Goal: Task Accomplishment & Management: Complete application form

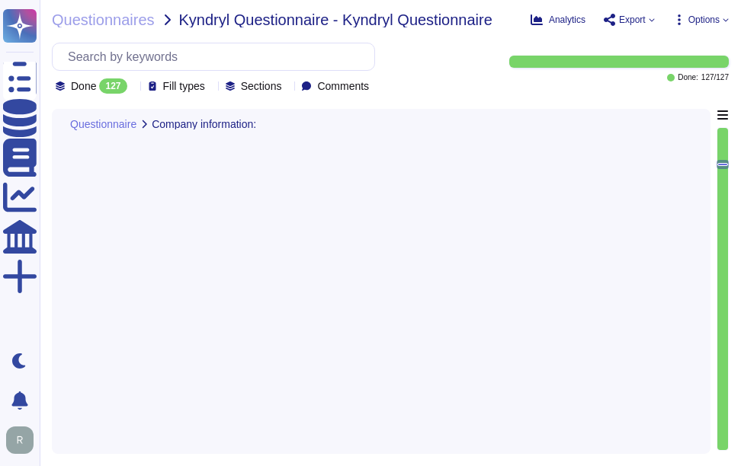
type textarea "The technology or software being provided is categorized as Software as a Servi…"
type textarea "Yes, the assessment includes cloud hosting services, specifically the productio…"
type textarea "The service hosting models provided are Software as a Service (SaaS) hosted in …"
type textarea "The provided cloud deployment models are: 1. Public cloud - Software as a Servi…"
type textarea "The assessment was performed for the SCM platform and public CA operations. Spe…"
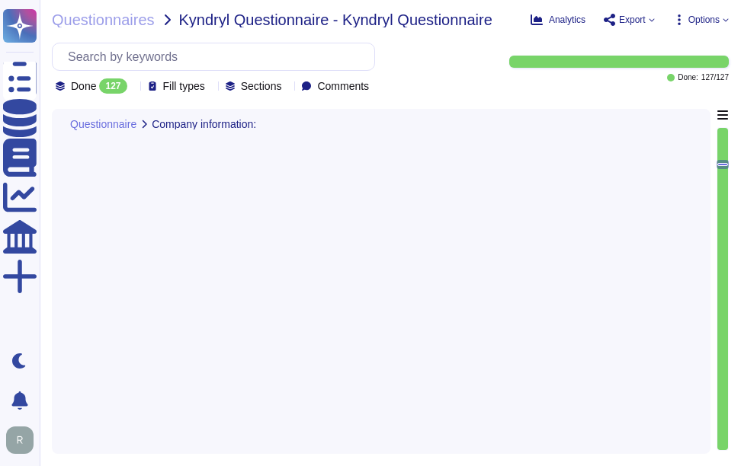
type textarea "We undergo annual WebTrust, ETSI, SOC 2, and ISO 27001 audits, which are recogn…"
type textarea "Sectigo is committed to managing end-of-life (EOL) software effectively. Our po…"
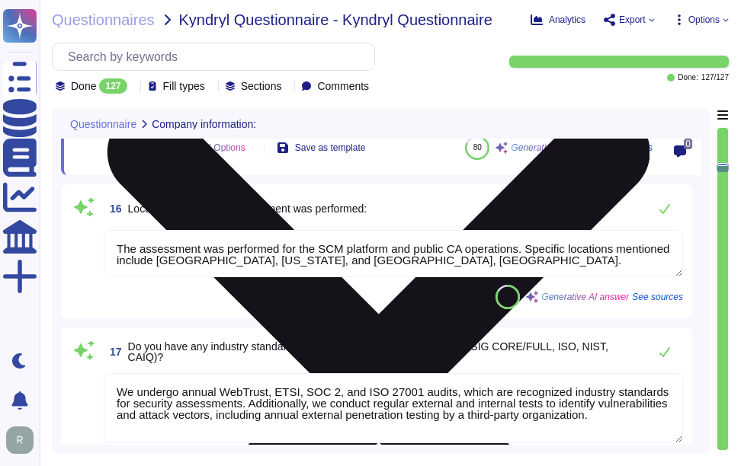
type textarea "Yes, we have authenticity checking methods designed to trace back software and …"
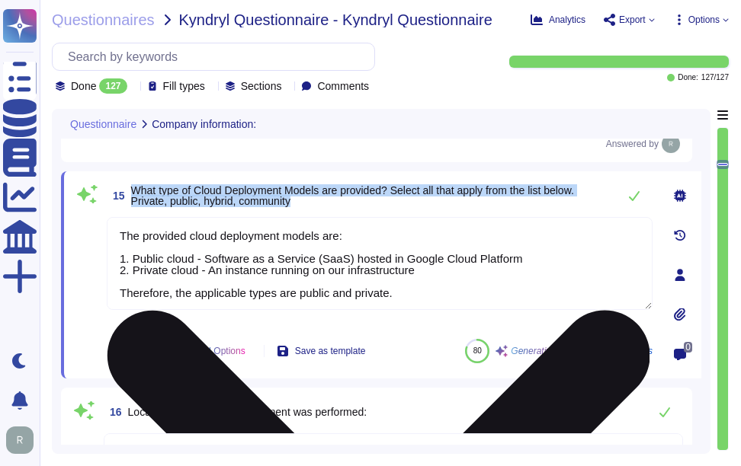
scroll to position [2260, 0]
type textarea "The technology or software being provided is categorized as Software as a Servi…"
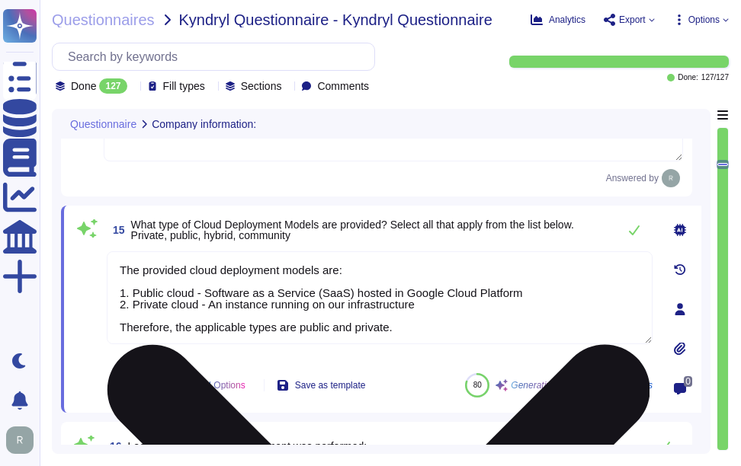
click at [508, 269] on textarea "The provided cloud deployment models are: 1. Public cloud - Software as a Servi…" at bounding box center [379, 297] width 545 height 93
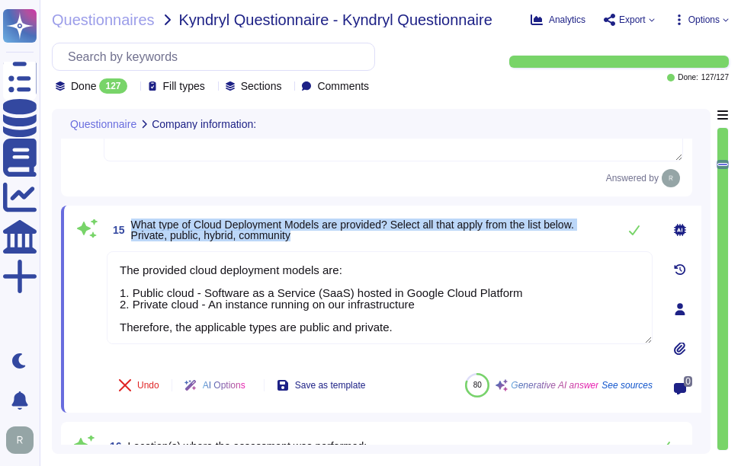
drag, startPoint x: 131, startPoint y: 222, endPoint x: 362, endPoint y: 242, distance: 231.7
click at [362, 242] on span "15 What type of Cloud Deployment Models are provided? Select all that apply fro…" at bounding box center [358, 229] width 503 height 27
click at [633, 233] on icon at bounding box center [634, 231] width 11 height 10
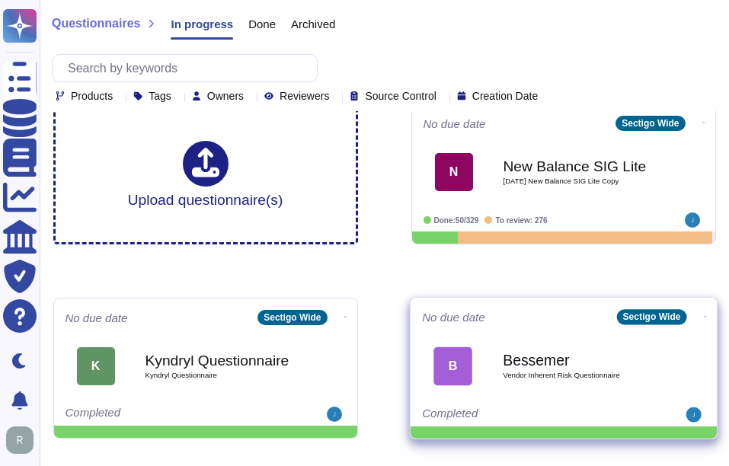
scroll to position [76, 0]
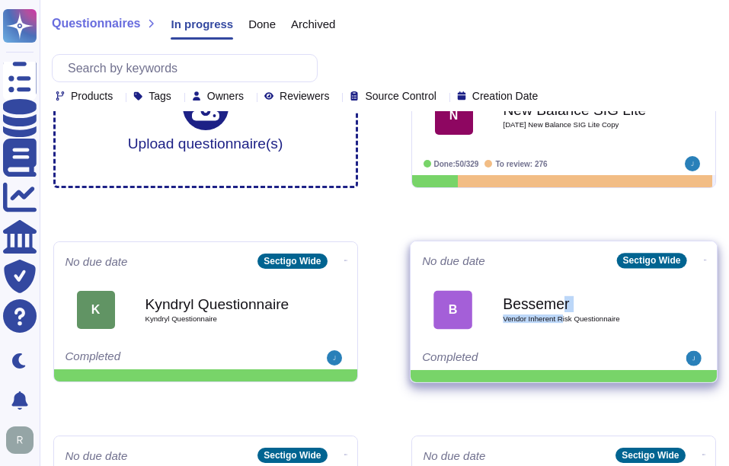
click at [560, 315] on div "Bessemer Vendor Inherent Risk Questionnaire" at bounding box center [580, 310] width 154 height 62
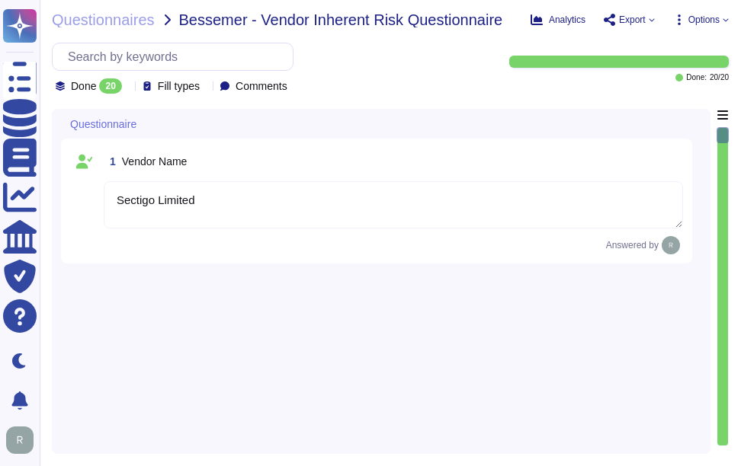
type textarea "Sectigo Limited"
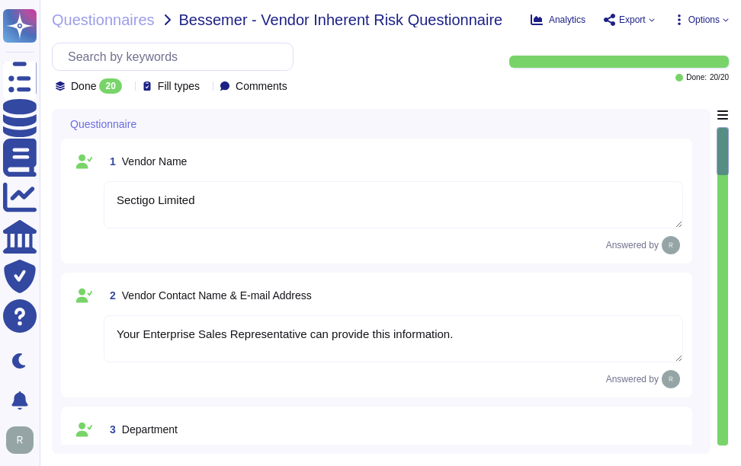
type textarea "Your Enterprise Sales Representative can provide this information."
type textarea "The Support department is responsible for client support on certificates and in…"
type textarea "The Sectigo Group is 100% owned by entities rolling up to GI GP V LLC."
type textarea "Your Enterprise Sales Representative can provide this information."
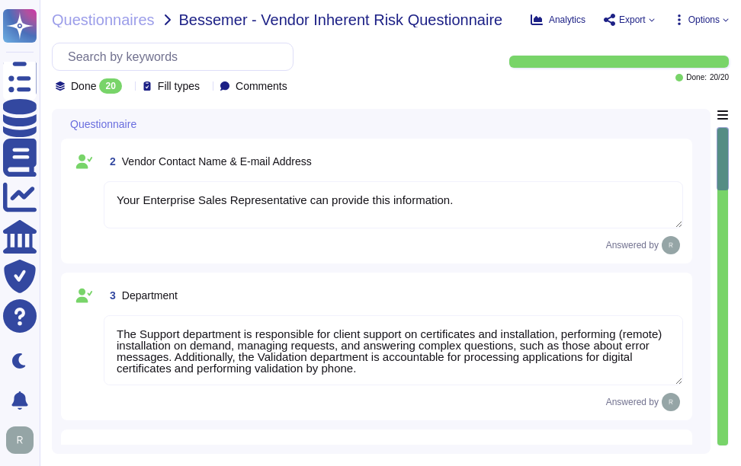
scroll to position [152, 0]
type textarea "Sectigo's products and services are designed to address digital security challe…"
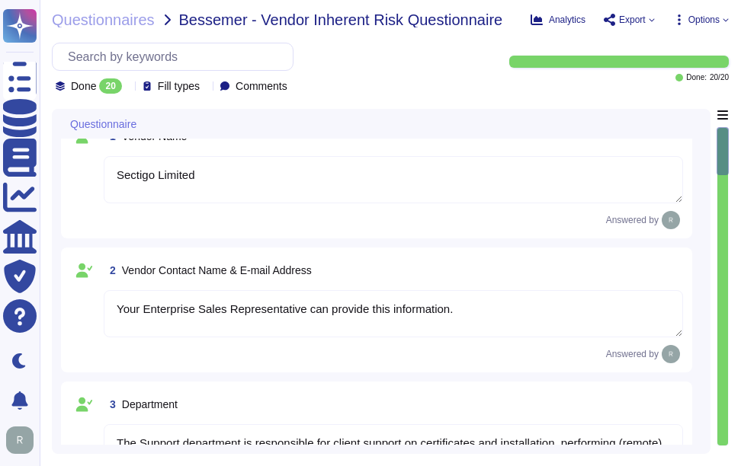
scroll to position [0, 0]
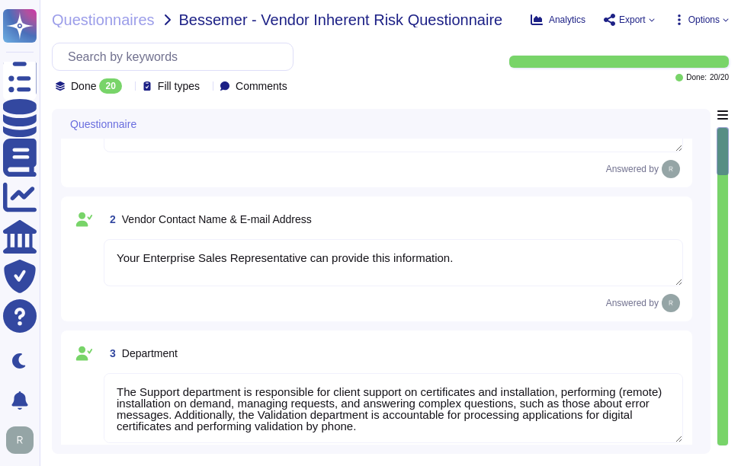
type textarea "Sectigo's products and services are designed to address digital security challe…"
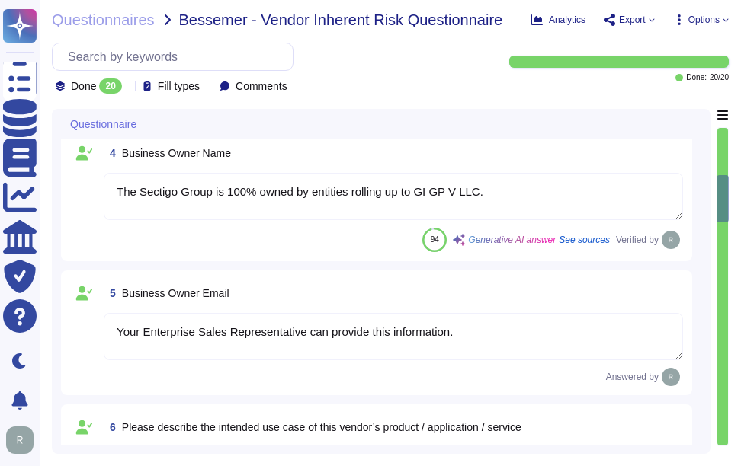
scroll to position [457, 0]
type textarea "We have an access to the following types of data: 1. Confidential Employee Data…"
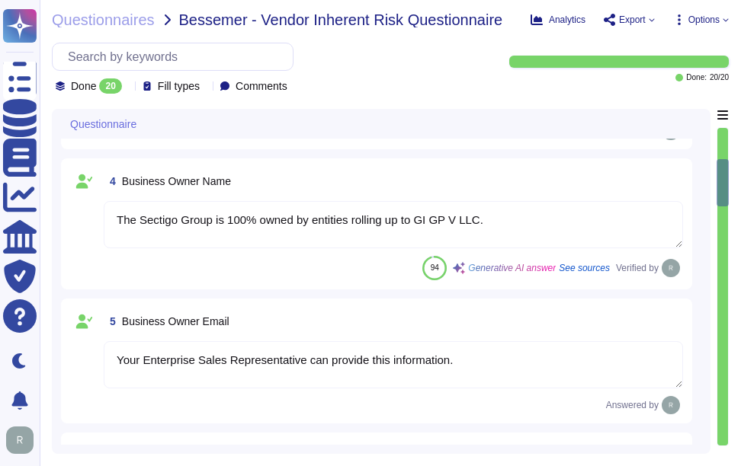
scroll to position [381, 0]
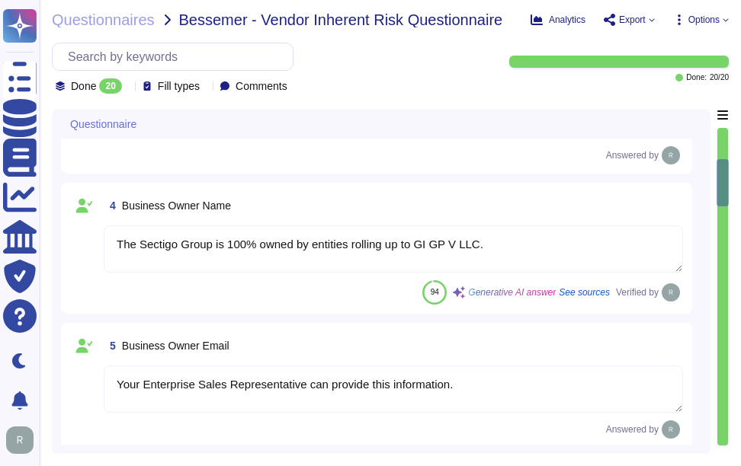
click at [489, 251] on textarea "The Sectigo Group is 100% owned by entities rolling up to GI GP V LLC." at bounding box center [393, 249] width 579 height 47
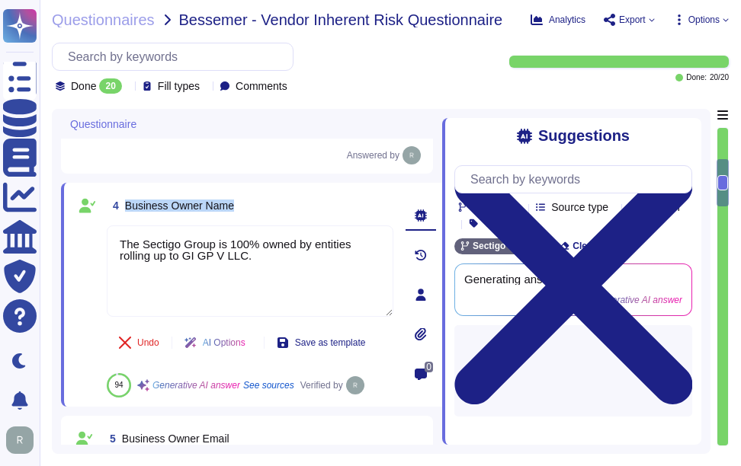
drag, startPoint x: 126, startPoint y: 216, endPoint x: 260, endPoint y: 214, distance: 133.3
click at [260, 214] on div "4 Business Owner Name" at bounding box center [250, 205] width 286 height 27
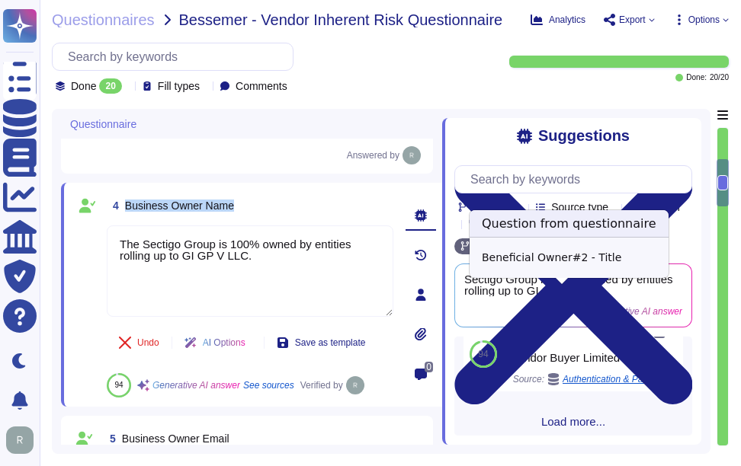
scroll to position [365, 0]
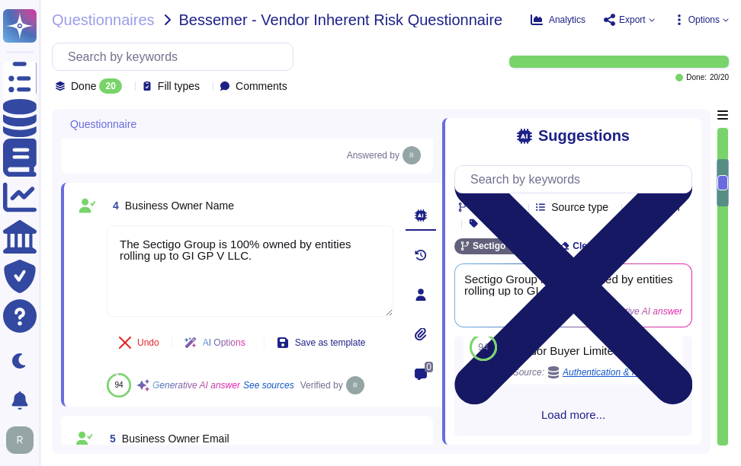
click at [678, 134] on icon at bounding box center [573, 285] width 238 height 317
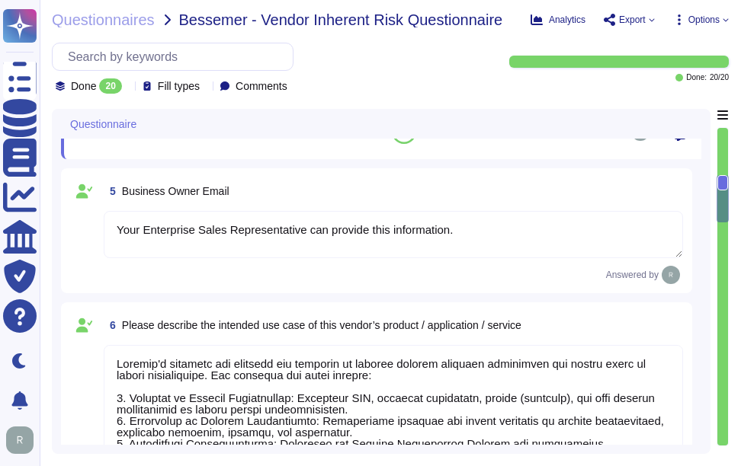
type textarea "We have an access to the following types of data: 1. Confidential Employee Data…"
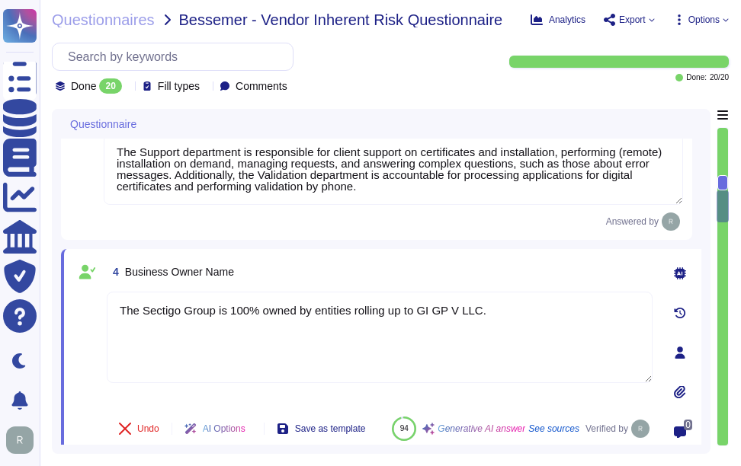
scroll to position [284, 0]
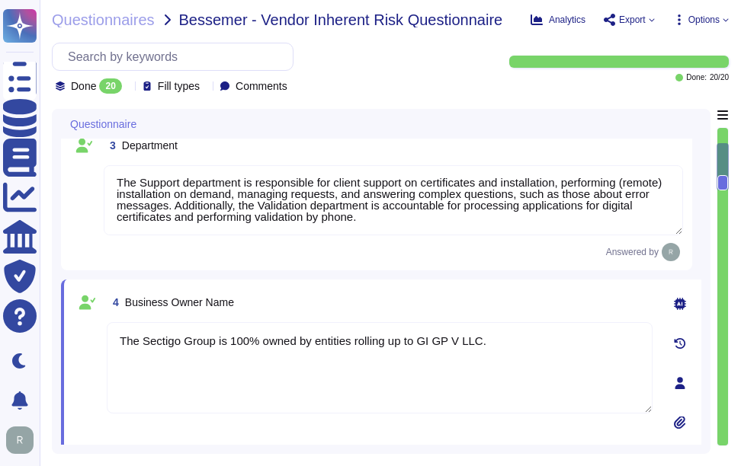
type textarea "Sectigo Limited"
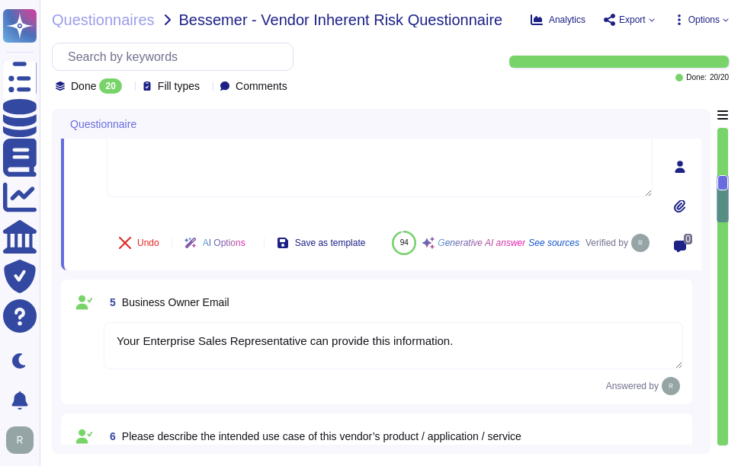
type textarea "We have an access to the following types of data: 1. Confidential Employee Data…"
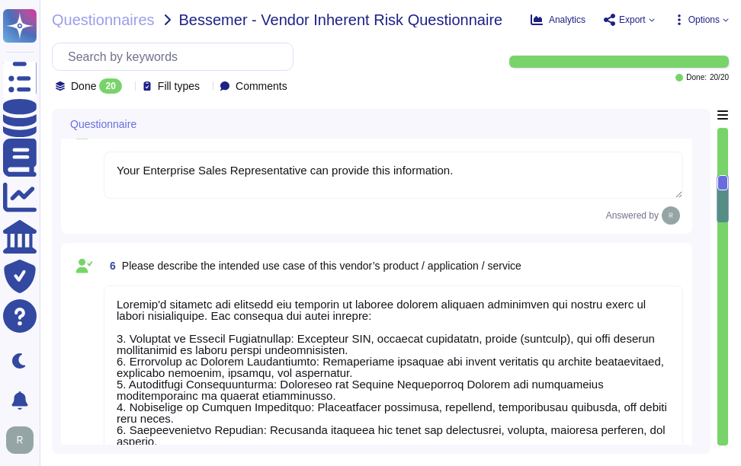
scroll to position [2, 0]
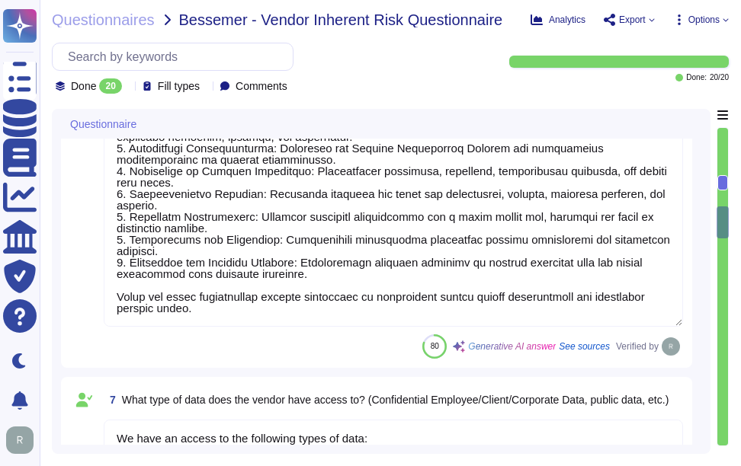
type textarea "No. Services will be accessed through the internet. This includes our SaaS appl…"
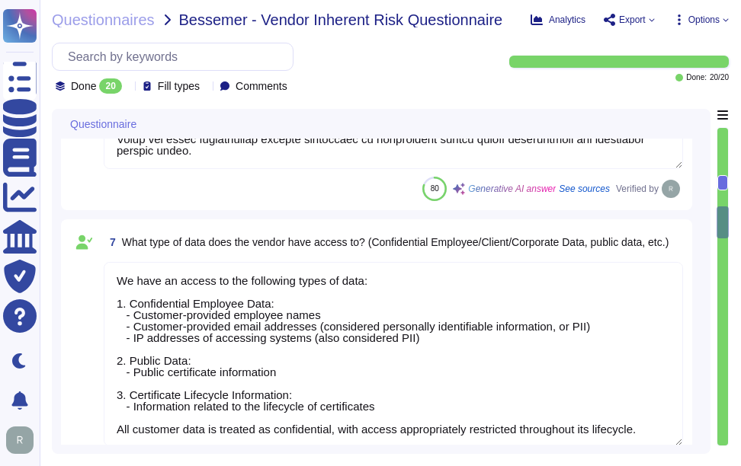
type textarea "No. Our SCM solution is a SaaS offering which can be accessed via Internet."
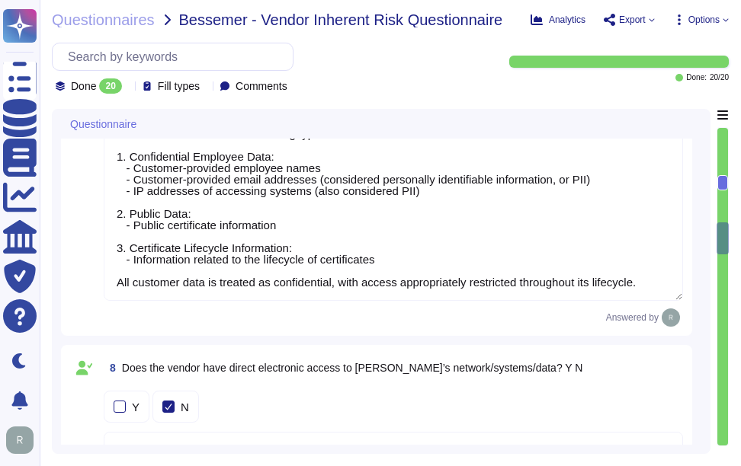
type textarea "Our service is called Sectigo Certificate Manager (SCM), and it is a Software a…"
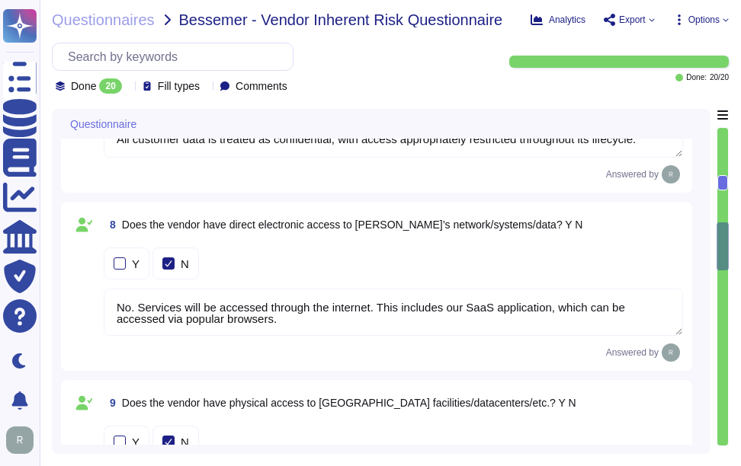
scroll to position [1351, 0]
type textarea "scm.sectigo.com"
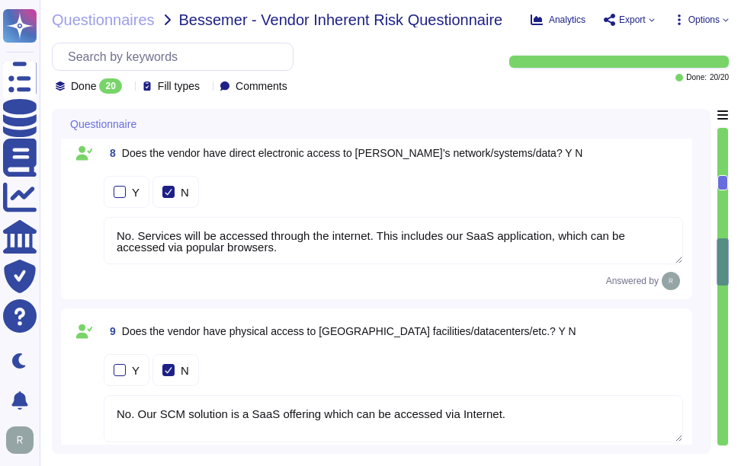
type textarea "Access to the web application can be restricted to BT’s IP range if specified a…"
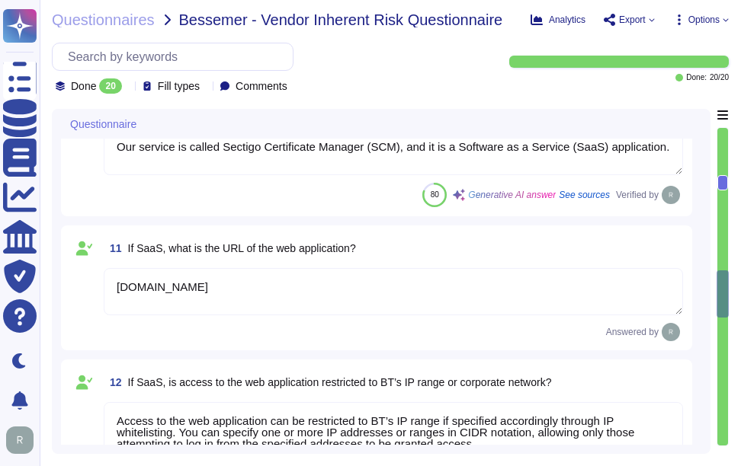
type textarea "BT employees must access the application with their own user access credentials…"
type textarea "Yes, multi-factor authentication (MFA) is a customer-configurable option for ac…"
type textarea "Customers manage their own user provisioning for SCM using whatever model they …"
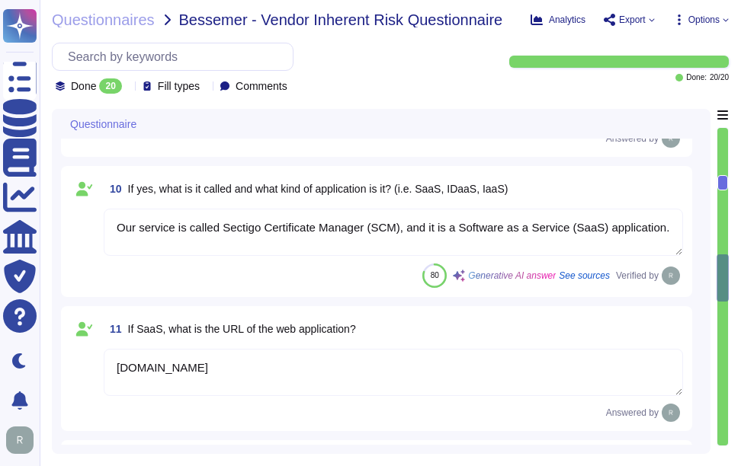
type textarea "We have an access to the following types of data: 1. Confidential Employee Data…"
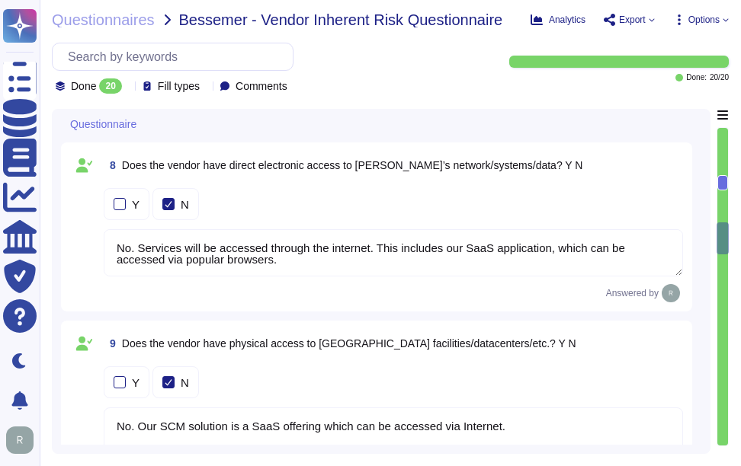
type textarea "Sectigo's products and services are designed to address digital security challe…"
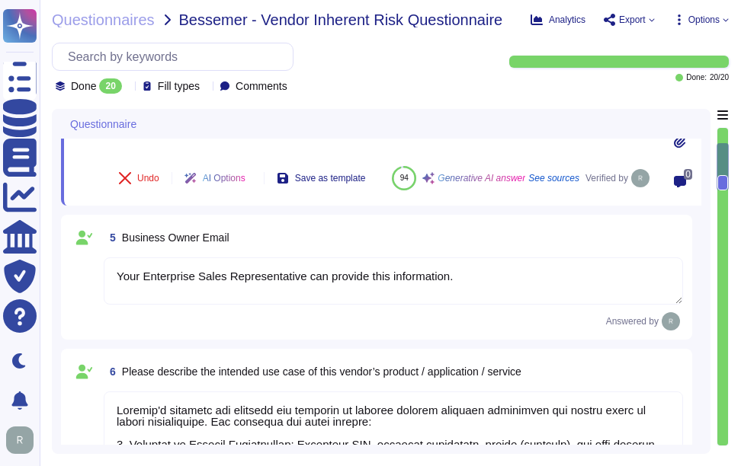
type textarea "Sectigo Limited"
type textarea "Your Enterprise Sales Representative can provide this information."
type textarea "The Support department is responsible for client support on certificates and in…"
type textarea "The Sectigo Group is 100% owned by entities rolling up to GI GP V LLC."
type textarea "Your Enterprise Sales Representative can provide this information."
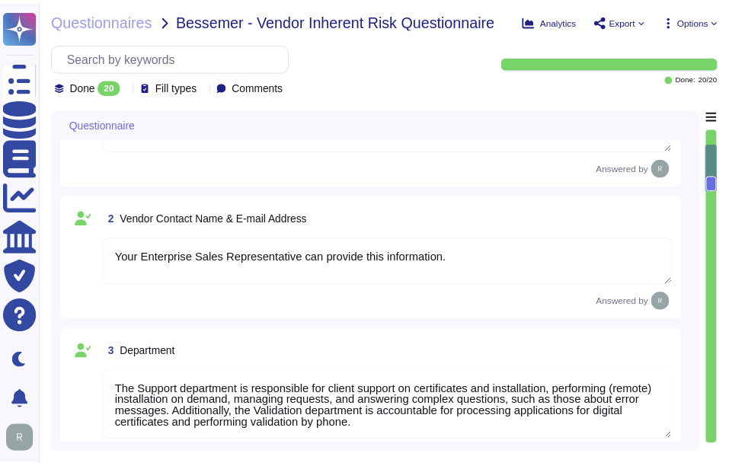
scroll to position [0, 0]
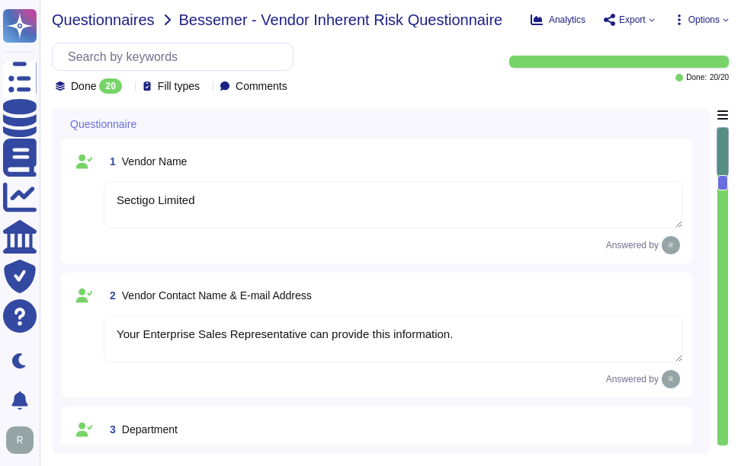
click at [94, 15] on span "Questionnaires" at bounding box center [103, 19] width 103 height 15
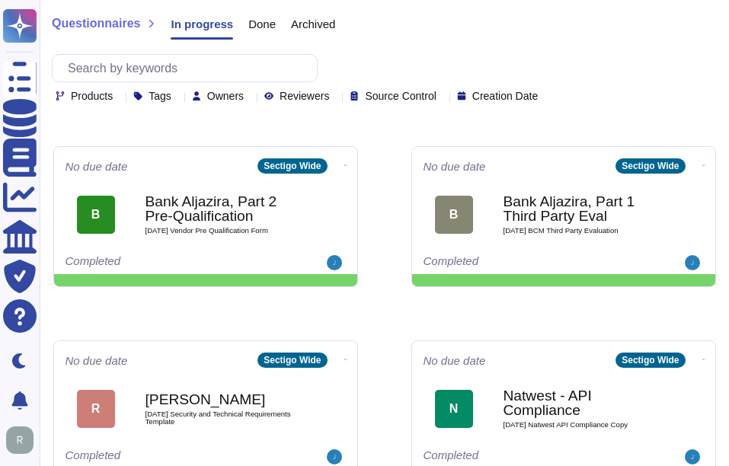
scroll to position [381, 0]
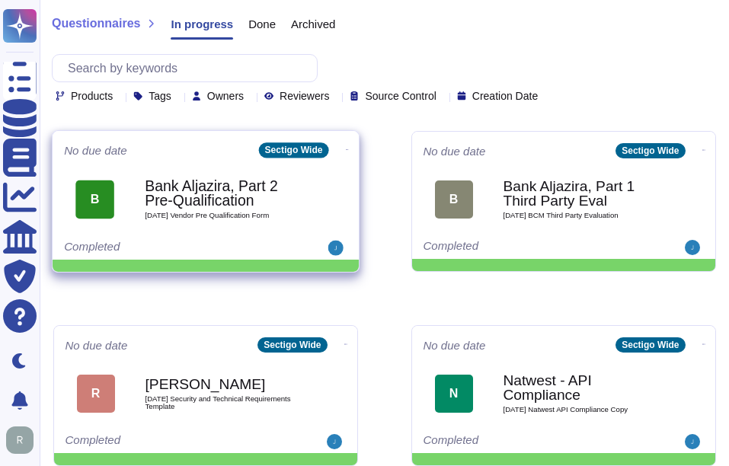
click at [197, 204] on b "Bank Aljazira, Part 2 Pre-Qualification" at bounding box center [222, 194] width 154 height 30
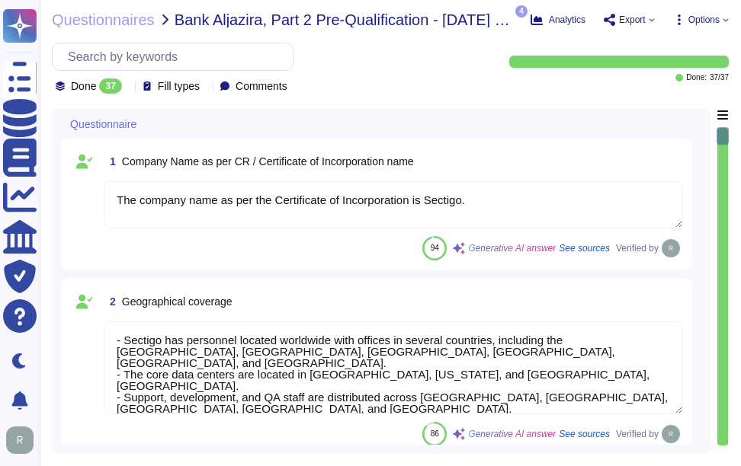
type textarea "The company name as per the Certificate of Incorporation is Sectigo."
type textarea "- Sectigo has personnel located worldwide with offices in several countries, in…"
type textarea "We are privately held and do not share this information."
type textarea "Sectigo provides a comprehensive range of digital identity solutions and certif…"
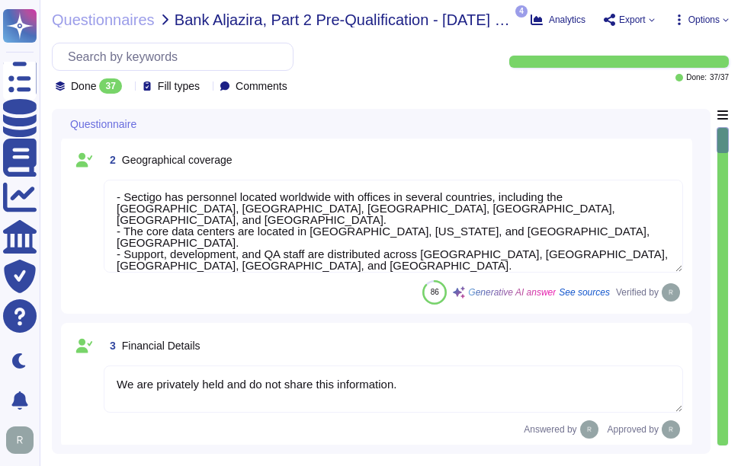
scroll to position [152, 0]
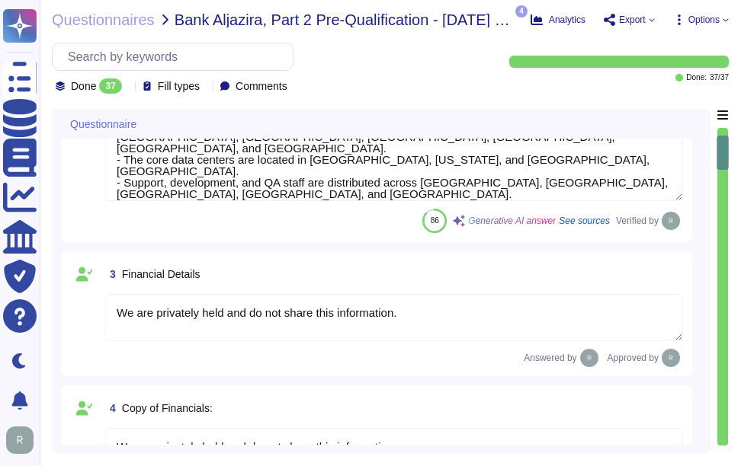
type textarea "- Years in Business: Sectigo has been in operation for over 25 years, founded i…"
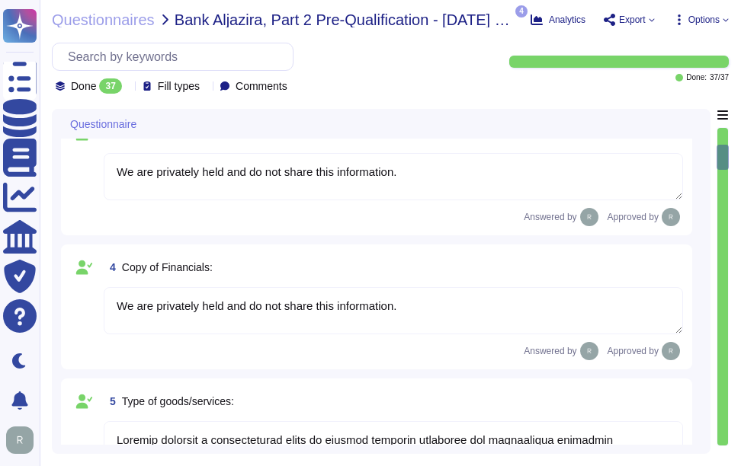
scroll to position [381, 0]
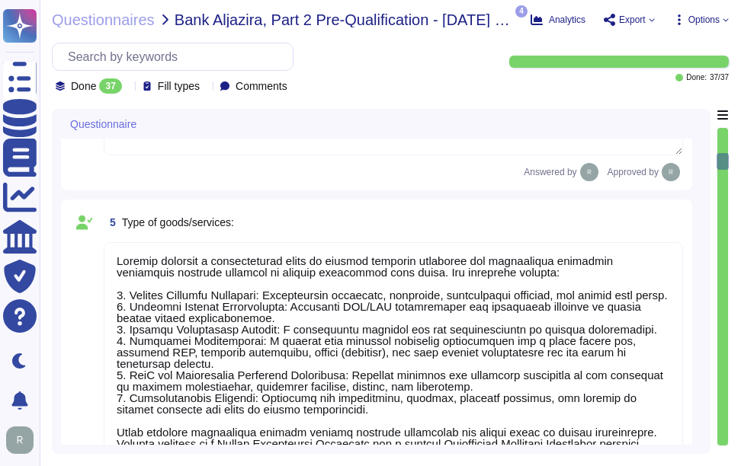
type textarea "Our organization holds the following compliance-related certifications: 1. SOC …"
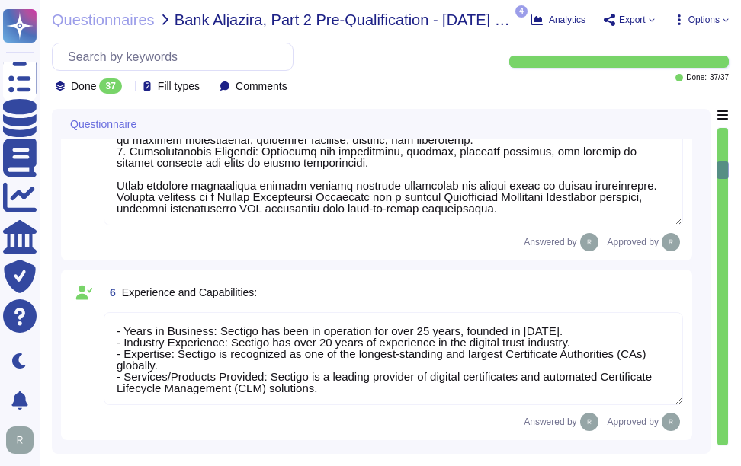
type textarea "The total number of employees is over 500."
type textarea "Sectigo has personnel located worldwide with offices in several countries, incl…"
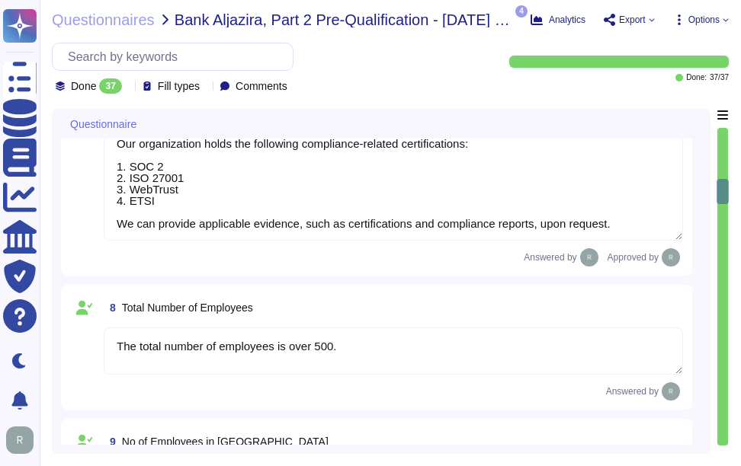
type textarea "Sectigo is a privately owned company incorporated in the United Kingdom and is …"
type textarea "Sectigo has personnel located worldwide with offices in several countries, incl…"
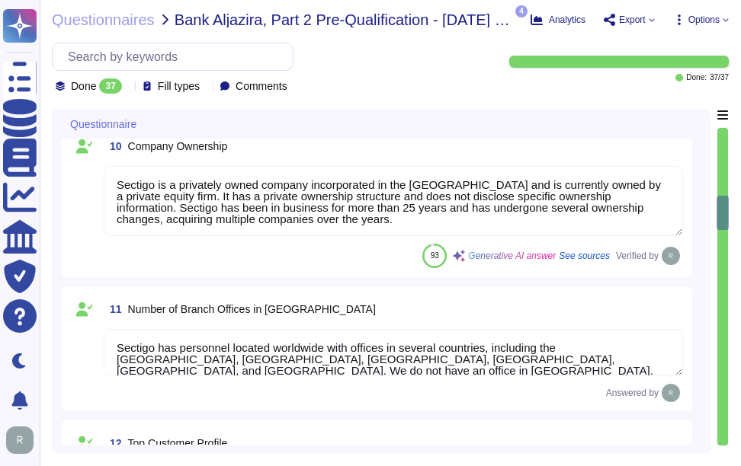
type textarea "Sectigo has more than 700,000 customers, including 36% of the Fortune 1000. In …"
type textarea "We are a privately held company and do not disclose this information."
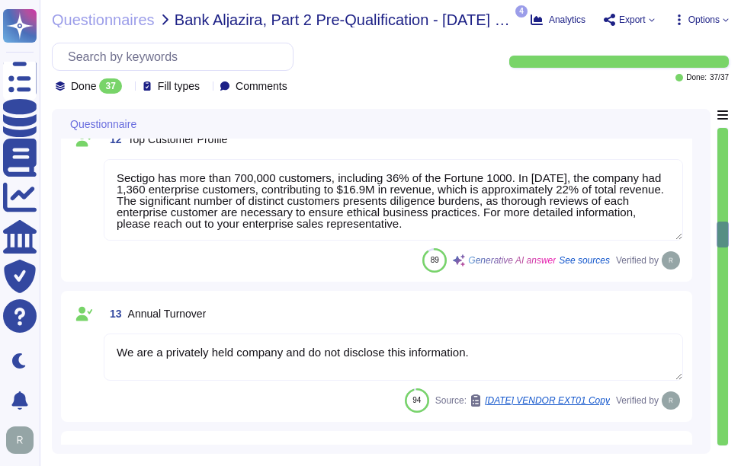
type textarea "Yes, our company has a documented health and safety policy. We develop, impleme…"
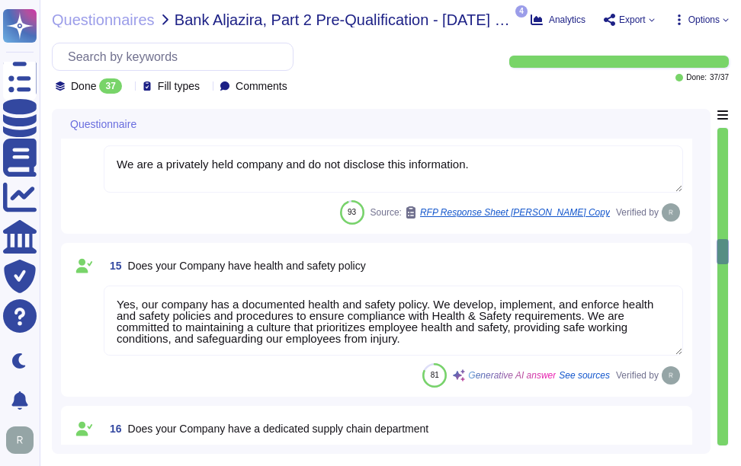
type textarea "Company Name: Sectigo Industry: Digital certificates and automated Certificate …"
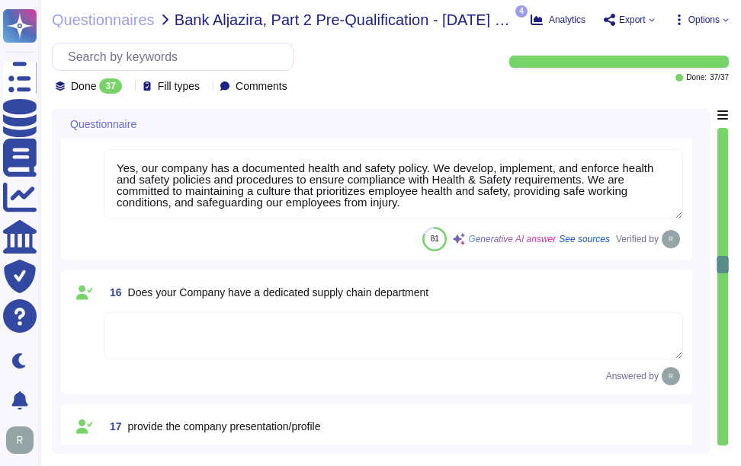
type textarea "Please refer the attachment"
type textarea "N/A"
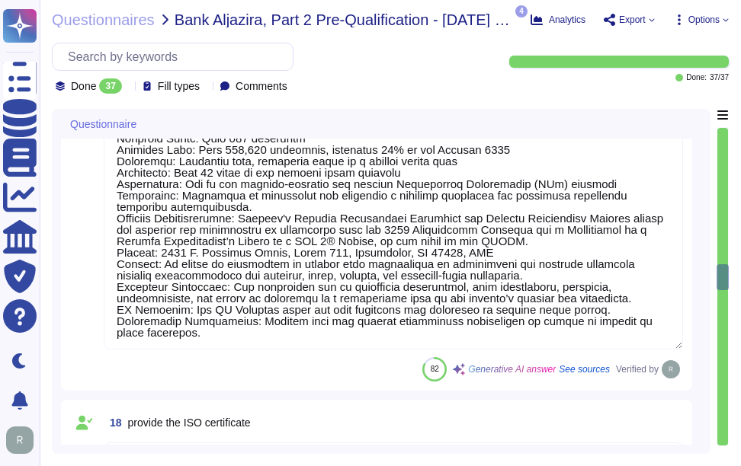
type textarea "We are privately held and do not share this information."
type textarea "Your Enterprise Sales representative will share the recent SOC 2 report."
type textarea "Your Enterprise Sales representative will share."
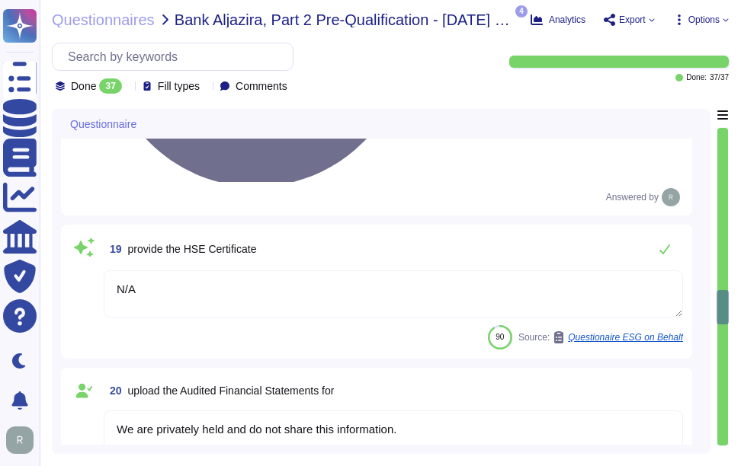
type textarea "We are a privately held entity and do not disclose this information"
type textarea "The IBAN Number is GB91LOYD30937603493929. For a confirmation letter regarding …"
type textarea "N/A"
type textarea "Sectigo maintains insurance coverage for general liability, errors and omission…"
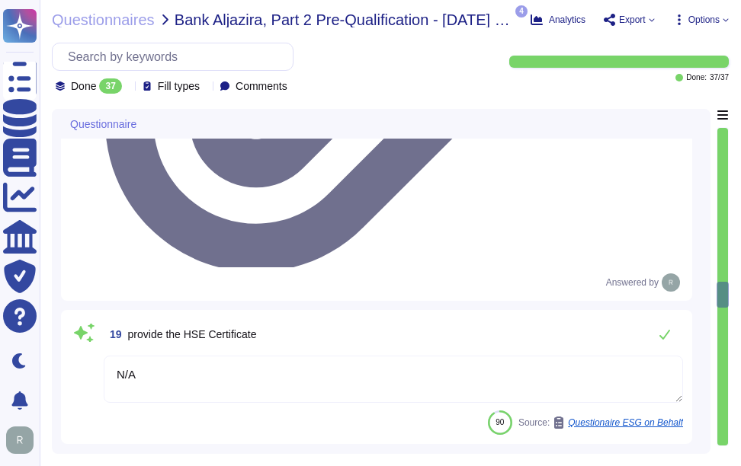
type textarea "Company Name: Sectigo Industry: Digital certificates and automated Certificate …"
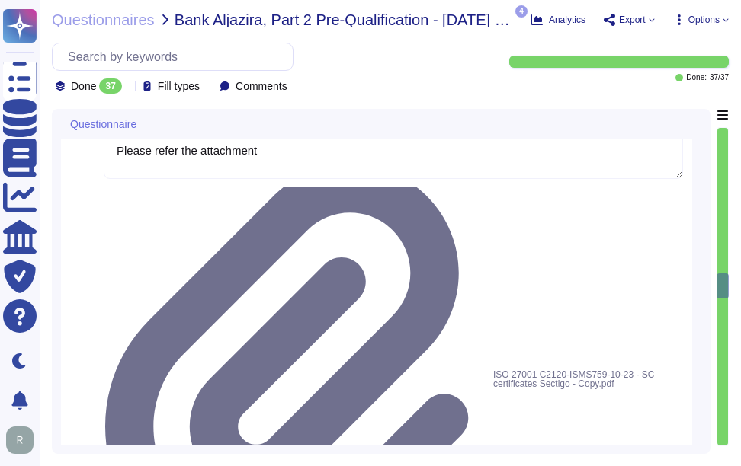
scroll to position [2895, 0]
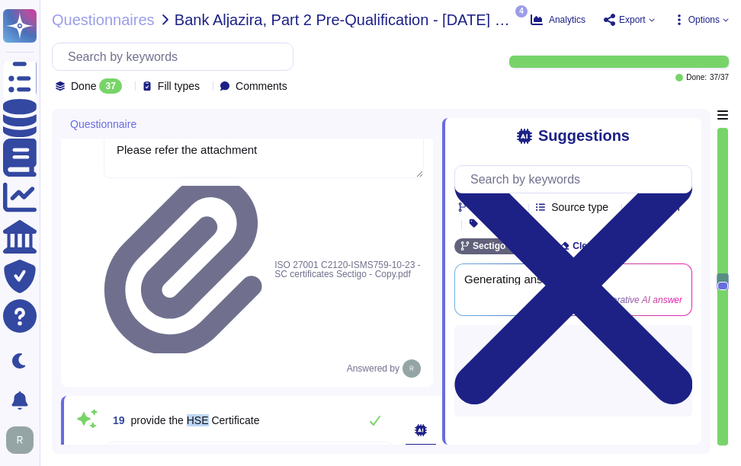
drag, startPoint x: 210, startPoint y: 265, endPoint x: 190, endPoint y: 266, distance: 20.6
click at [190, 414] on span "provide the HSE Certificate" at bounding box center [195, 420] width 129 height 12
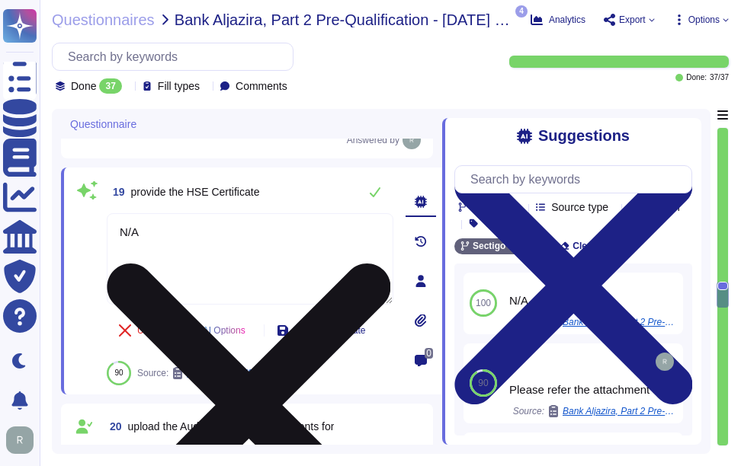
type textarea "The IBAN Number is GB91LOYD30937603493929. For a confirmation letter regarding …"
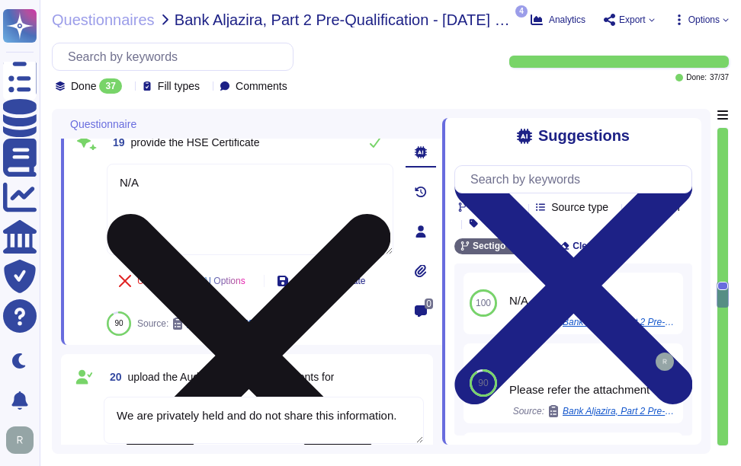
scroll to position [3200, 0]
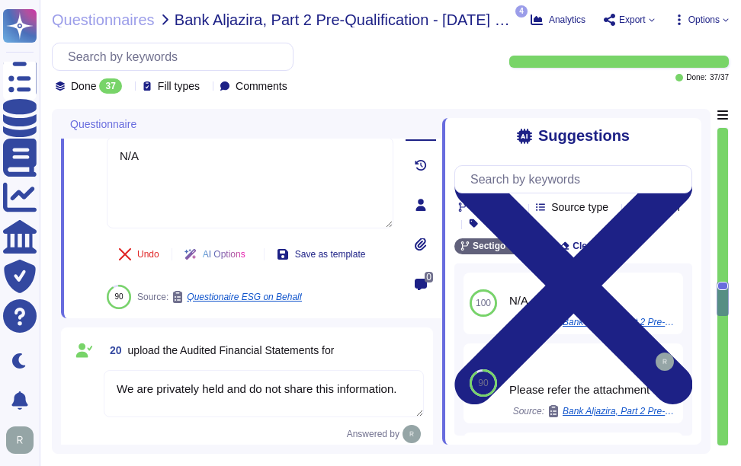
drag, startPoint x: 187, startPoint y: 332, endPoint x: 212, endPoint y: 332, distance: 25.1
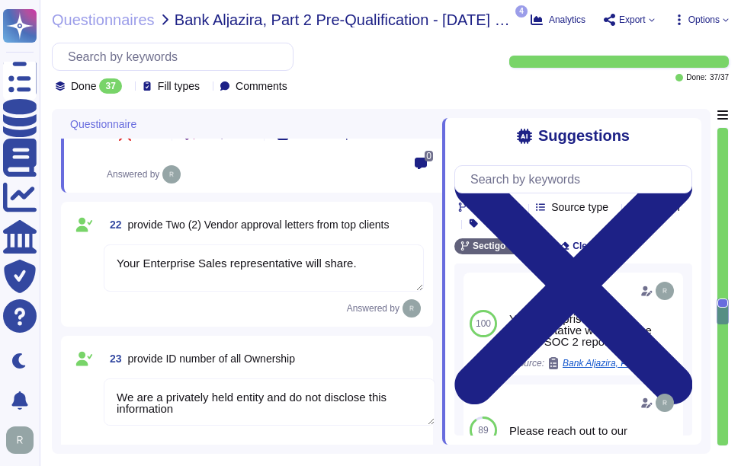
type textarea "N/A"
type textarea "Sectigo maintains insurance coverage for general liability, errors and omission…"
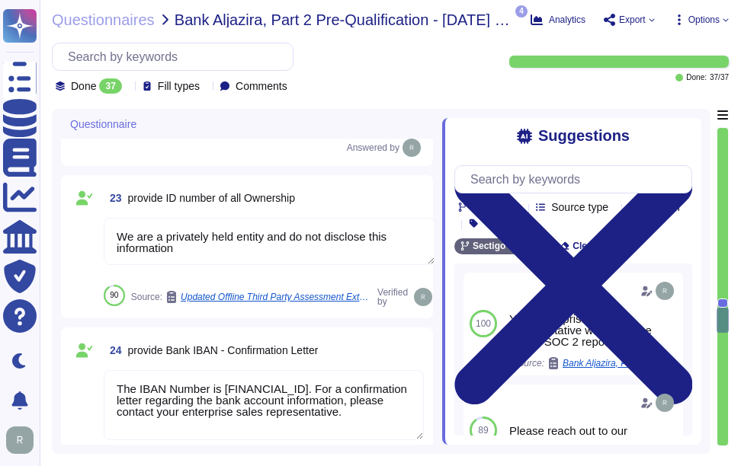
type textarea "Yes. Our independently audited SOC2 report covers the defined organizational st…"
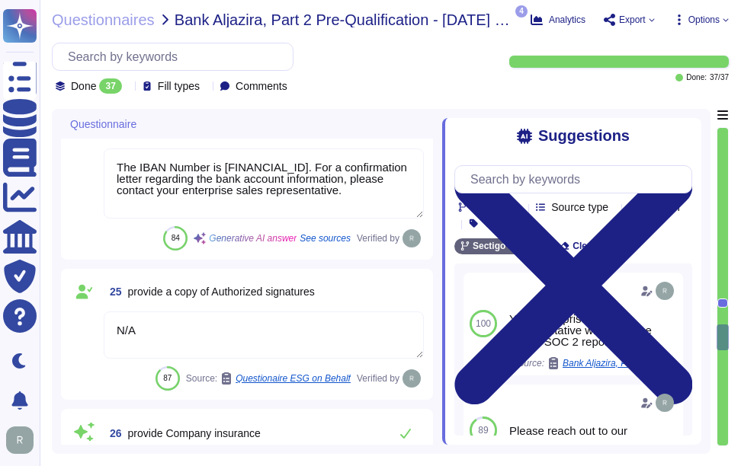
scroll to position [3809, 0]
type textarea "Sectigo employs a systematic Quality Assurance (QA) program that integrates bot…"
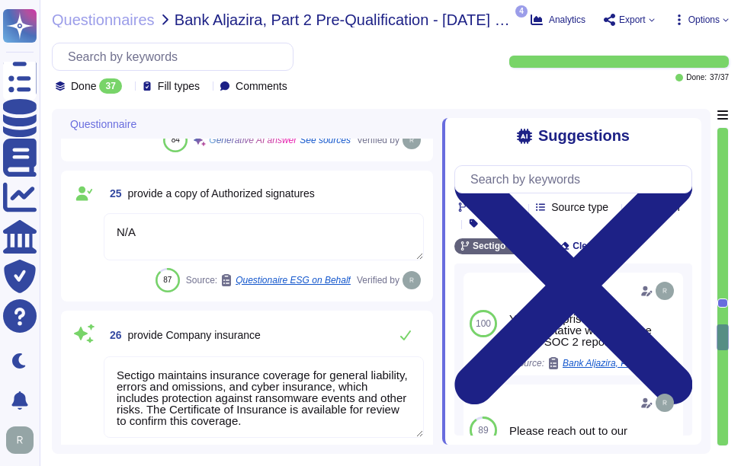
scroll to position [2, 0]
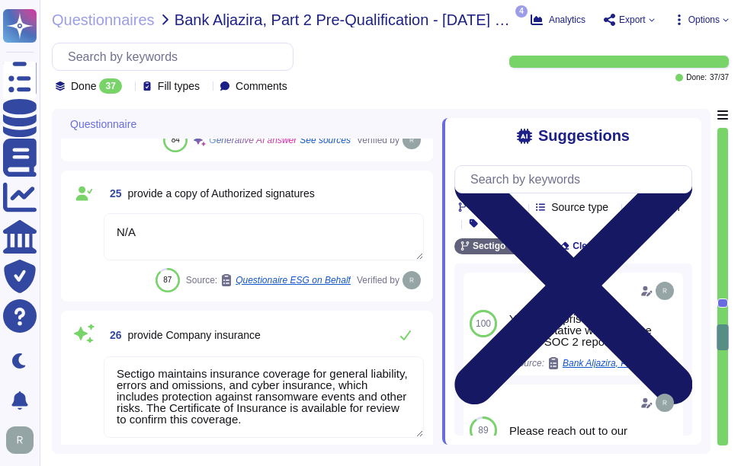
click at [681, 167] on icon at bounding box center [573, 286] width 238 height 238
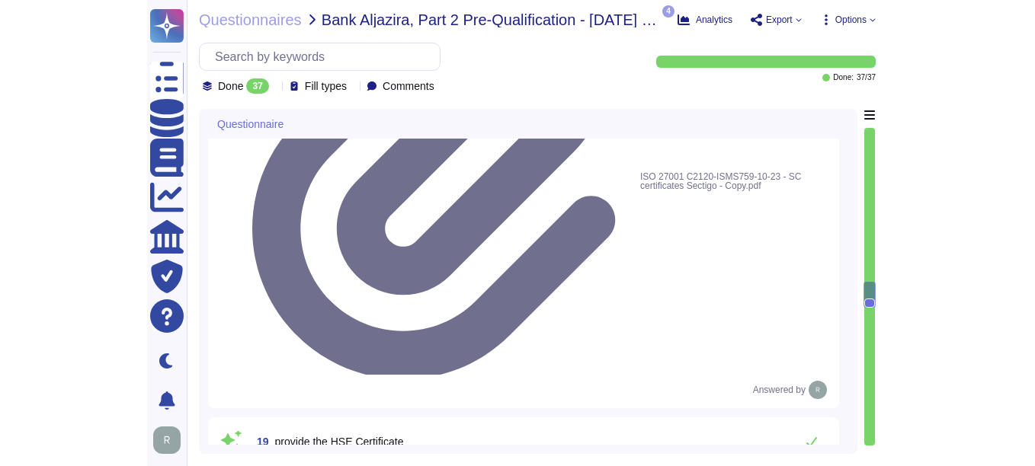
scroll to position [3068, 0]
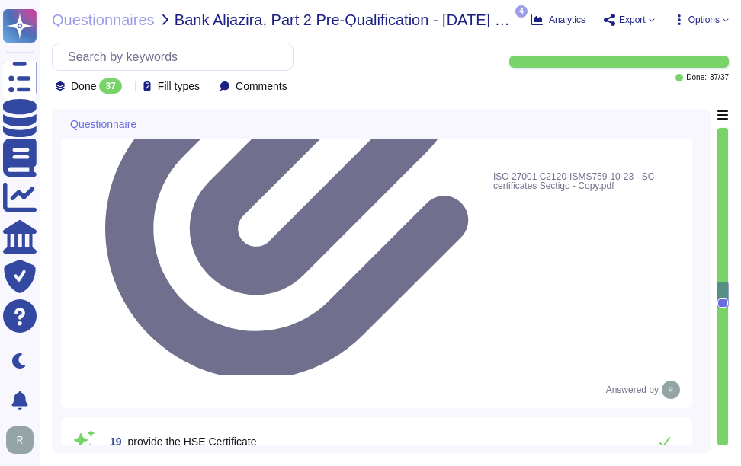
type textarea "Company Name: Sectigo Industry: Digital certificates and automated Certificate …"
type textarea "Please refer the attachment"
type textarea "N/A"
type textarea "We are privately held and do not share this information."
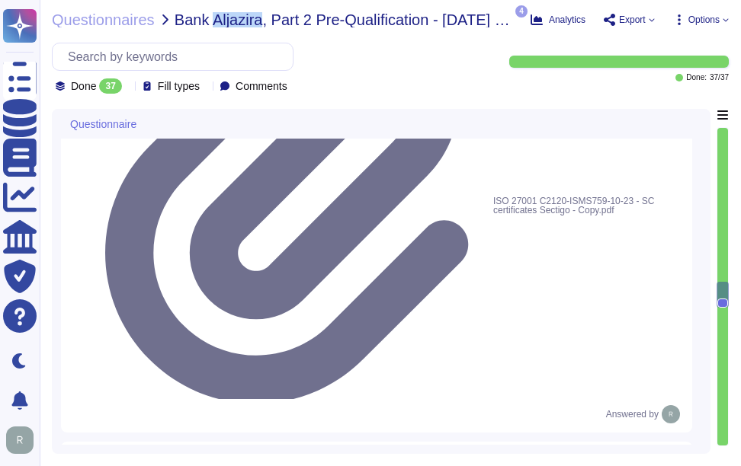
drag, startPoint x: 210, startPoint y: 19, endPoint x: 258, endPoint y: 24, distance: 48.2
click at [258, 24] on span "Bank Aljazira, Part 2 Pre-Qualification - 2025 09 11 Vendor Pre Qualification F…" at bounding box center [343, 19] width 338 height 15
copy span "Aljazira"
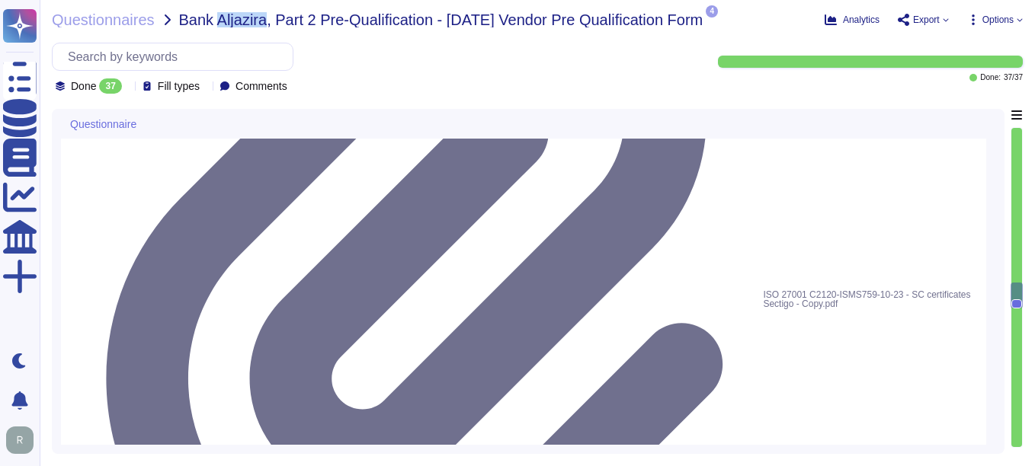
scroll to position [3144, 0]
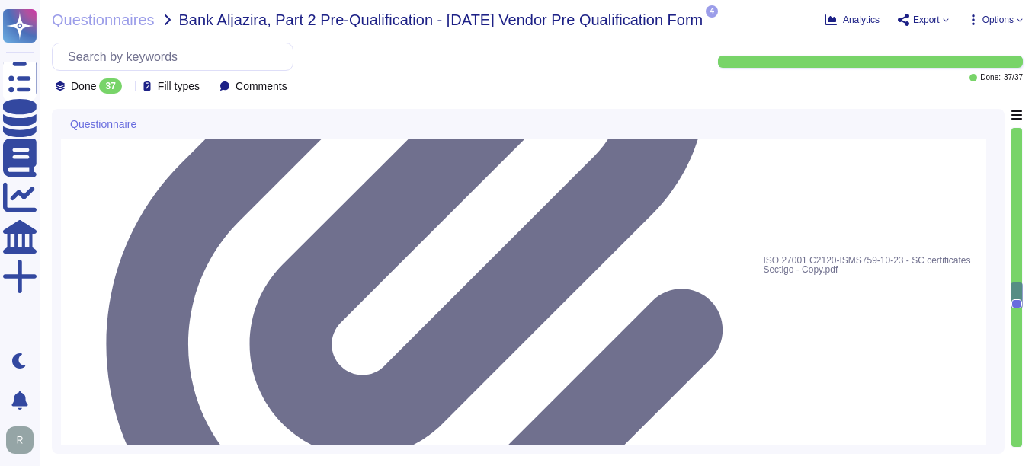
drag, startPoint x: 472, startPoint y: 331, endPoint x: 110, endPoint y: 313, distance: 363.1
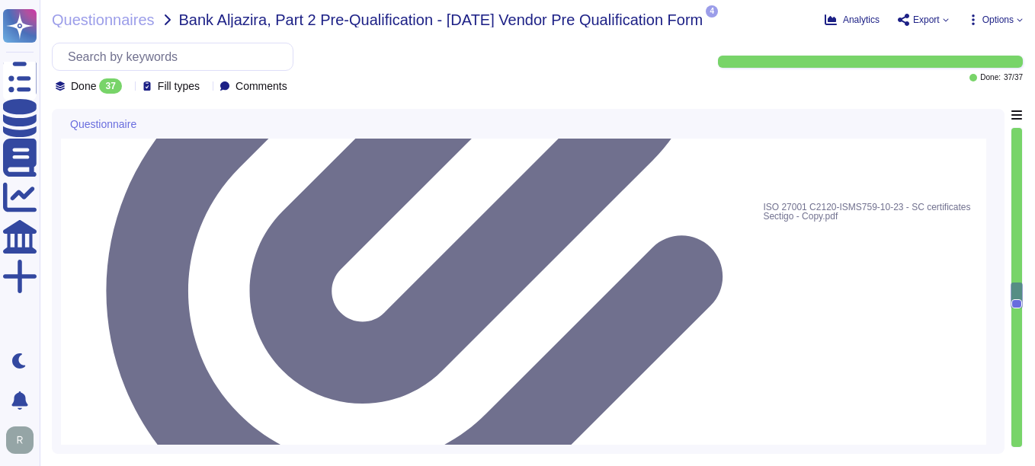
scroll to position [3220, 0]
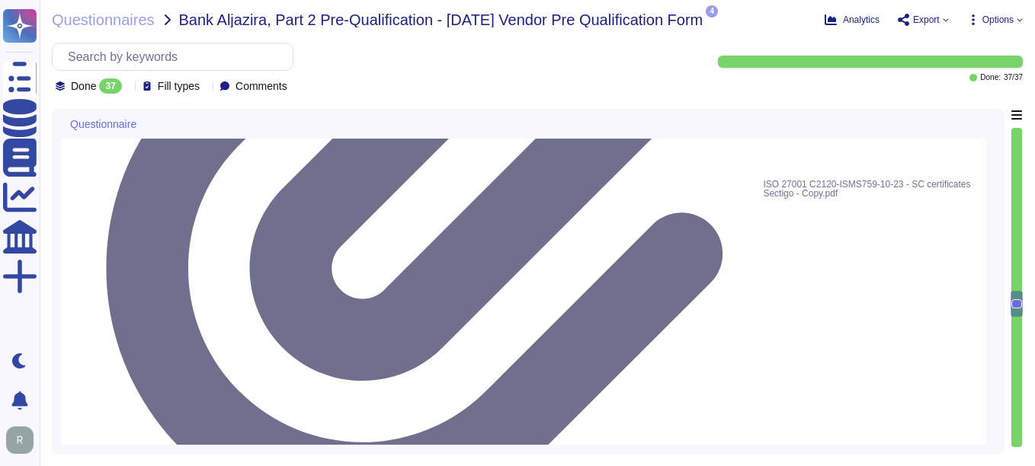
type textarea "Please contact your enterprise sales representative."
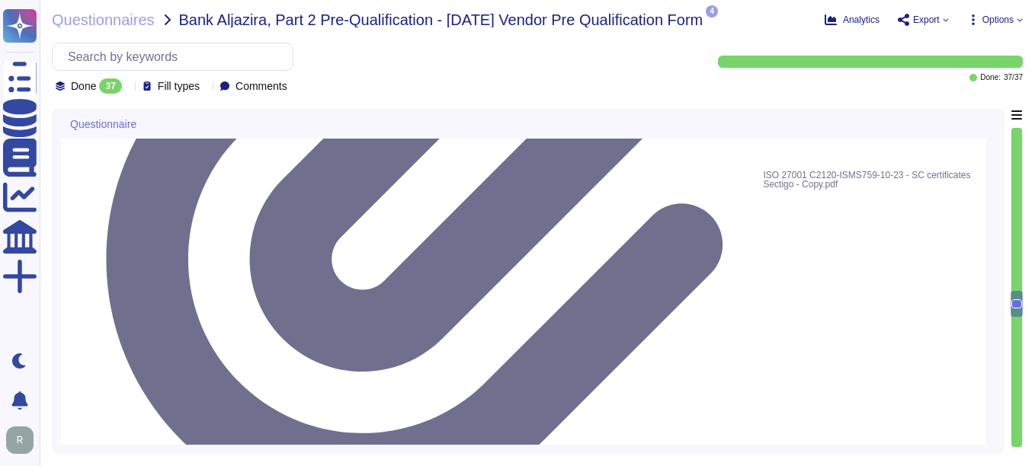
type textarea "N/A"
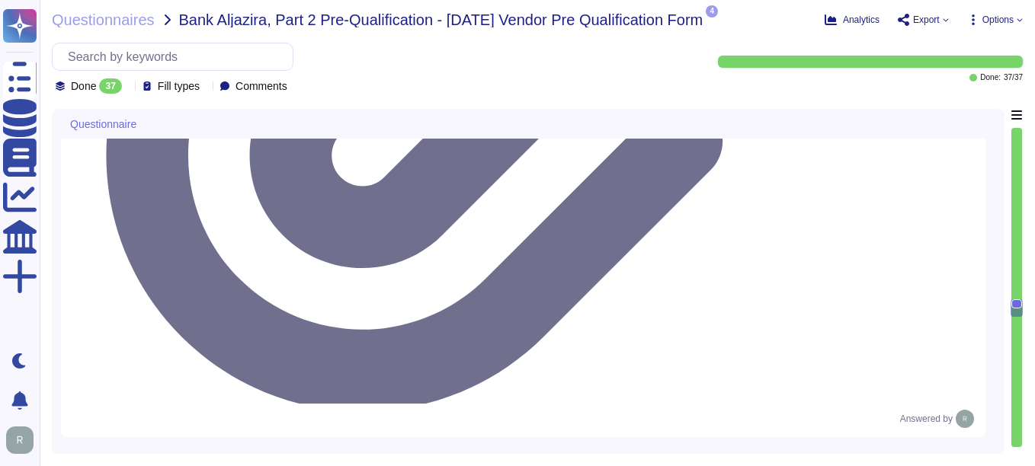
scroll to position [3373, 0]
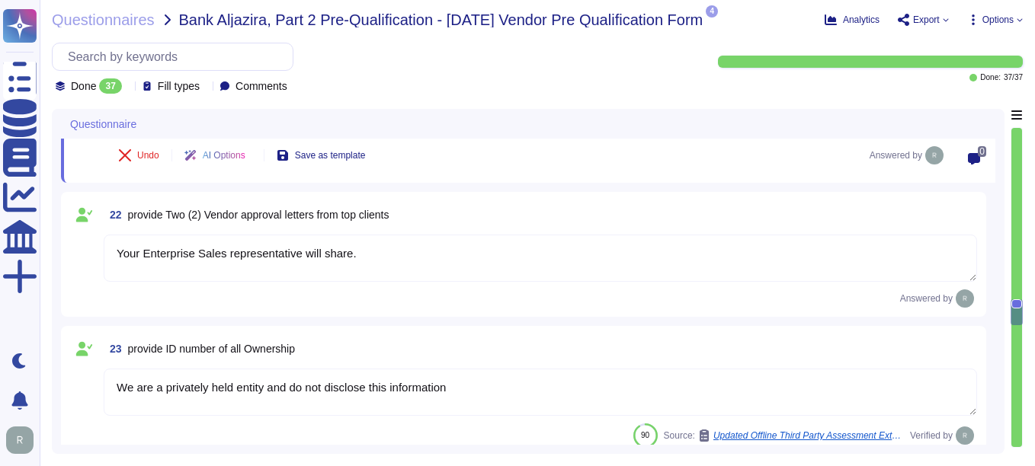
type textarea "Sectigo maintains insurance coverage for general liability, errors and omission…"
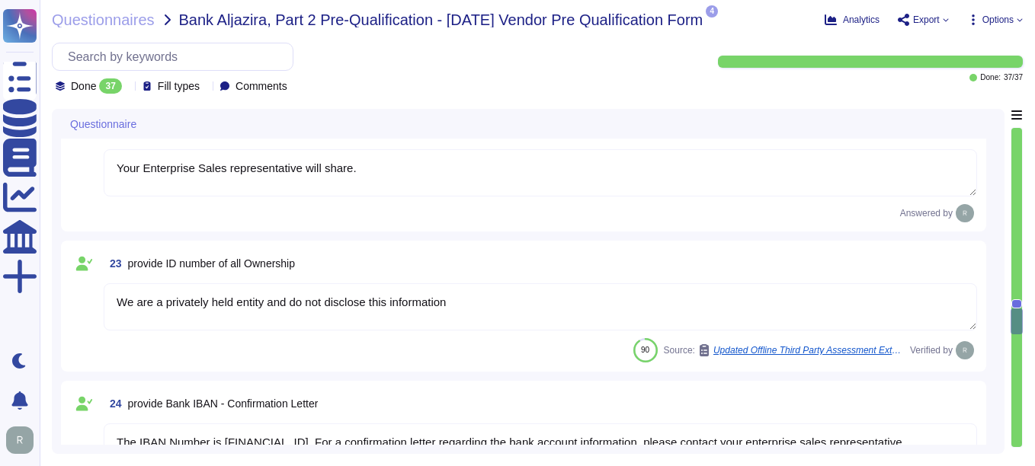
scroll to position [3525, 0]
type textarea "Yes. Our independently audited SOC2 report covers the defined organizational st…"
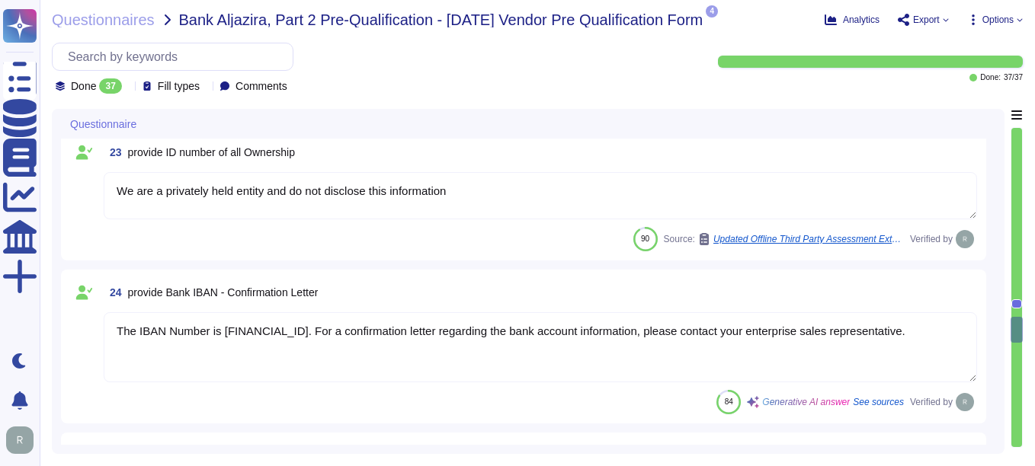
type textarea "Sectigo employs a systematic Quality Assurance (QA) program that integrates bot…"
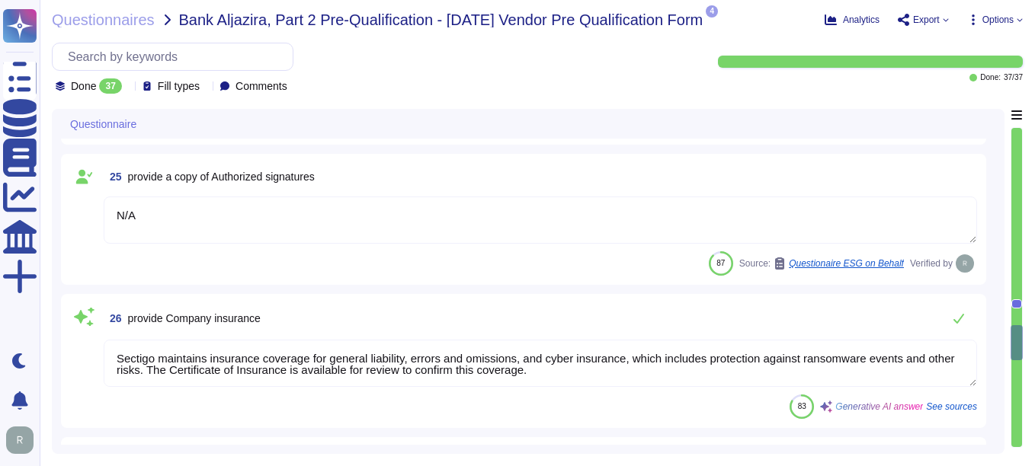
scroll to position [3906, 0]
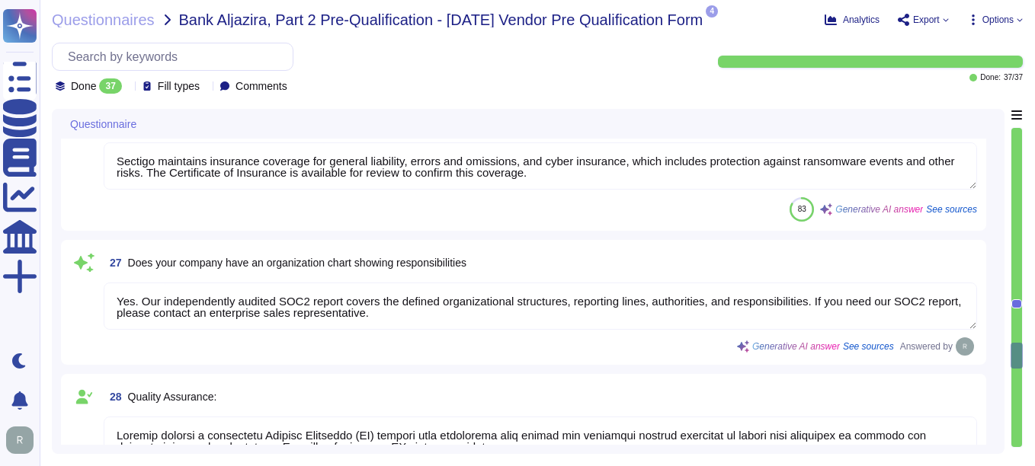
type textarea "Sectigo maintains a comprehensive suite of data privacy and security measures d…"
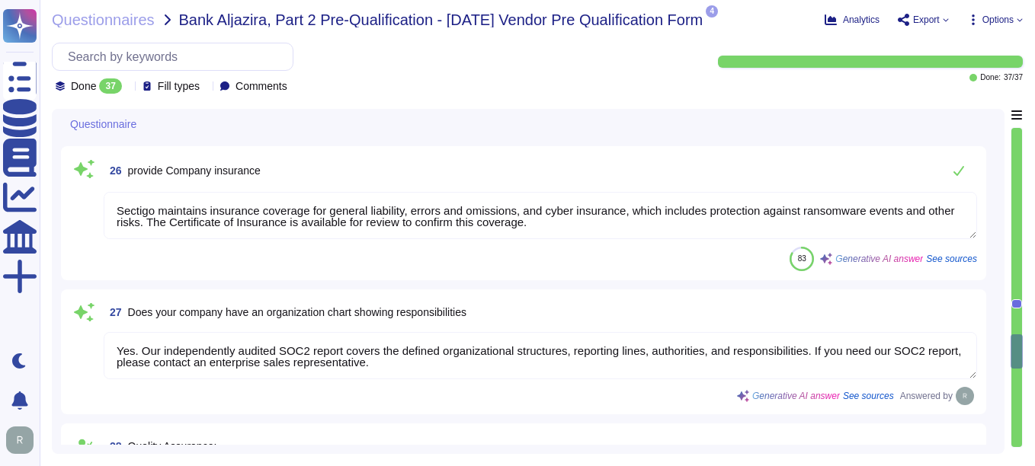
scroll to position [3982, 0]
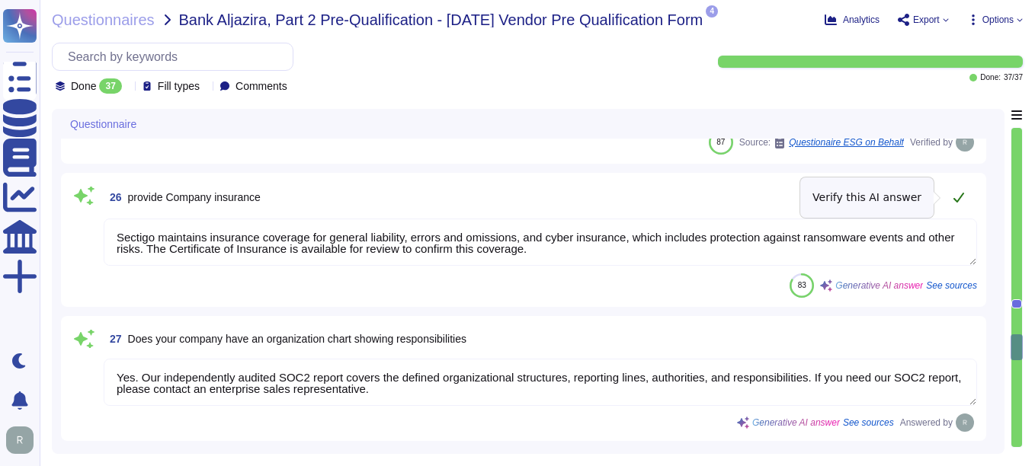
click at [740, 196] on icon at bounding box center [958, 197] width 12 height 12
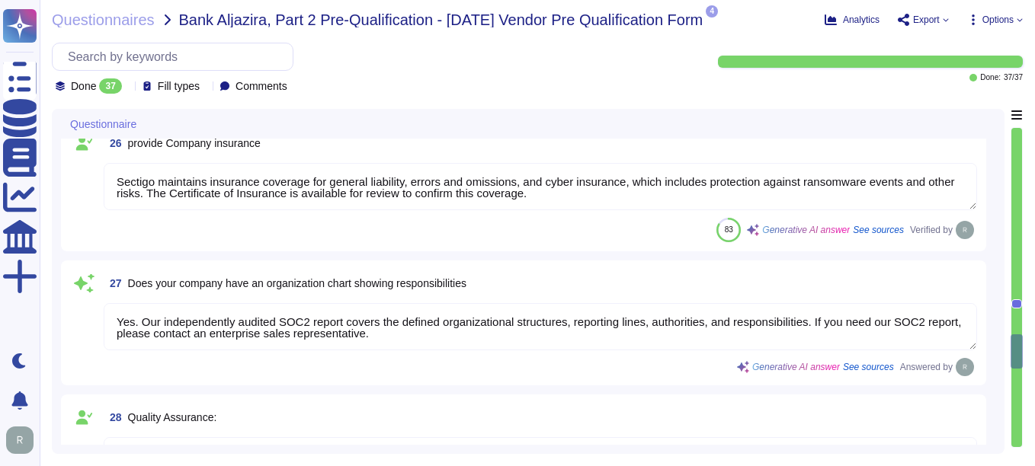
scroll to position [4058, 0]
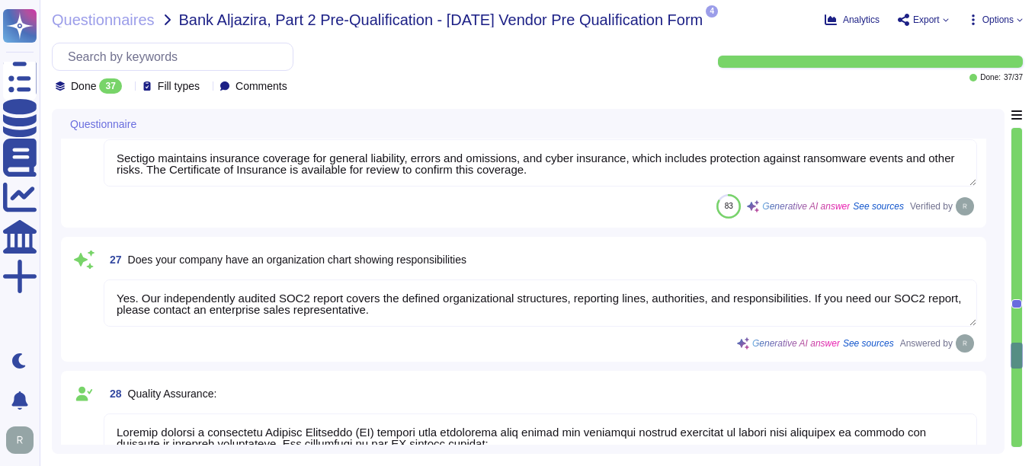
click at [616, 317] on textarea "Yes. Our independently audited SOC2 report covers the defined organizational st…" at bounding box center [540, 303] width 873 height 47
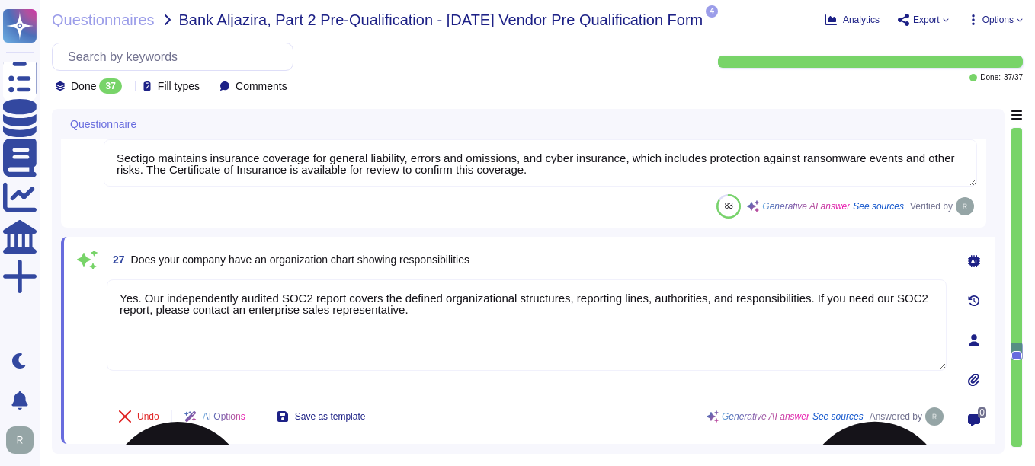
drag, startPoint x: 811, startPoint y: 297, endPoint x: 854, endPoint y: 328, distance: 53.5
click at [740, 328] on textarea "Yes. Our independently audited SOC2 report covers the defined organizational st…" at bounding box center [527, 325] width 840 height 91
type textarea "Yes. Our independently audited SOC2 report covers the defined organizational st…"
click at [610, 391] on div "Yes. Our independently audited SOC2 report covers the defined organizational st…" at bounding box center [527, 336] width 840 height 113
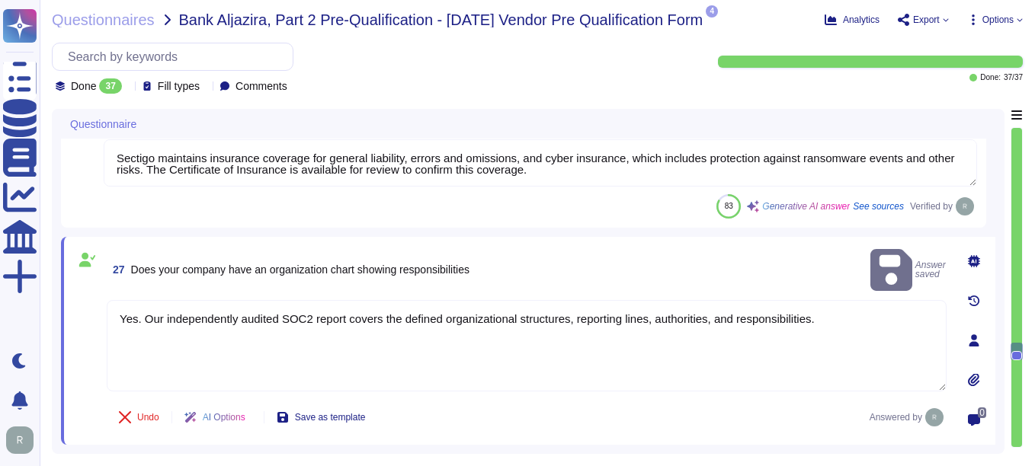
click at [740, 378] on icon at bounding box center [973, 379] width 11 height 13
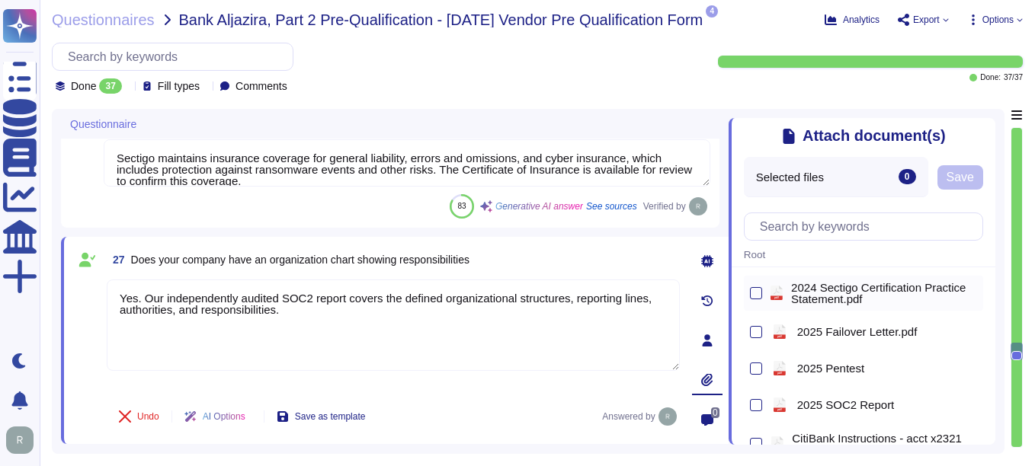
scroll to position [152, 0]
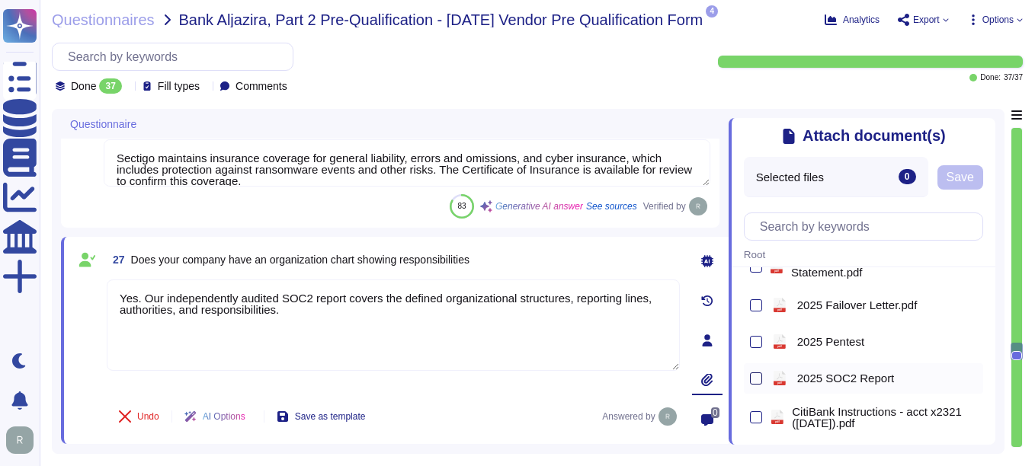
click at [740, 380] on div at bounding box center [756, 379] width 12 height 12
click at [0, 0] on input "checkbox" at bounding box center [0, 0] width 0 height 0
click at [740, 184] on span "Save" at bounding box center [959, 177] width 27 height 12
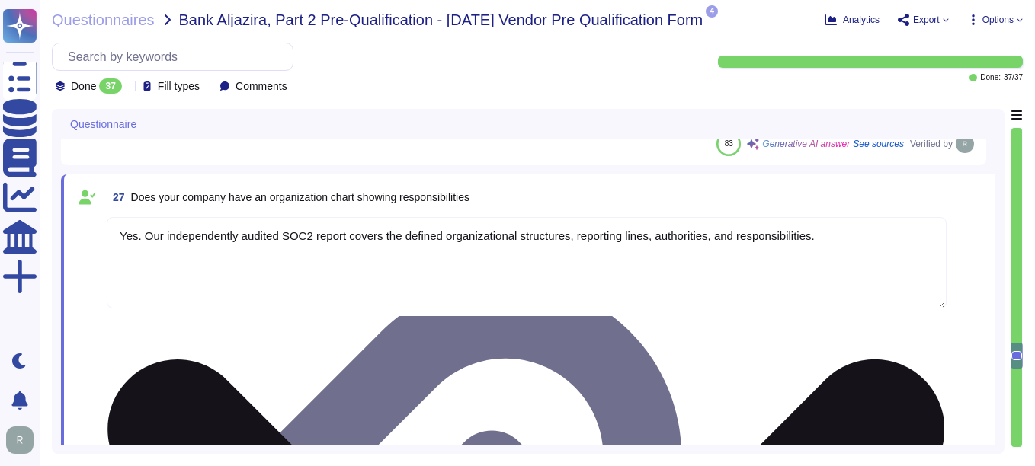
type textarea "Sectigo maintains a comprehensive suite of data privacy and security measures d…"
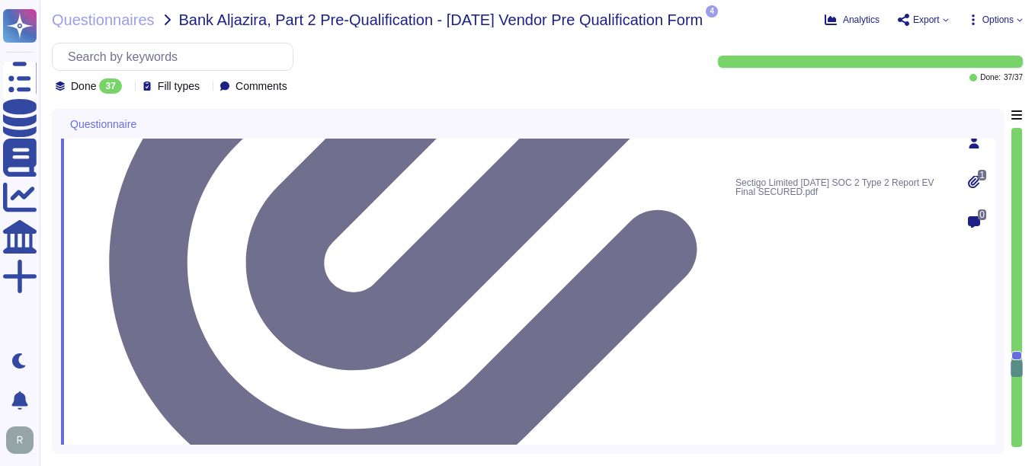
scroll to position [4592, 0]
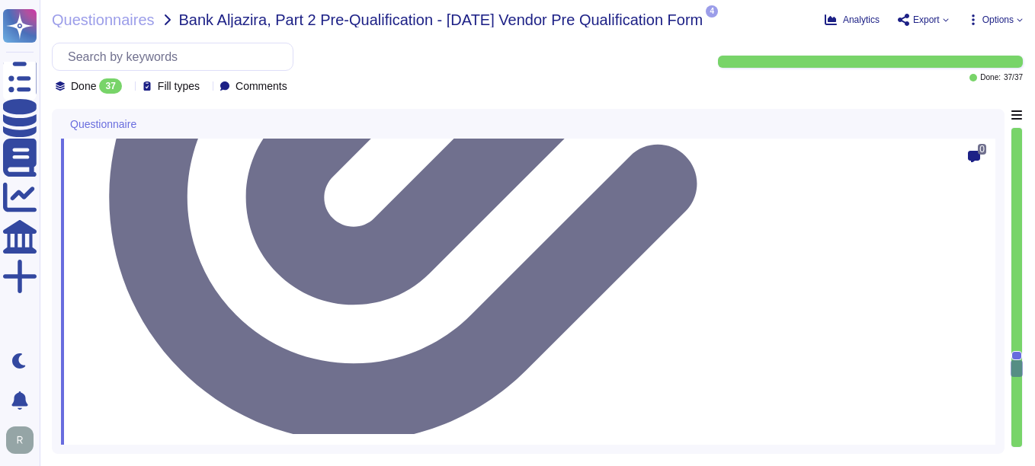
type textarea "Our solution is designed to efficiently handle varying workloads through a comp…"
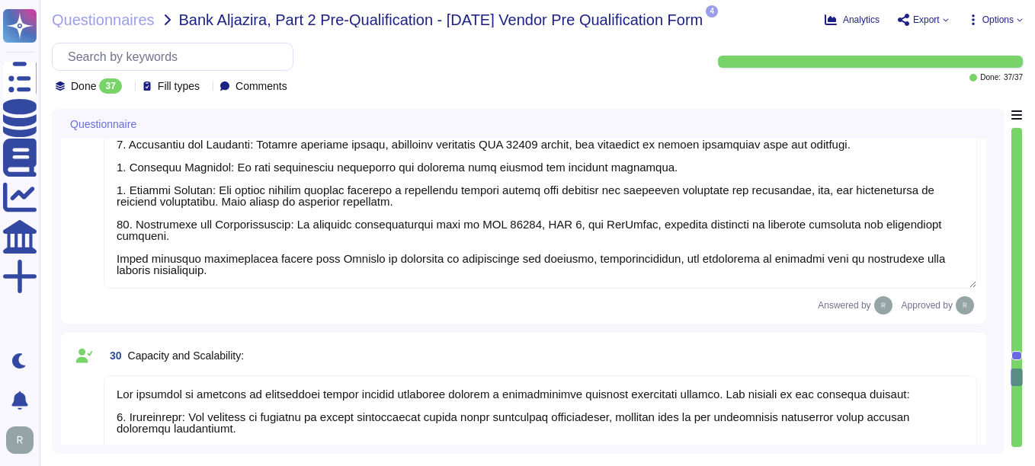
type textarea "Sectigo employs various communication methods, including electronic systems, e-…"
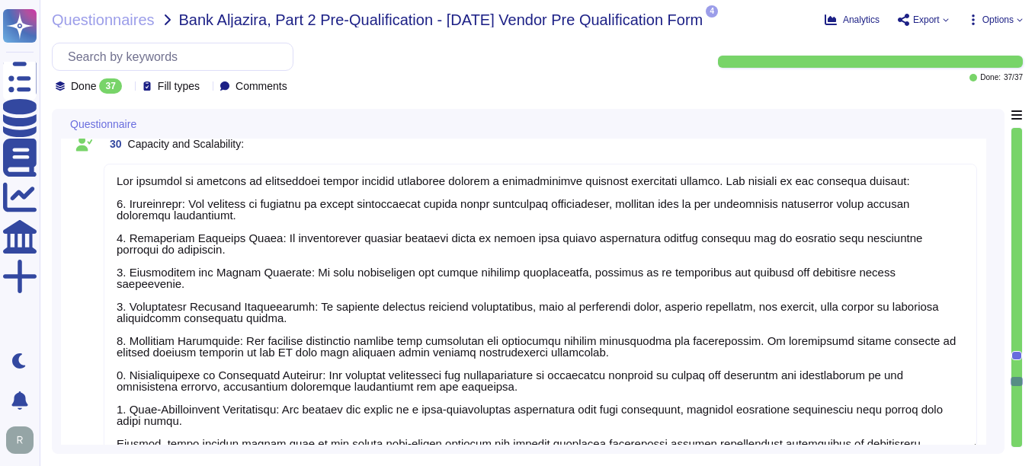
type textarea "Our organization has established a comprehensive risk management program that i…"
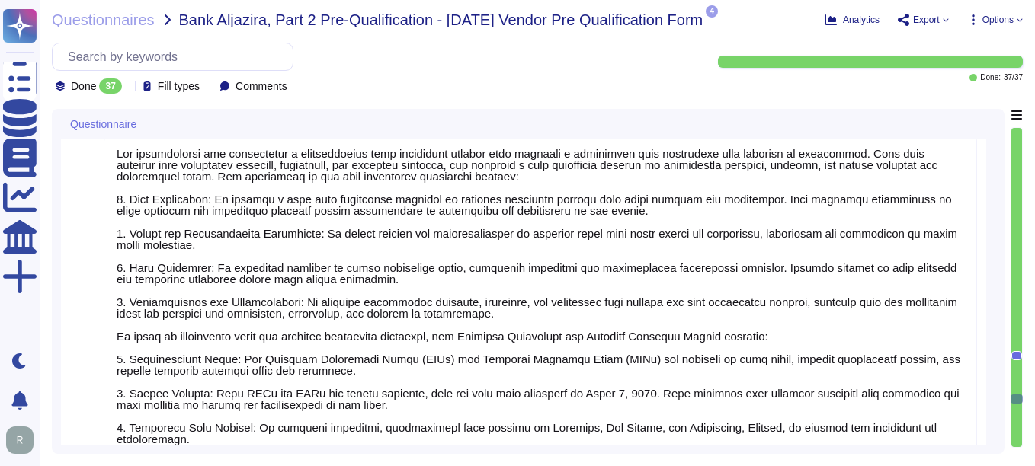
type textarea "Sectigo is committed to corporate sustainability through a comprehensive enviro…"
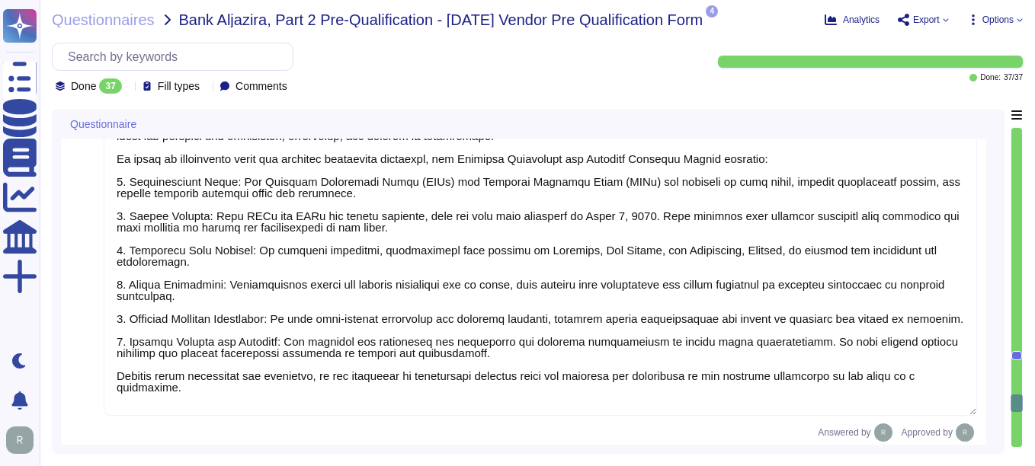
type textarea "Please refer our SOC 2 report."
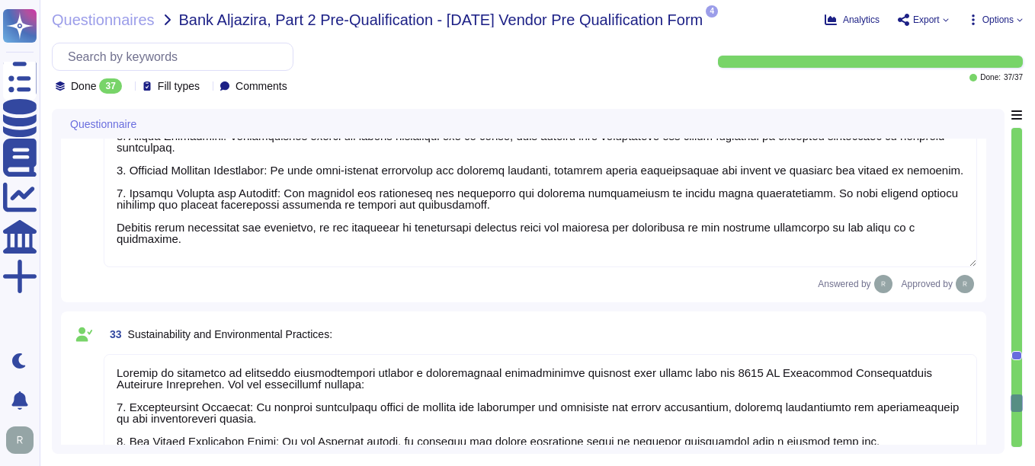
type textarea "Our Business Continuity and Disaster Recovery Policy is well-documented and inc…"
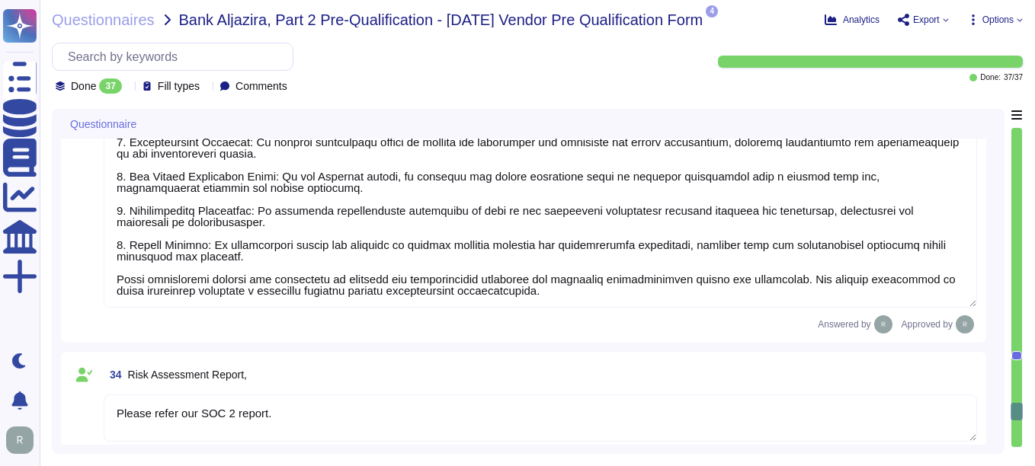
type textarea "Please refer the attachment"
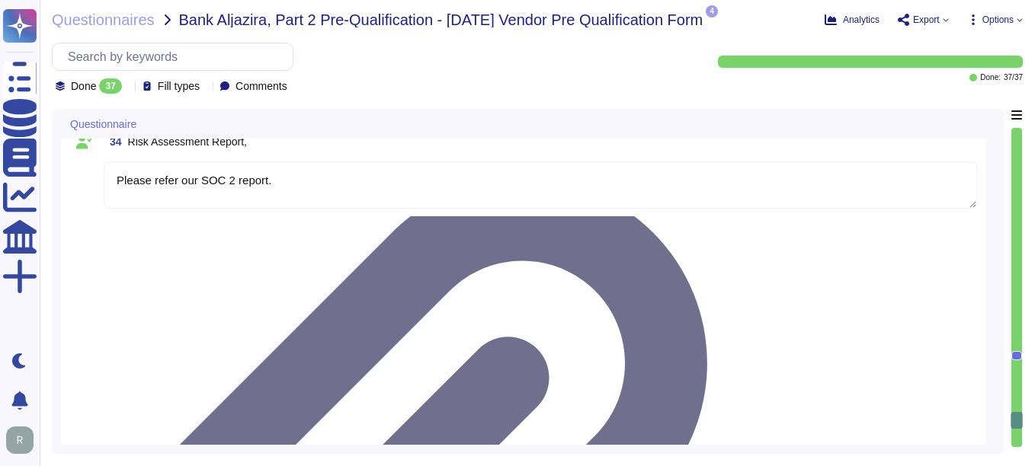
type textarea "Please refer the attachment"
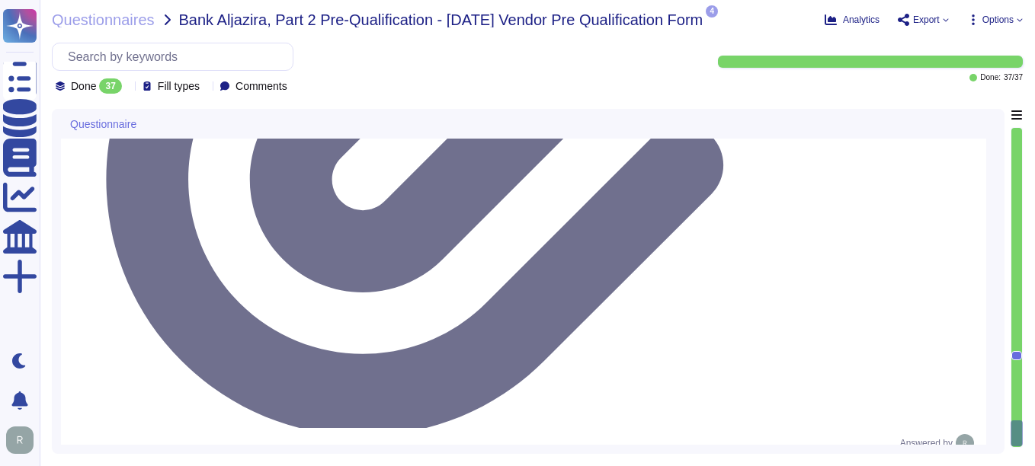
scroll to position [7043, 0]
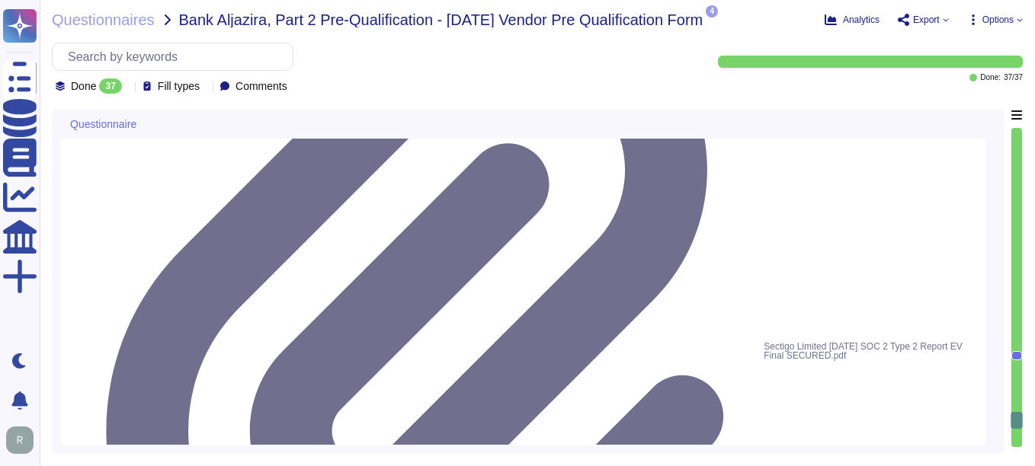
type textarea "Sectigo is committed to corporate sustainability through a comprehensive enviro…"
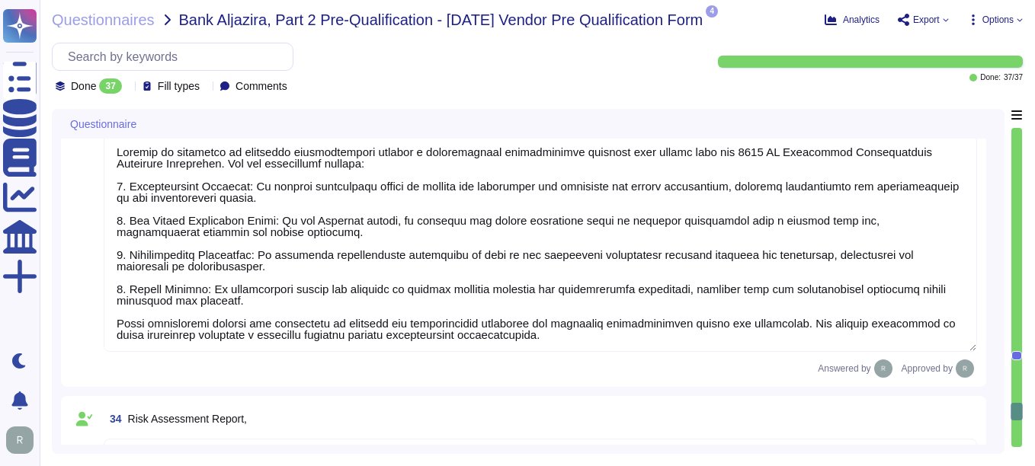
type textarea "Our organization has established a comprehensive risk management program that i…"
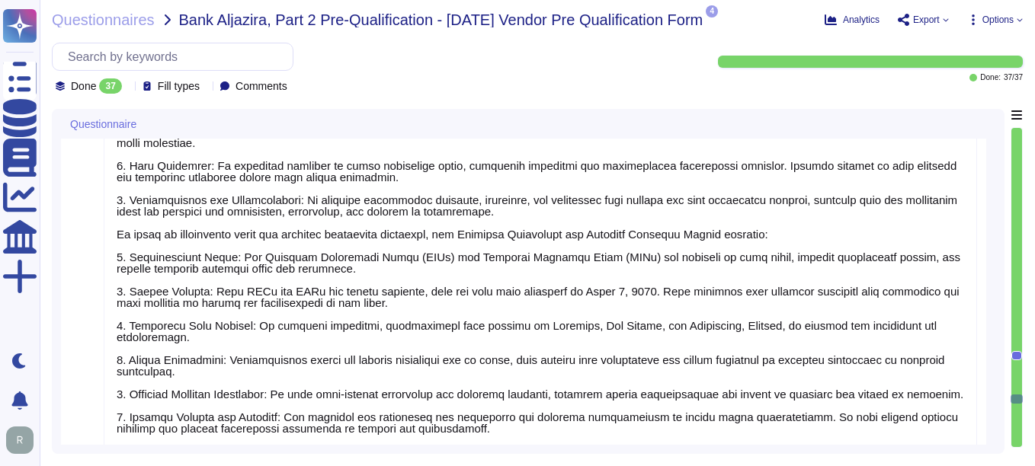
type textarea "Sectigo employs various communication methods, including electronic systems, e-…"
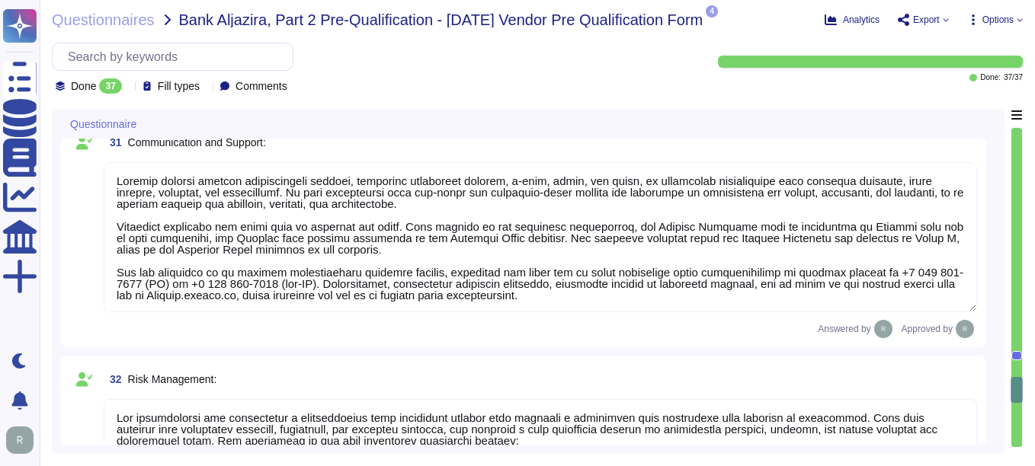
type textarea "Our solution is designed to efficiently handle varying workloads through a comp…"
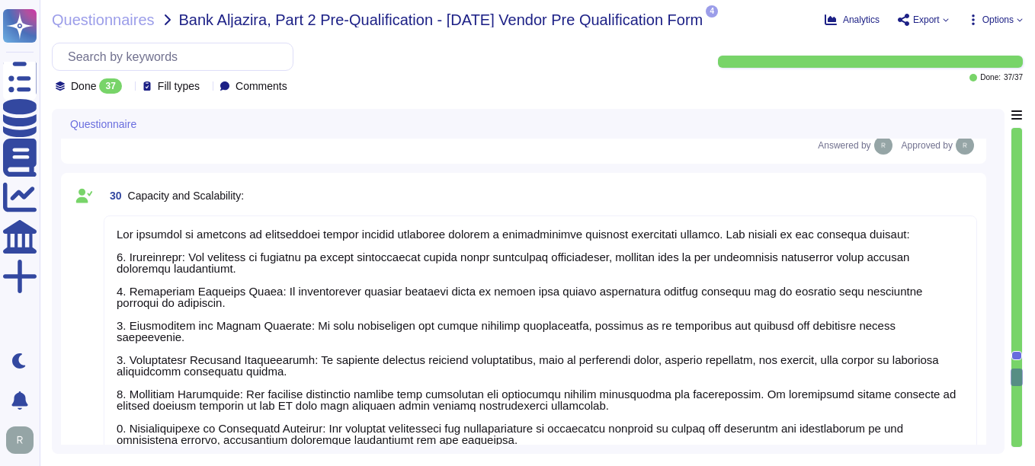
type textarea "Sectigo maintains a comprehensive suite of data privacy and security measures d…"
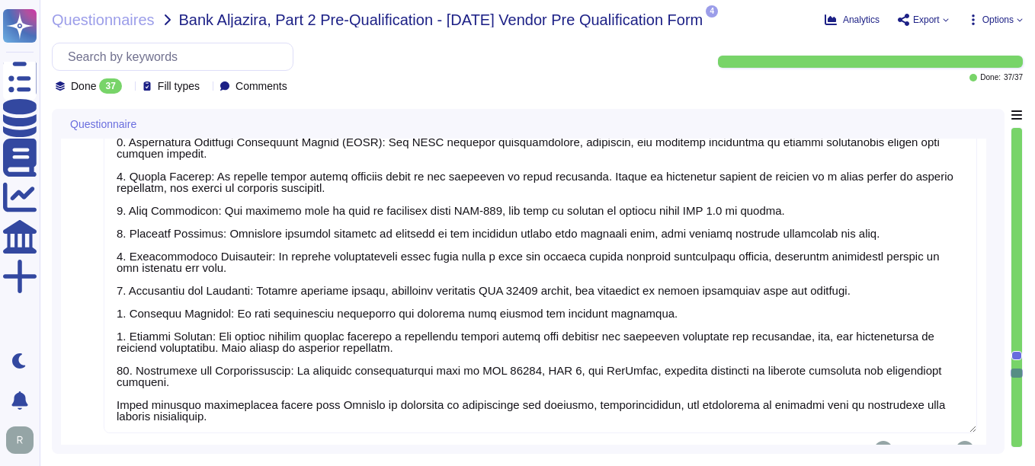
type textarea "Sectigo employs a systematic Quality Assurance (QA) program that integrates bot…"
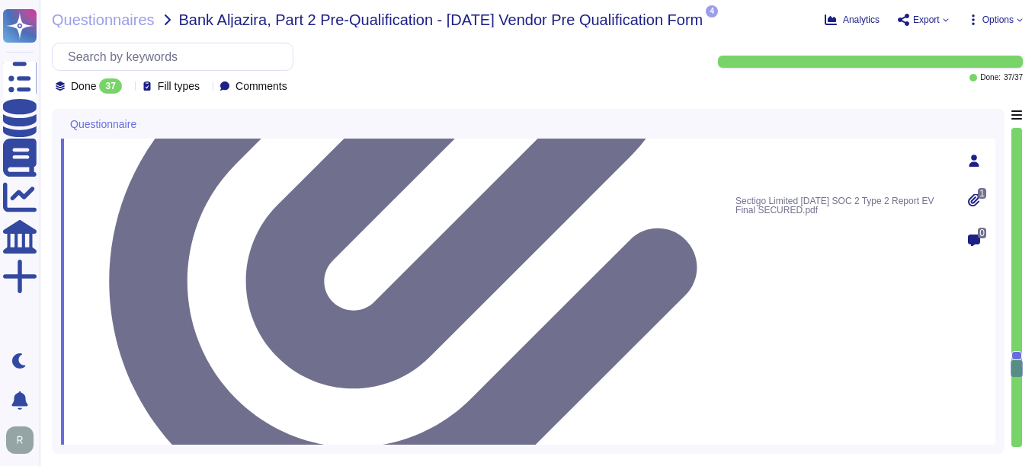
type textarea "Yes. Our independently audited SOC2 report covers the defined organizational st…"
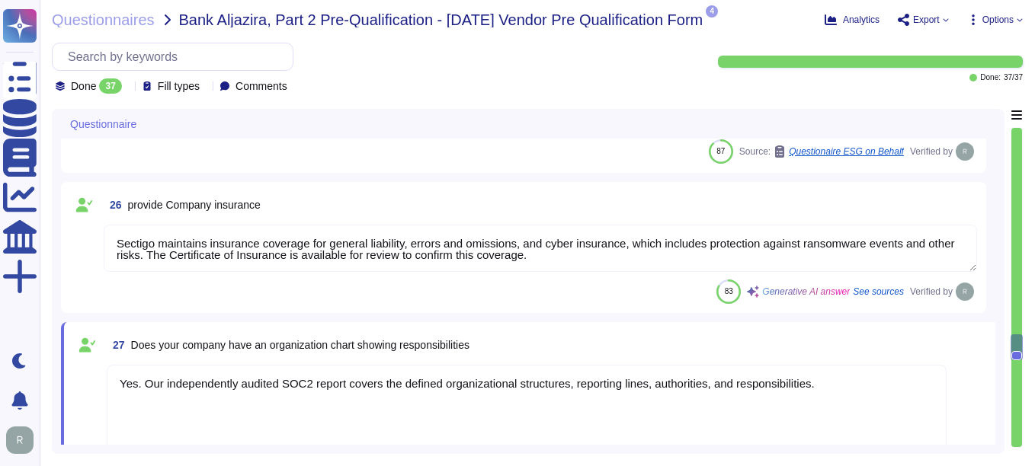
type textarea "We are a privately held entity and do not disclose this information"
type textarea "The IBAN Number is GB91LOYD30937603493929. For a confirmation letter regarding …"
type textarea "N/A"
type textarea "Sectigo maintains insurance coverage for general liability, errors and omission…"
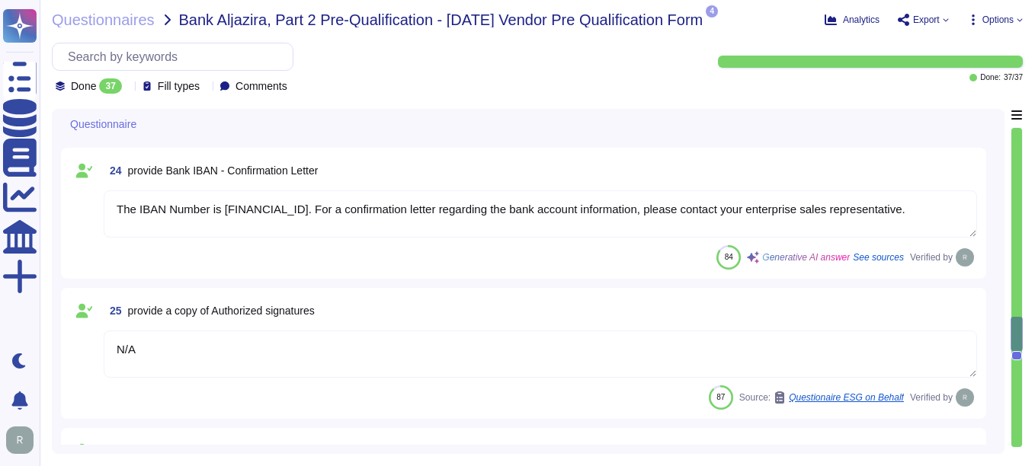
scroll to position [3639, 0]
type textarea "Please contact your enterprise sales representative."
type textarea "Your Enterprise Sales representative will share."
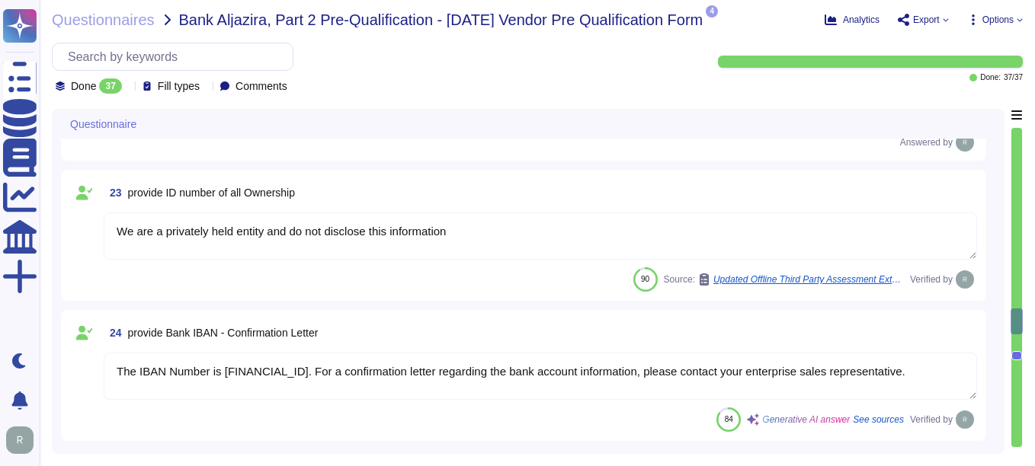
type textarea "We are privately held and do not share this information."
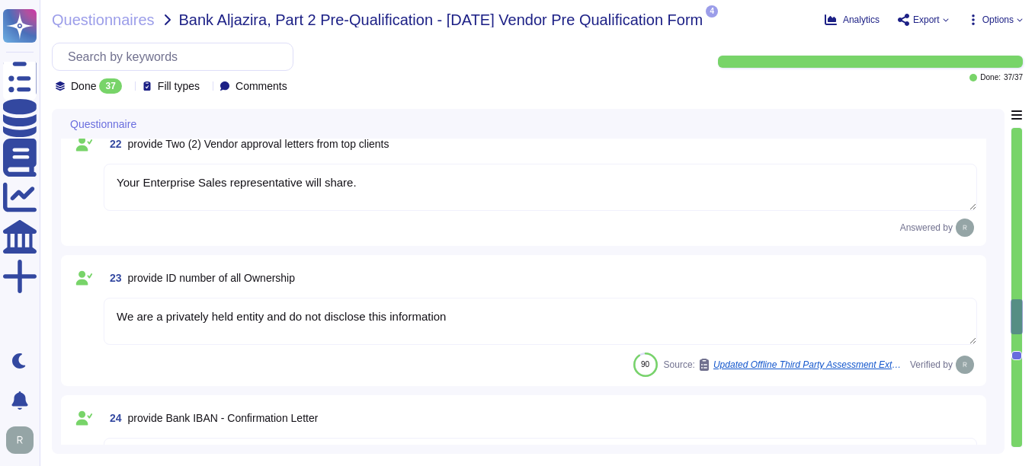
type textarea "N/A"
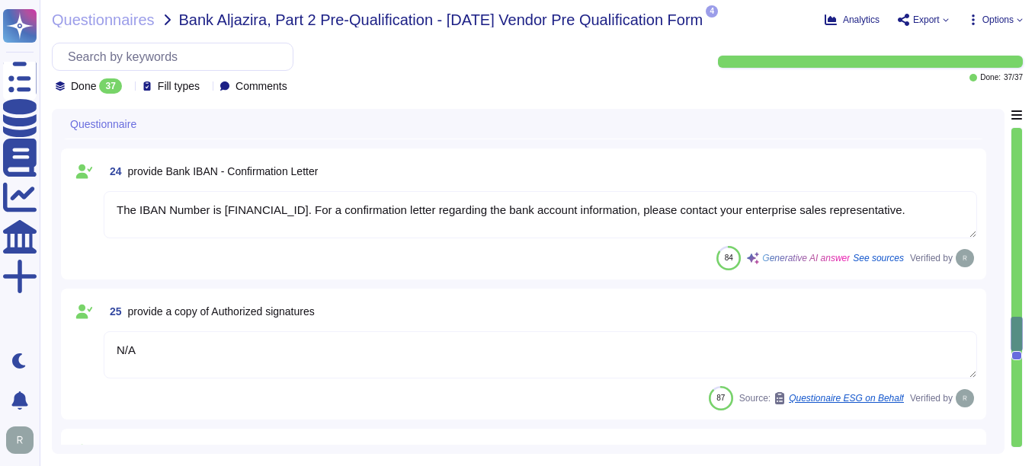
type textarea "Sectigo employs a systematic Quality Assurance (QA) program that integrates bot…"
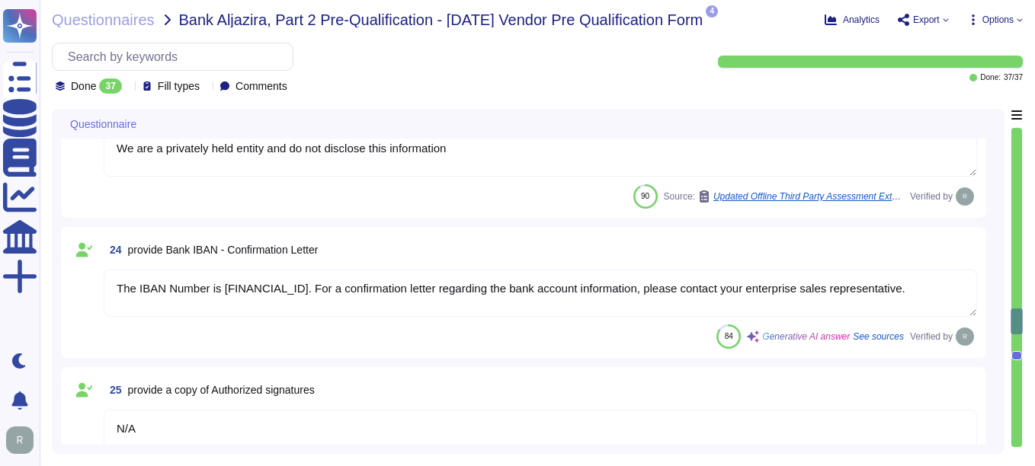
type textarea "We are privately held and do not share this information."
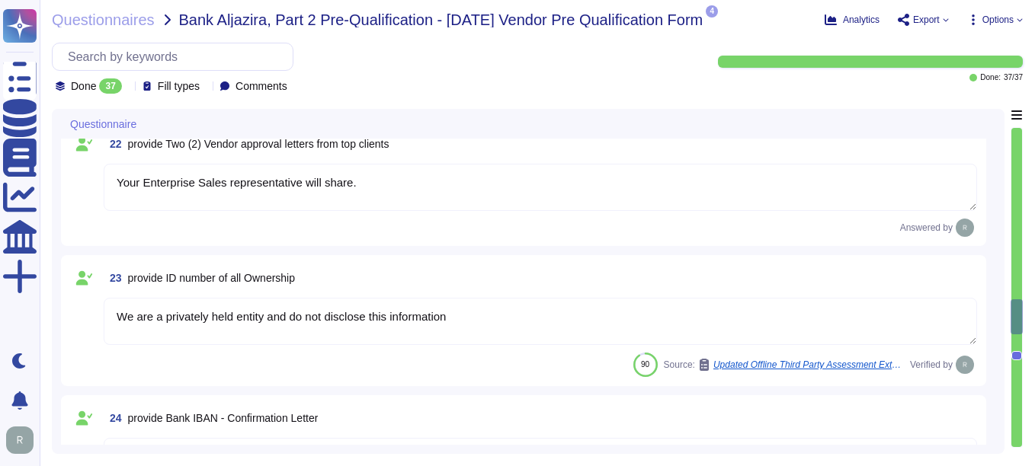
type textarea "N/A"
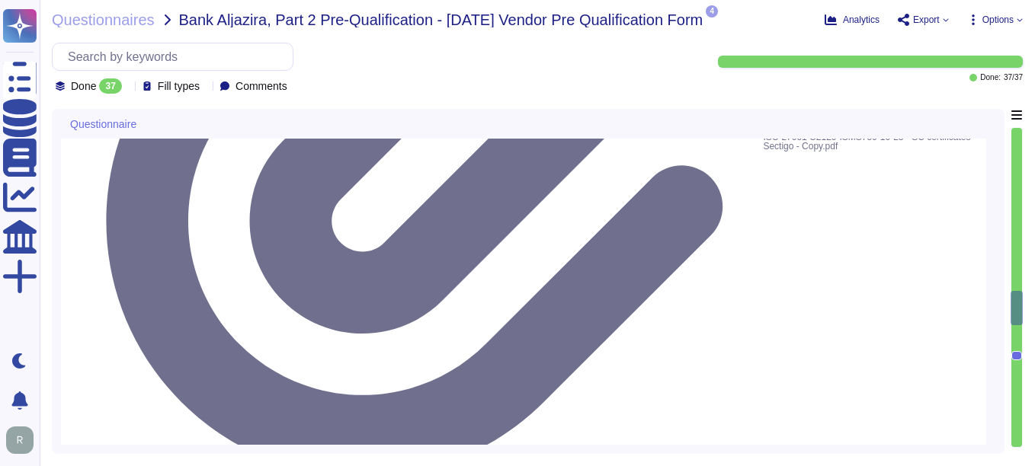
type textarea "Please refer the attachment"
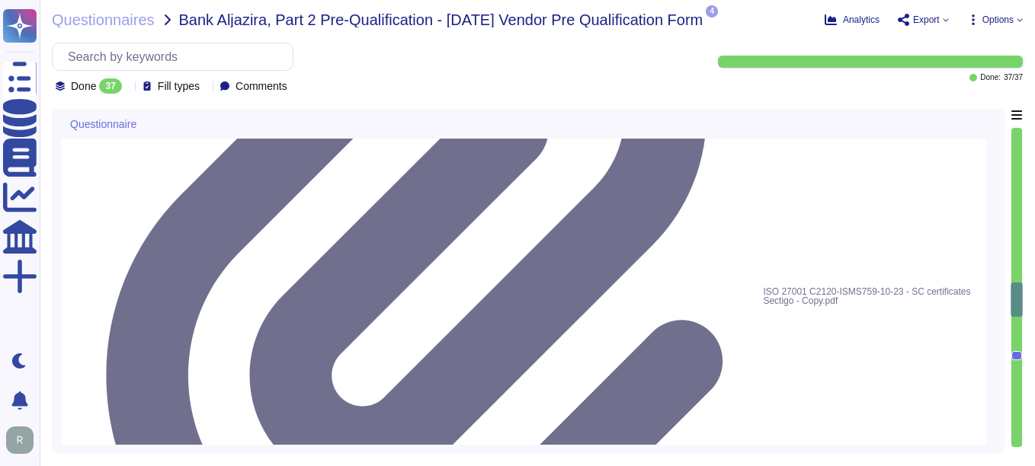
type textarea "Company Name: Sectigo Industry: Digital certificates and automated Certificate …"
type textarea "N/A"
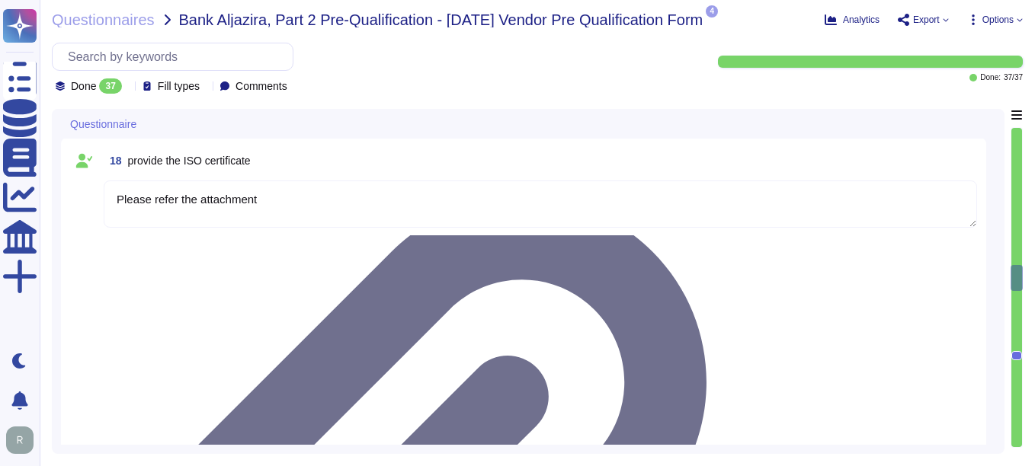
scroll to position [2843, 0]
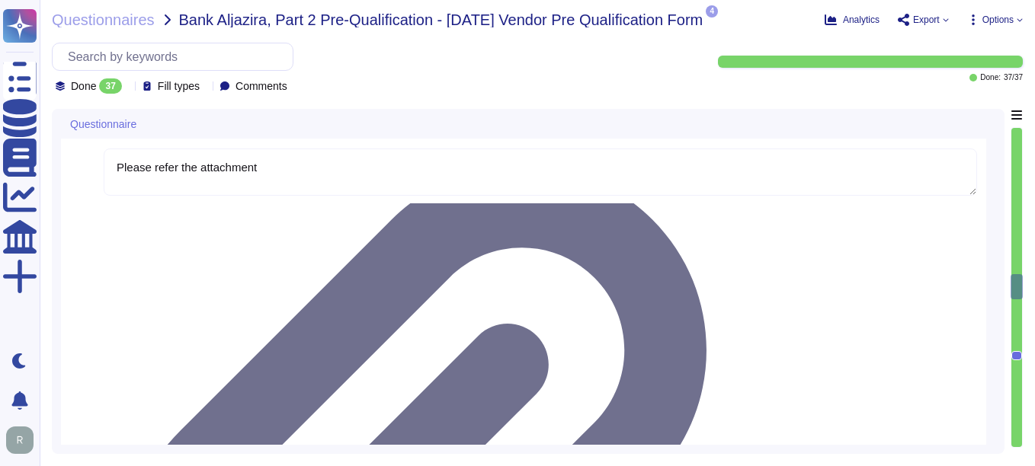
type textarea "We are a privately held entity and do not disclose this information"
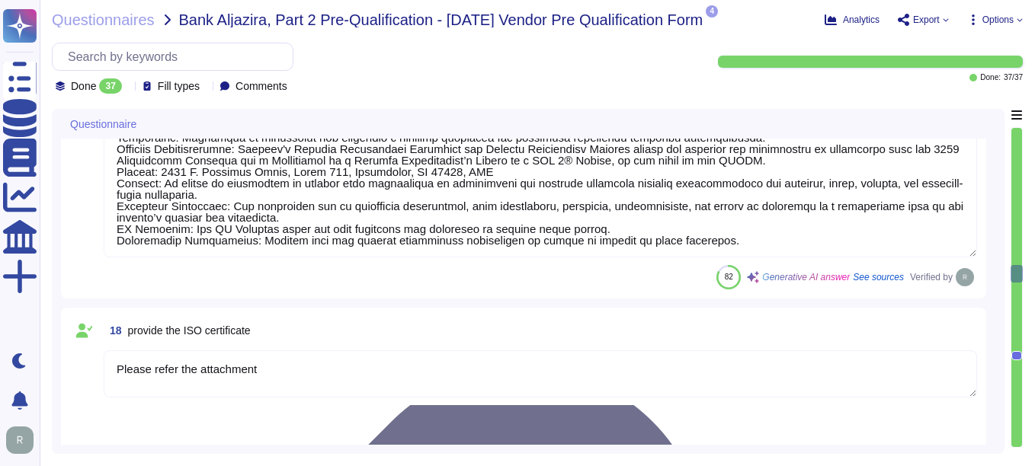
type textarea "Yes, our company has a documented health and safety policy. We develop, impleme…"
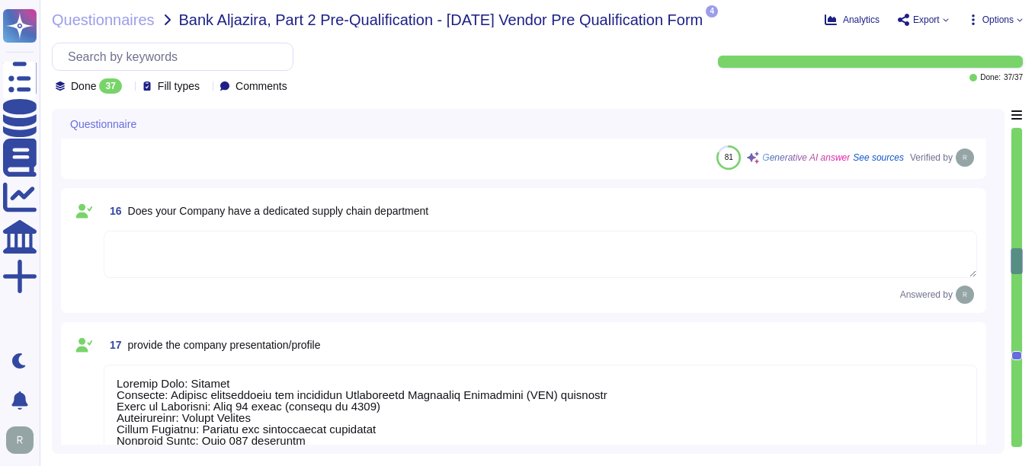
type textarea "We are a privately held company and do not disclose this information."
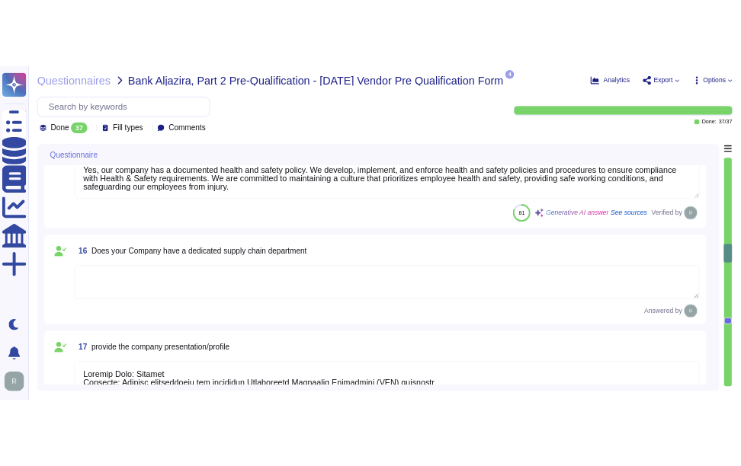
scroll to position [2200, 0]
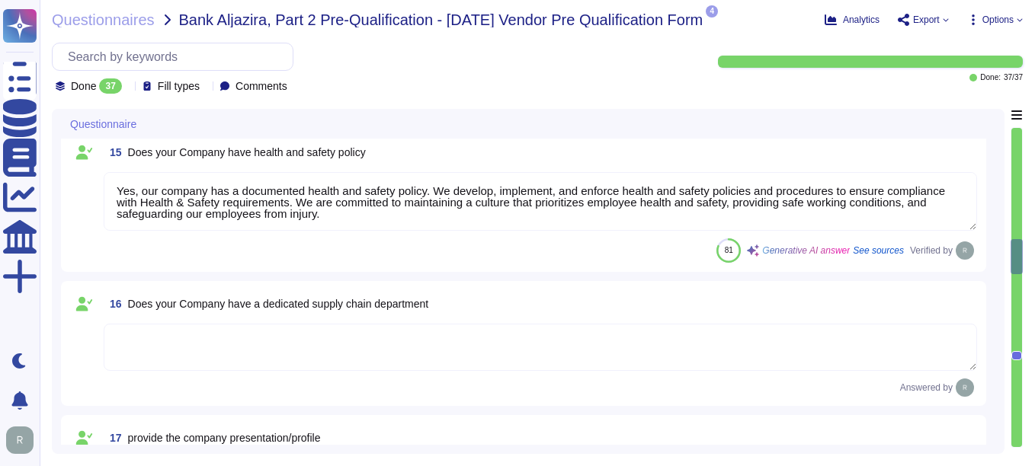
type textarea "Sectigo has more than 700,000 customers, including 36% of the Fortune 1000. In …"
drag, startPoint x: 130, startPoint y: 301, endPoint x: 456, endPoint y: 314, distance: 327.1
click at [456, 314] on div "16 Does your Company have a dedicated supply chain department" at bounding box center [540, 303] width 873 height 27
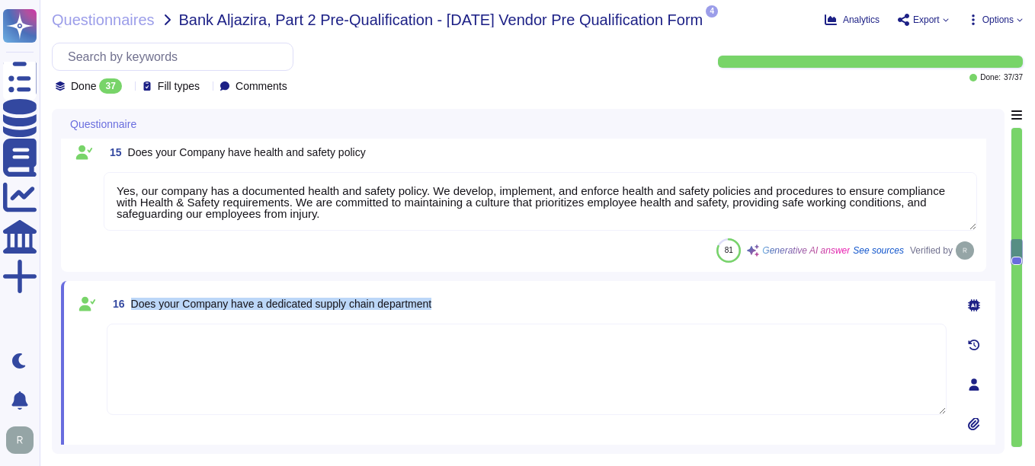
drag, startPoint x: 443, startPoint y: 301, endPoint x: 123, endPoint y: 281, distance: 321.4
click at [123, 281] on div "16 Does your Company have a dedicated supply chain department Undo AI Options S…" at bounding box center [528, 384] width 934 height 207
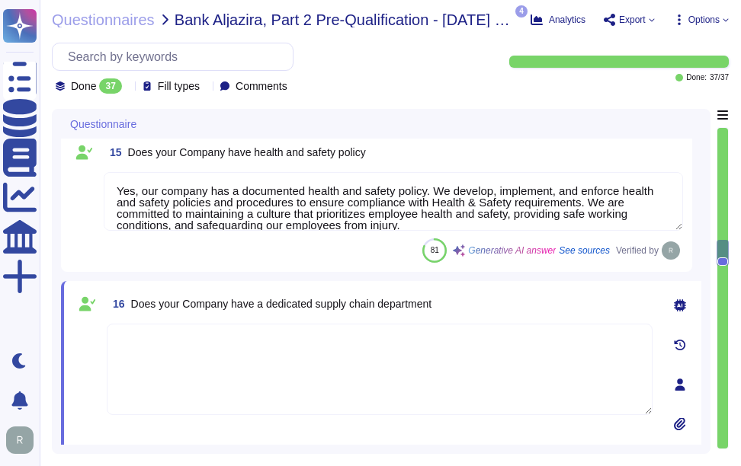
click at [421, 350] on textarea at bounding box center [379, 369] width 545 height 91
drag, startPoint x: 131, startPoint y: 304, endPoint x: 452, endPoint y: 299, distance: 320.8
click at [452, 299] on div "16 Does your Company have a dedicated supply chain department" at bounding box center [379, 303] width 545 height 27
click at [207, 344] on textarea at bounding box center [379, 369] width 545 height 91
paste textarea "Yes, we have a Supplier & Third-Party Relationship Policy in place, which suppl…"
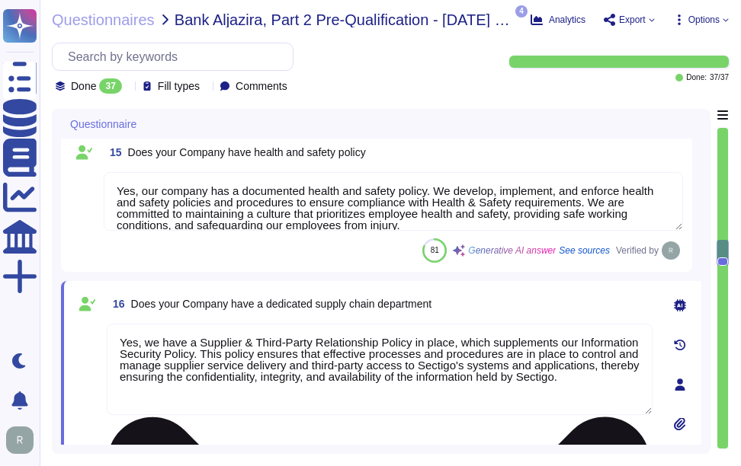
click at [228, 365] on textarea "Yes, we have a Supplier & Third-Party Relationship Policy in place, which suppl…" at bounding box center [379, 369] width 545 height 91
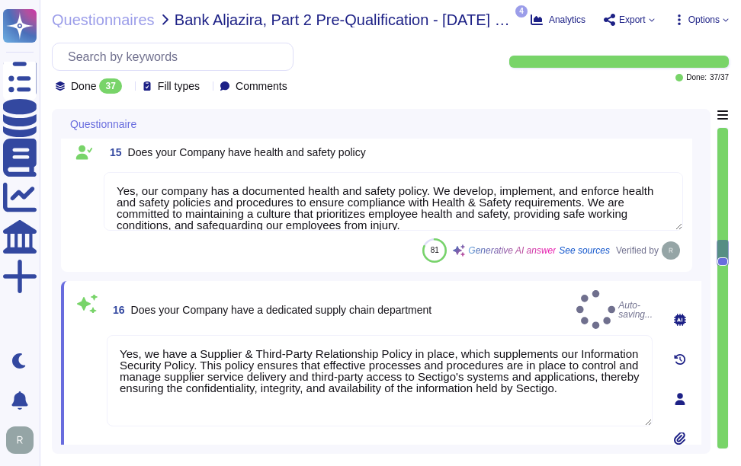
type textarea "Yes, we have a Supplier & Third-Party Relationship Policy in place, which suppl…"
click at [677, 305] on div at bounding box center [679, 320] width 30 height 30
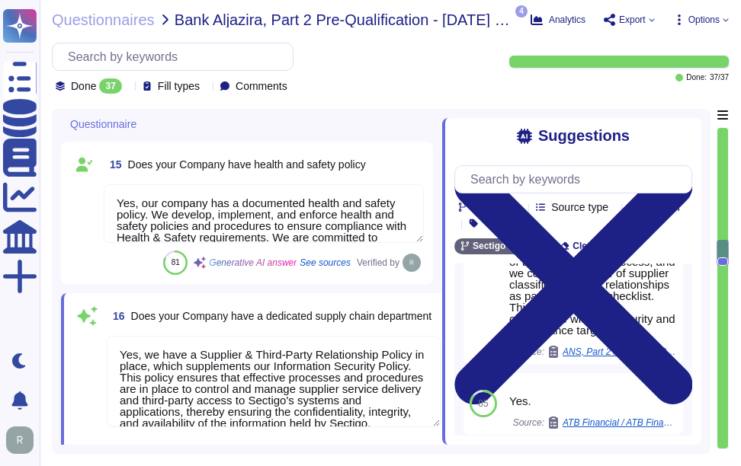
scroll to position [762, 0]
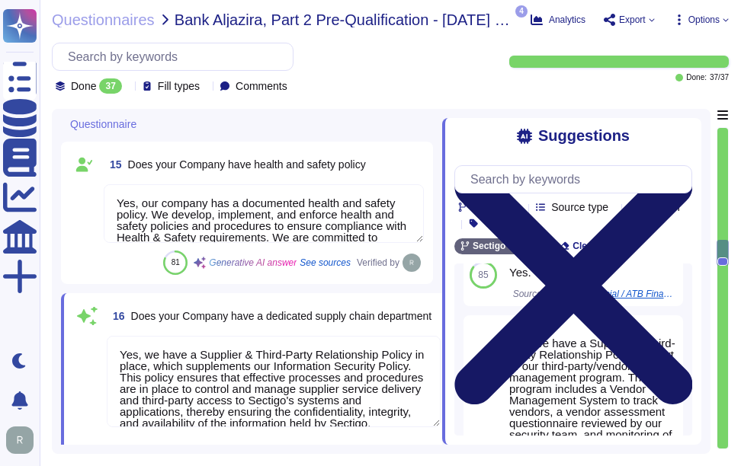
click at [689, 139] on icon at bounding box center [573, 285] width 238 height 317
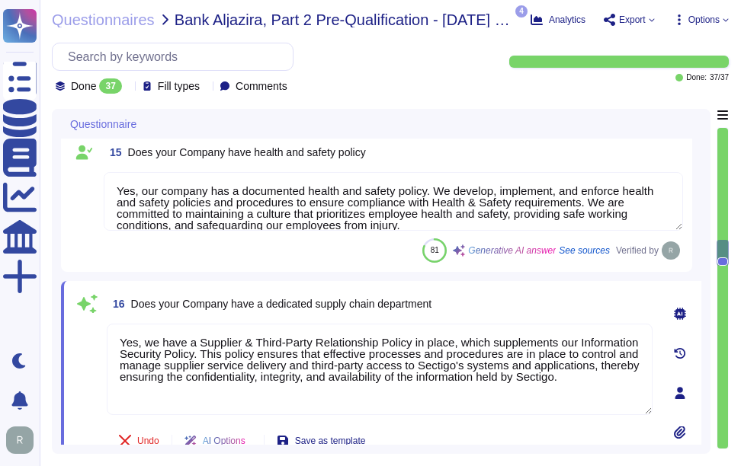
click at [88, 409] on span at bounding box center [86, 370] width 27 height 93
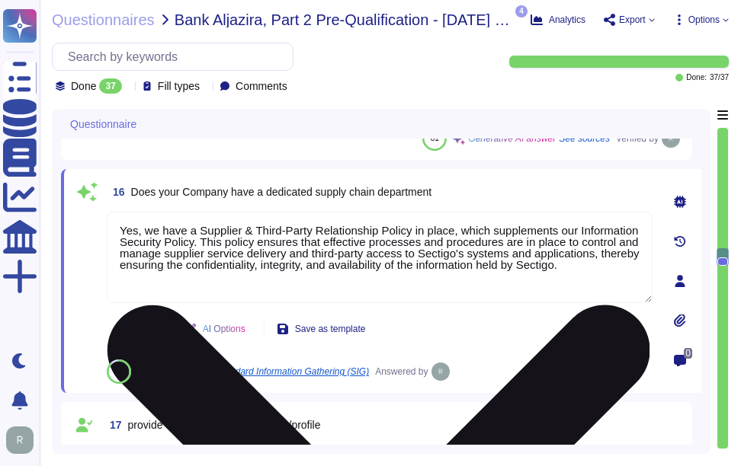
scroll to position [2352, 0]
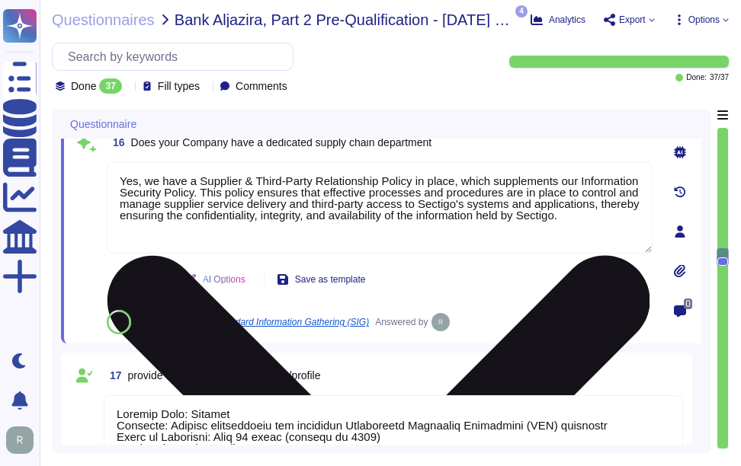
type textarea "Please refer the attachment"
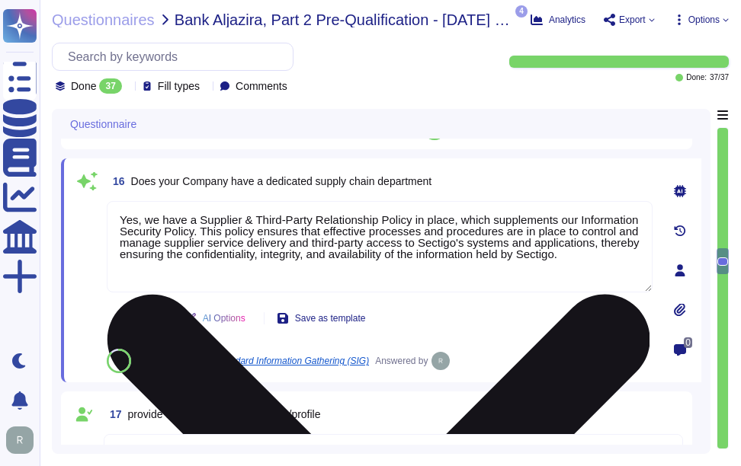
scroll to position [2276, 0]
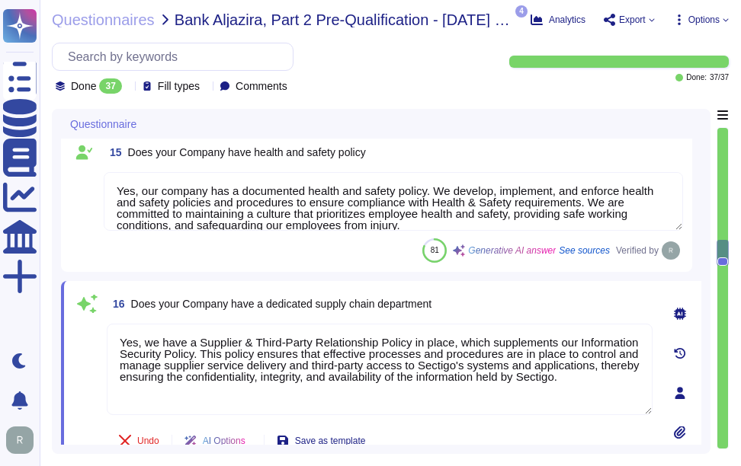
type textarea "Sectigo has more than 700,000 customers, including 36% of the Fortune 1000. In …"
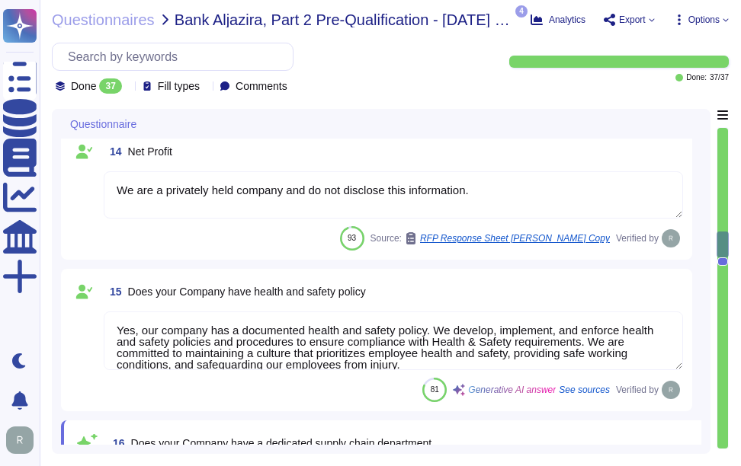
scroll to position [1918, 0]
type textarea "Sectigo has personnel located worldwide with offices in several countries, incl…"
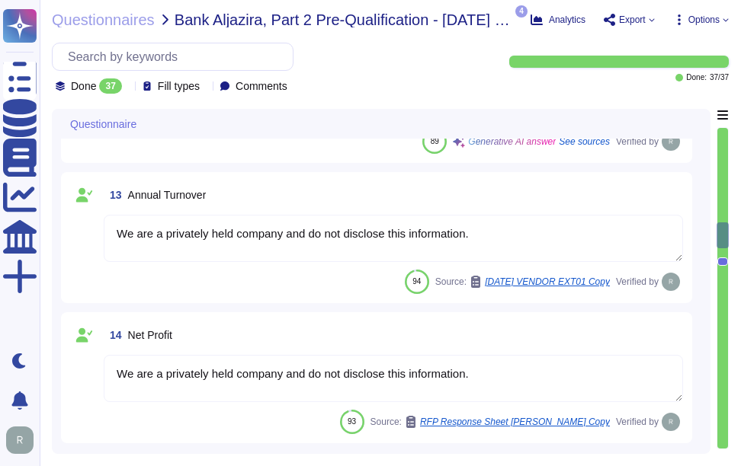
type textarea "Sectigo is a privately owned company incorporated in the United Kingdom and is …"
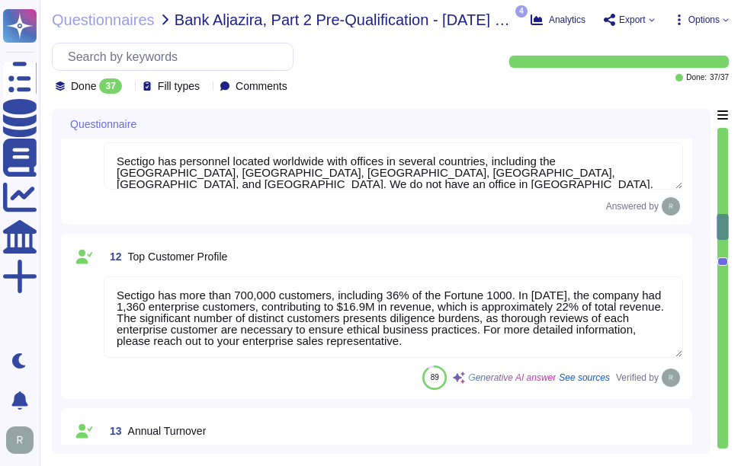
type textarea "Sectigo has personnel located worldwide with offices in several countries, incl…"
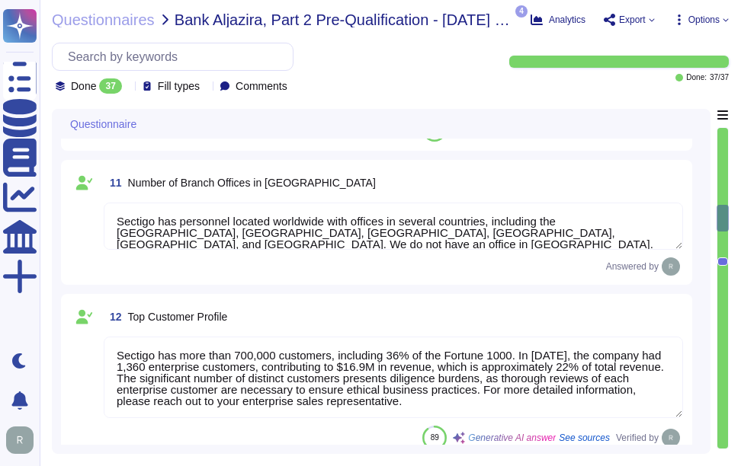
type textarea "The total number of employees is over 500."
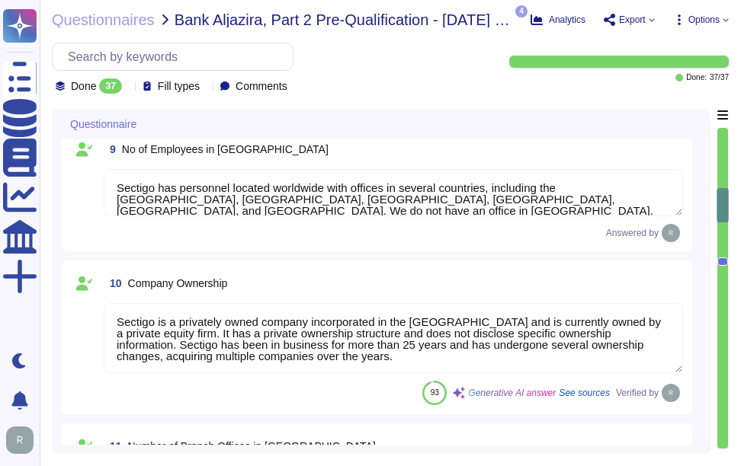
type textarea "Our organization holds the following compliance-related certifications: 1. SOC …"
drag, startPoint x: 219, startPoint y: 152, endPoint x: 248, endPoint y: 152, distance: 29.7
click at [248, 152] on div "9 No of Employees in KSA" at bounding box center [393, 149] width 579 height 27
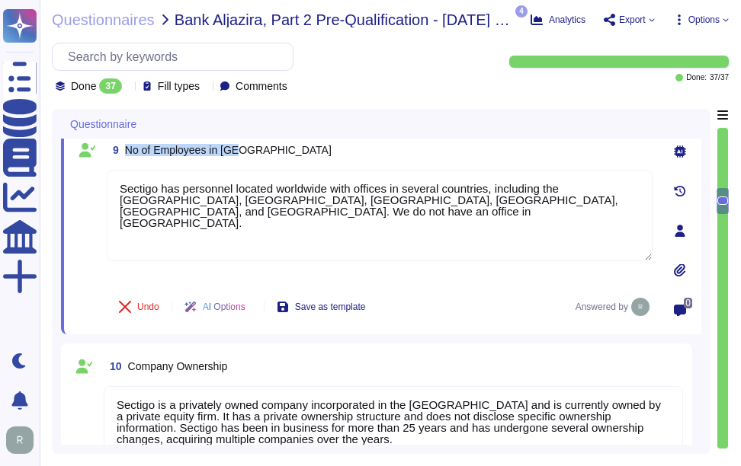
drag, startPoint x: 126, startPoint y: 151, endPoint x: 267, endPoint y: 152, distance: 141.0
click at [267, 152] on div "9 No of Employees in KSA" at bounding box center [379, 149] width 545 height 27
click at [485, 315] on div "Undo AI Options Save as template Answered by" at bounding box center [379, 307] width 545 height 37
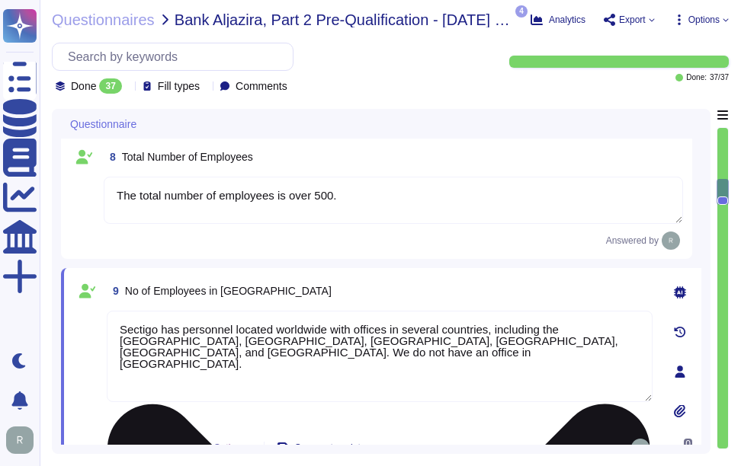
type textarea "- Years in Business: Sectigo has been in operation for over 25 years, founded i…"
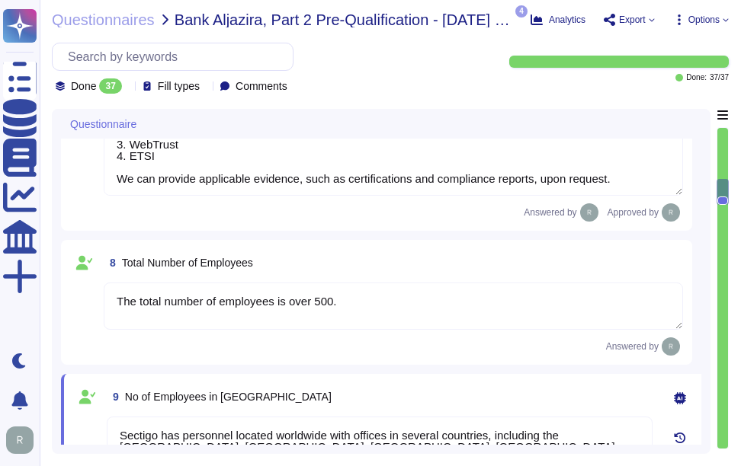
type textarea "Sectigo provides a comprehensive range of digital identity solutions and certif…"
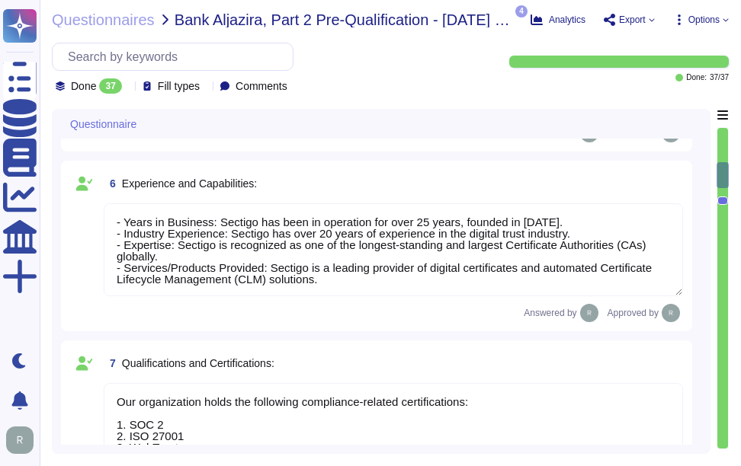
type textarea "We are privately held and do not share this information."
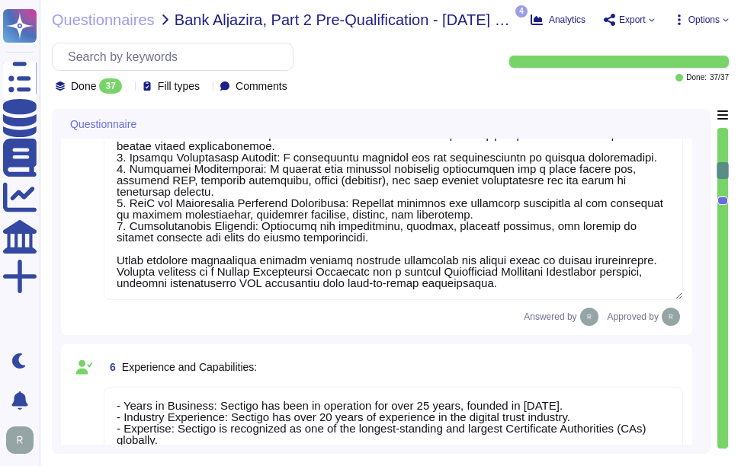
type textarea "We are privately held and do not share this information."
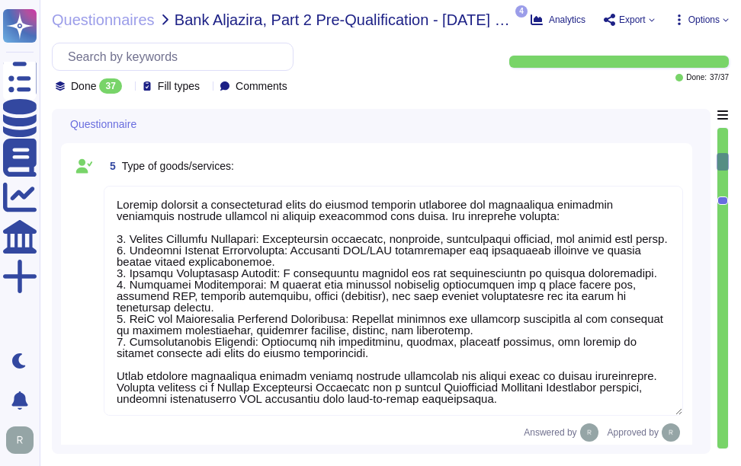
type textarea "- Sectigo has personnel located worldwide with offices in several countries, in…"
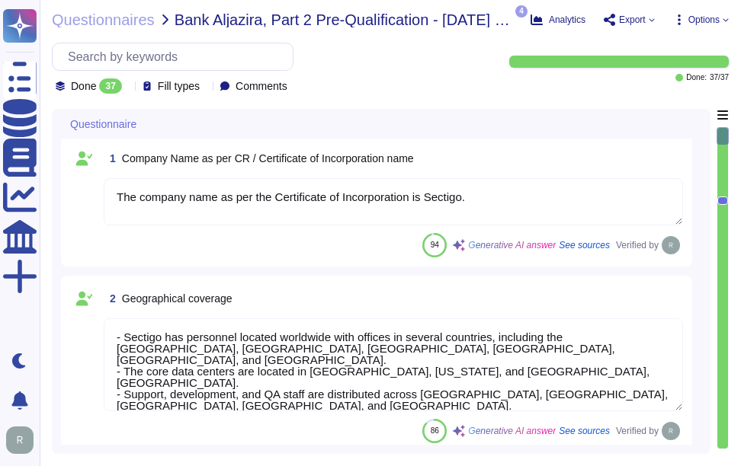
scroll to position [0, 0]
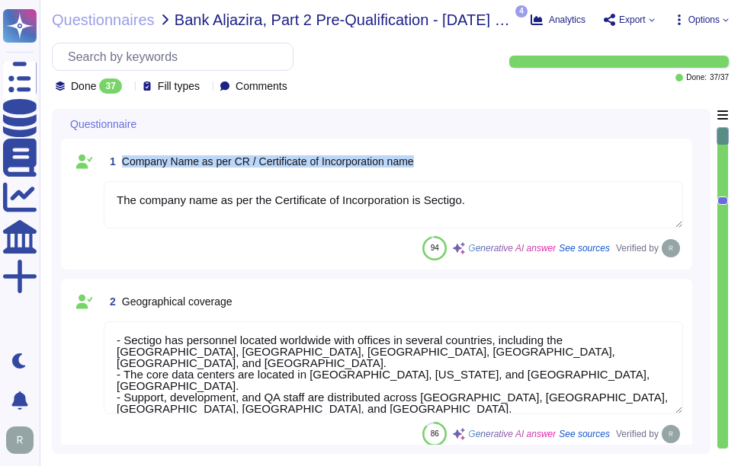
drag, startPoint x: 124, startPoint y: 162, endPoint x: 438, endPoint y: 184, distance: 314.6
click at [438, 184] on div "1 Company Name as per CR / Certificate of Incorporation name The company name a…" at bounding box center [376, 204] width 613 height 113
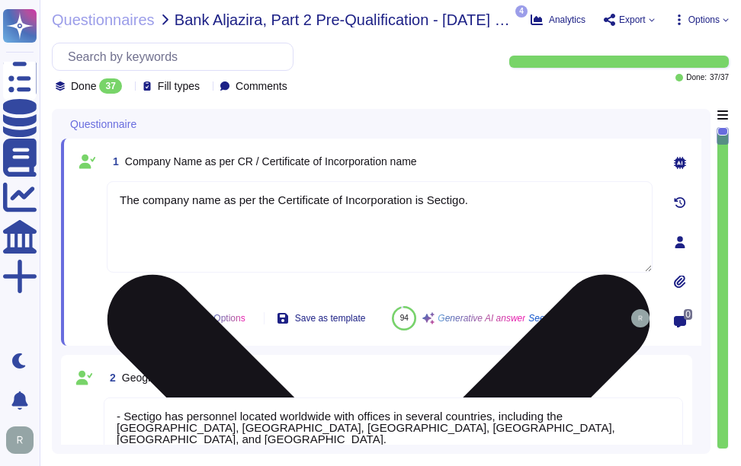
drag, startPoint x: 423, startPoint y: 202, endPoint x: 434, endPoint y: 202, distance: 10.7
click at [434, 202] on textarea "The company name as per the Certificate of Incorporation is Sectigo." at bounding box center [379, 226] width 545 height 91
drag, startPoint x: 424, startPoint y: 197, endPoint x: 498, endPoint y: 200, distance: 74.0
click at [498, 200] on textarea "The company name as per the Certificate of Incorporation is Sectigo." at bounding box center [379, 226] width 545 height 91
paste textarea "Limited"
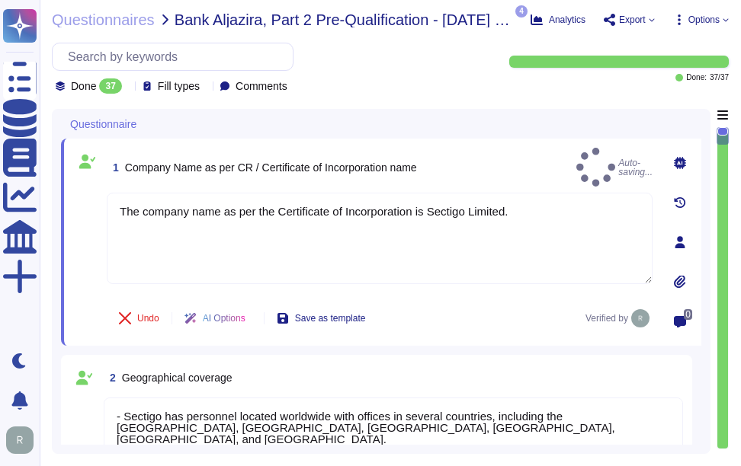
type textarea "The company name as per the Certificate of Incorporation is Sectigo Limited."
click at [504, 337] on div "1 Company Name as per CR / Certificate of Incorporation name Auto-saving... The…" at bounding box center [381, 242] width 640 height 207
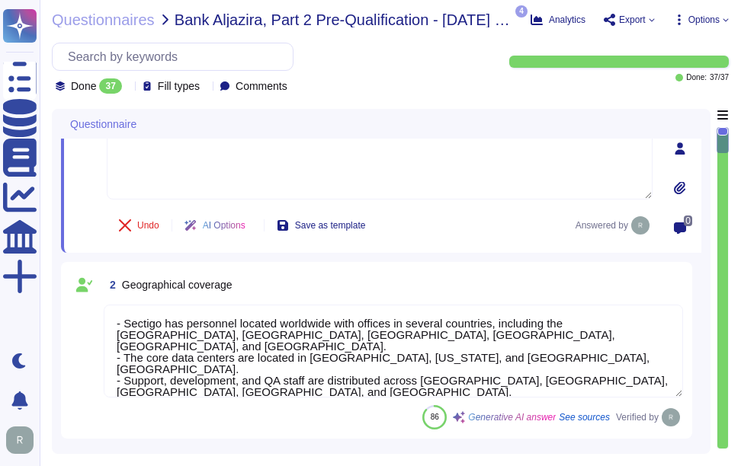
type textarea "Sectigo provides a comprehensive range of digital identity solutions and certif…"
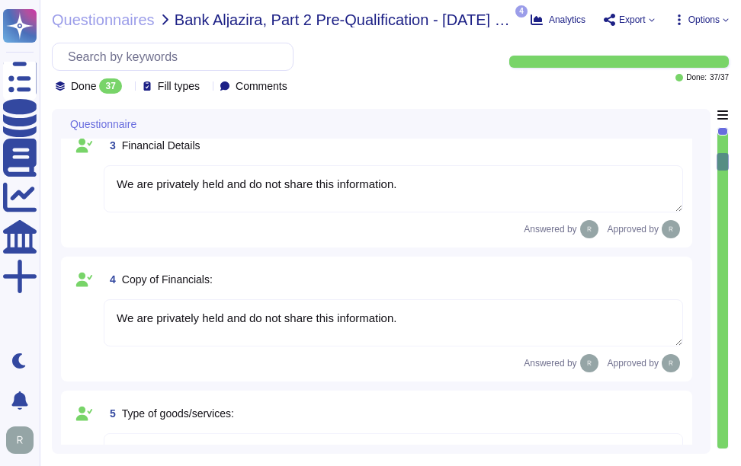
type textarea "- Years in Business: Sectigo has been in operation for over 25 years, founded i…"
type textarea "Our organization holds the following compliance-related certifications: 1. SOC …"
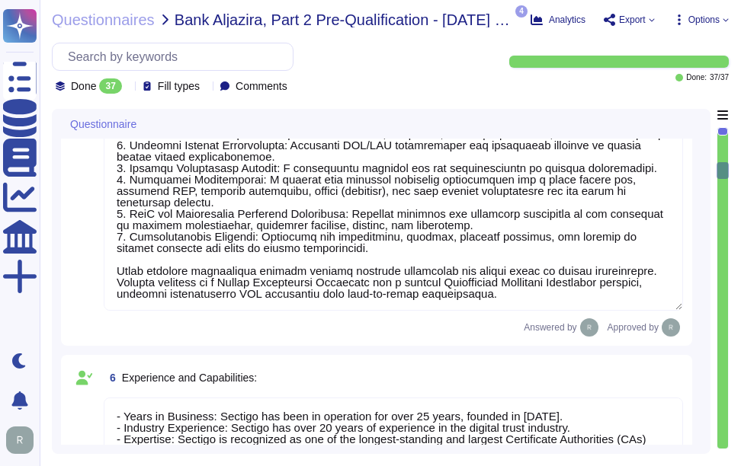
type textarea "The total number of employees is over 500."
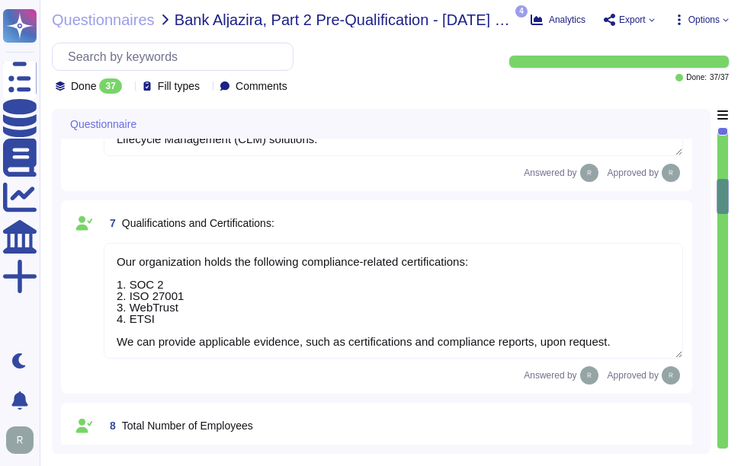
type textarea "Sectigo has personnel located worldwide with offices in several countries, incl…"
type textarea "Sectigo is a privately owned company incorporated in the United Kingdom and is …"
type textarea "Sectigo has personnel located worldwide with offices in several countries, incl…"
type textarea "Sectigo has more than 700,000 customers, including 36% of the Fortune 1000. In …"
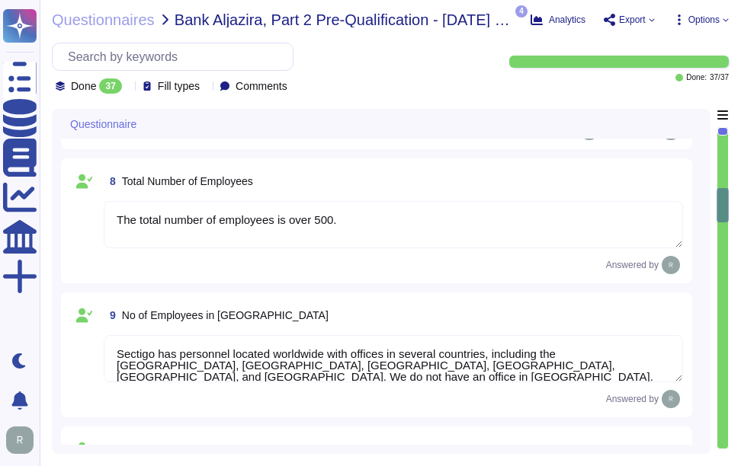
type textarea "We are a privately held company and do not disclose this information."
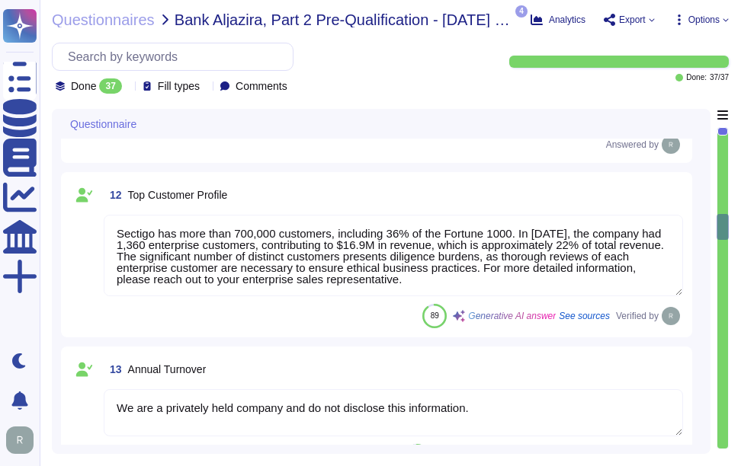
type textarea "Yes, our company has a documented health and safety policy. We develop, impleme…"
type textarea "Yes, we have a Supplier & Third-Party Relationship Policy in place, which suppl…"
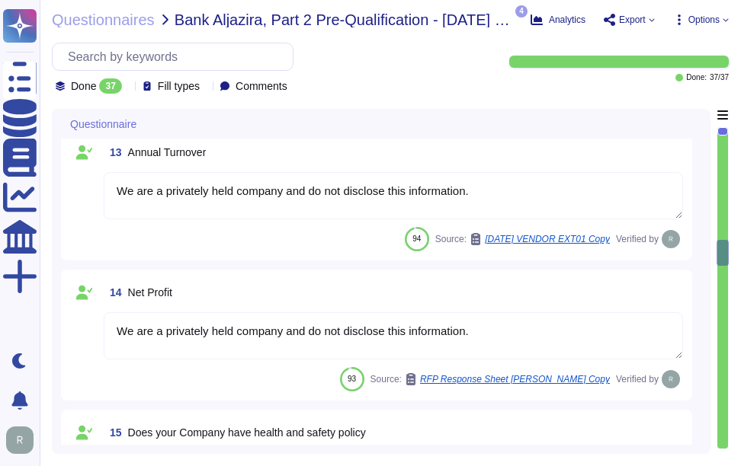
type textarea "Company Name: Sectigo Industry: Digital certificates and automated Certificate …"
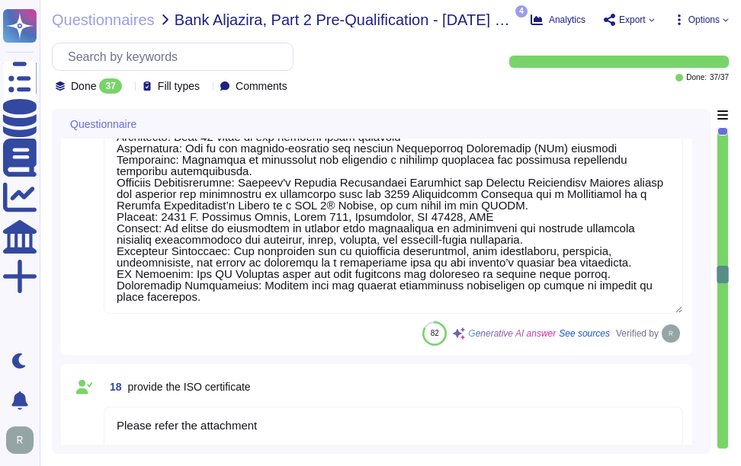
type textarea "Please refer the attachment"
type textarea "N/A"
type textarea "We are privately held and do not share this information."
type textarea "Please contact your enterprise sales representative."
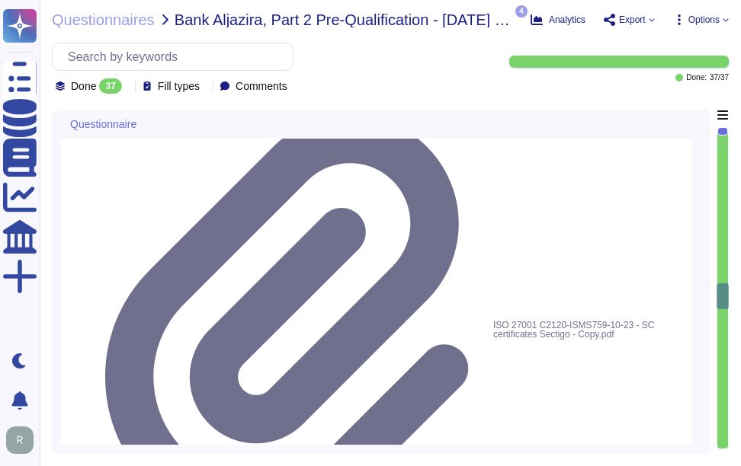
type textarea "Your Enterprise Sales representative will share."
type textarea "We are a privately held entity and do not disclose this information"
type textarea "The IBAN Number is GB91LOYD30937603493929. For a confirmation letter regarding …"
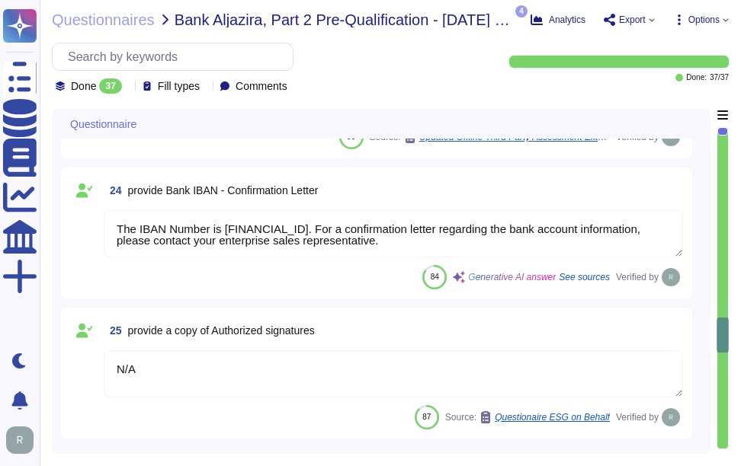
type textarea "N/A"
type textarea "Sectigo maintains insurance coverage for general liability, errors and omission…"
type textarea "Yes. Our independently audited SOC2 report covers the defined organizational st…"
type textarea "Sectigo employs a systematic Quality Assurance (QA) program that integrates bot…"
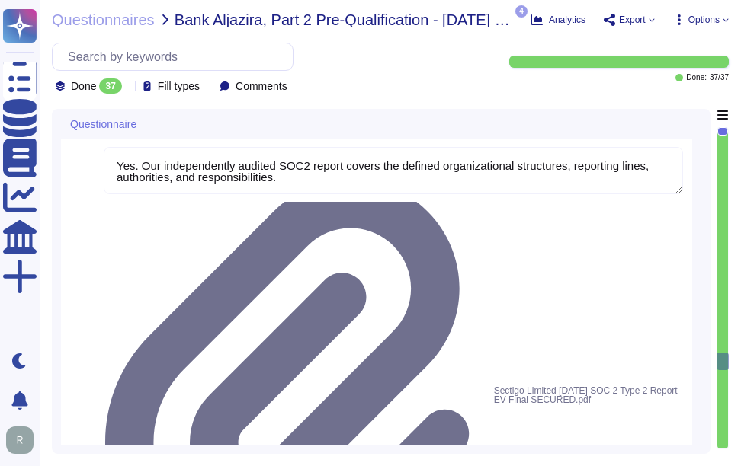
type textarea "Sectigo maintains a comprehensive suite of data privacy and security measures d…"
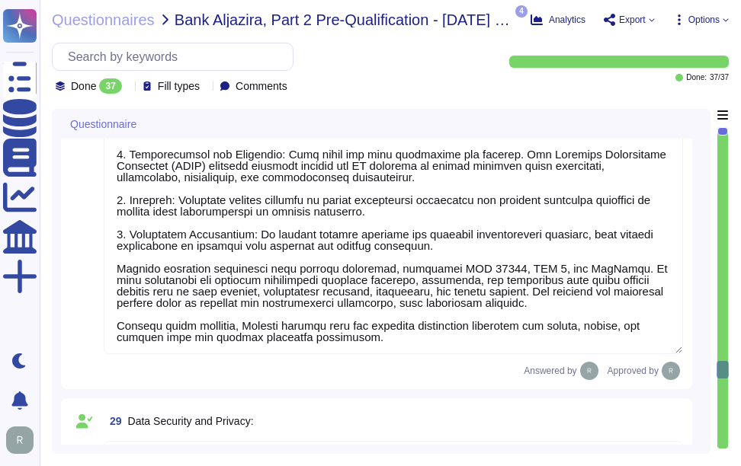
type textarea "Our solution is designed to efficiently handle varying workloads through a comp…"
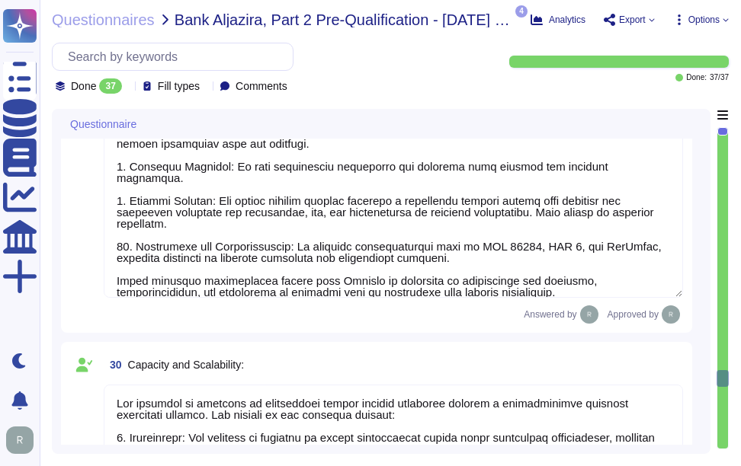
type textarea "Sectigo employs various communication methods, including electronic systems, e-…"
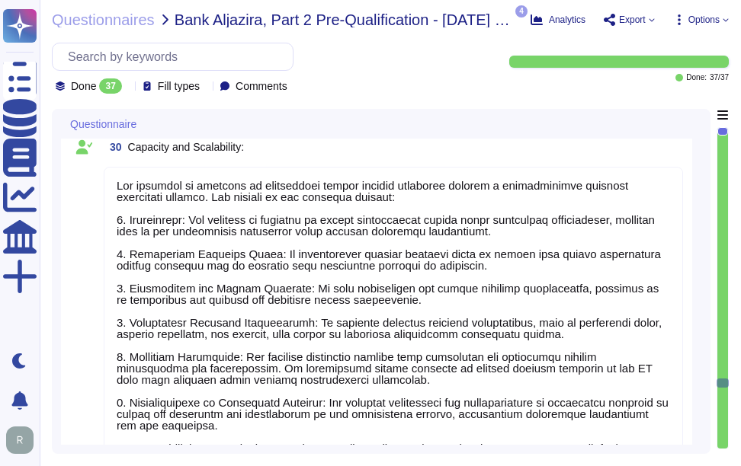
type textarea "Our organization has established a comprehensive risk management program that i…"
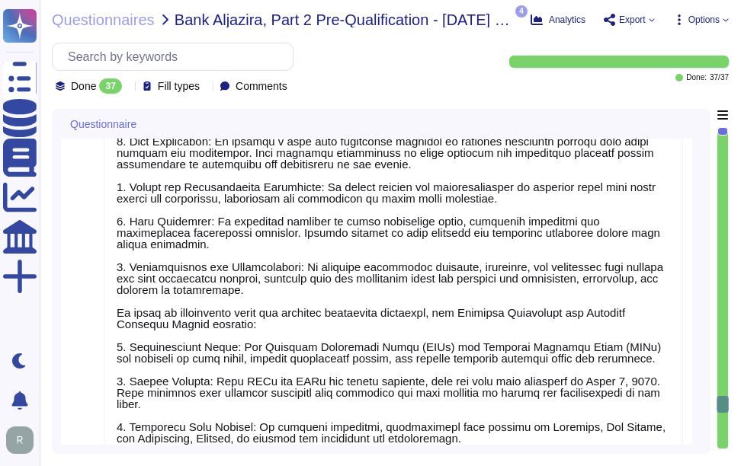
type textarea "Sectigo is committed to corporate sustainability through a comprehensive enviro…"
type textarea "Please refer our SOC 2 report."
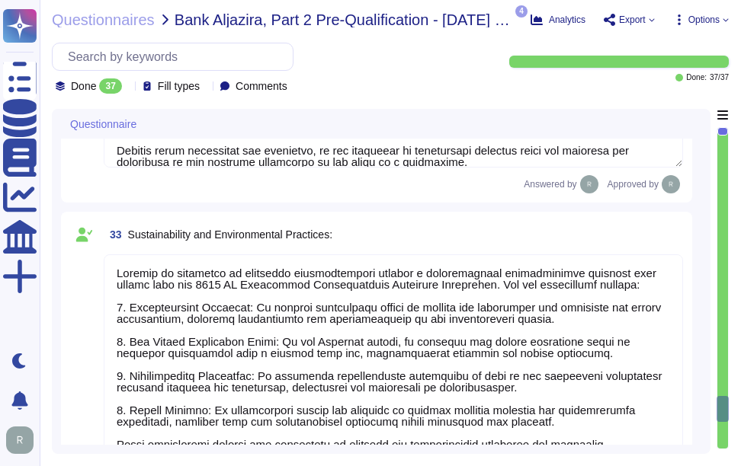
type textarea "Our Business Continuity and Disaster Recovery Policy is well-documented and inc…"
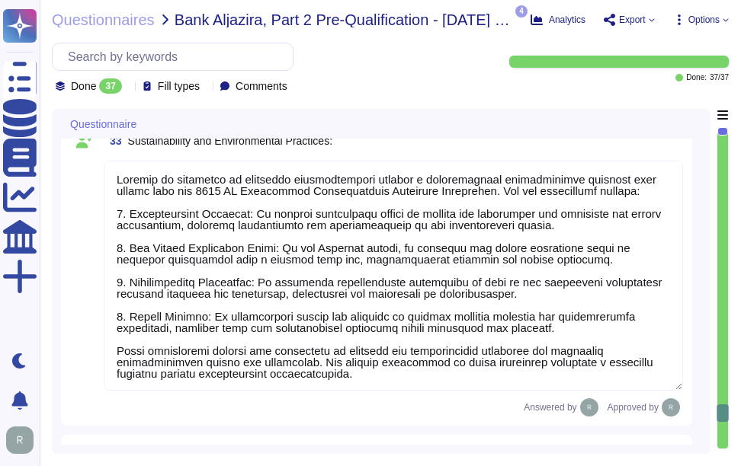
type textarea "Please refer the attachment"
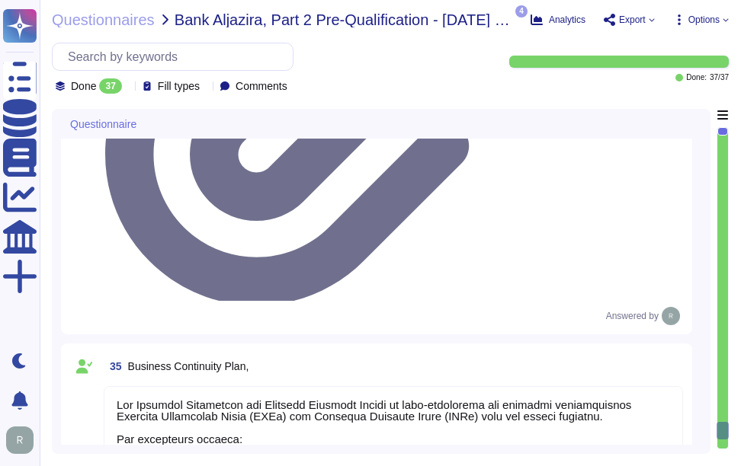
type textarea "Please refer the attachment"
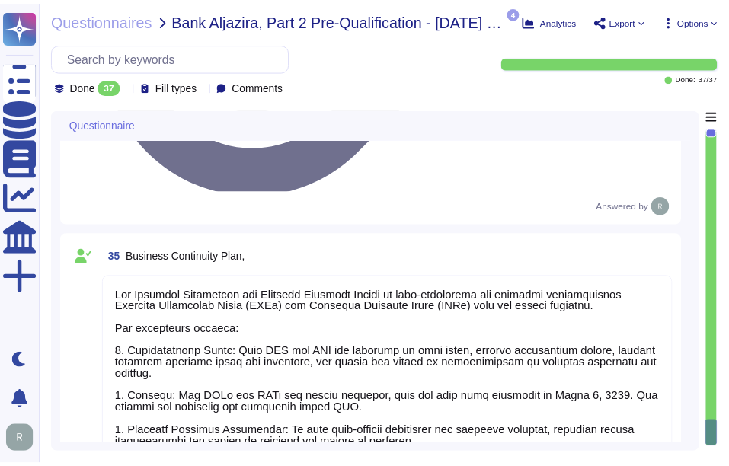
scroll to position [7346, 0]
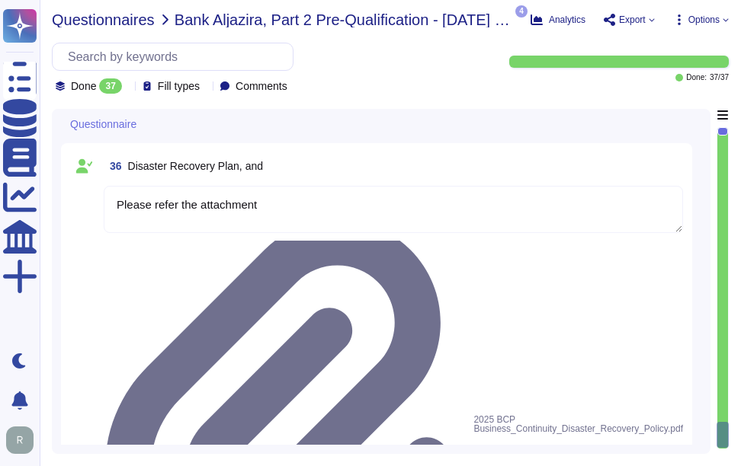
click at [84, 23] on span "Questionnaires" at bounding box center [103, 19] width 103 height 15
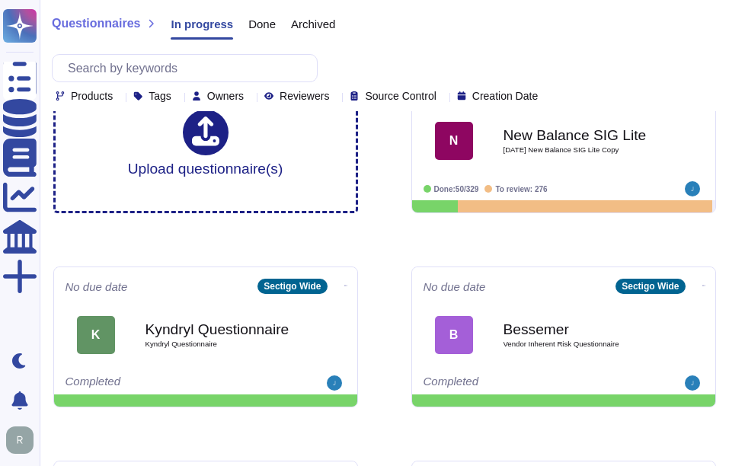
scroll to position [76, 0]
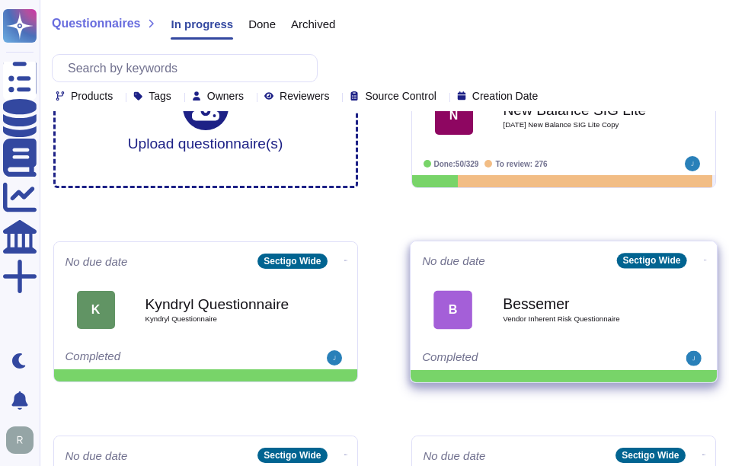
click at [542, 308] on b "Bessemer" at bounding box center [580, 303] width 154 height 14
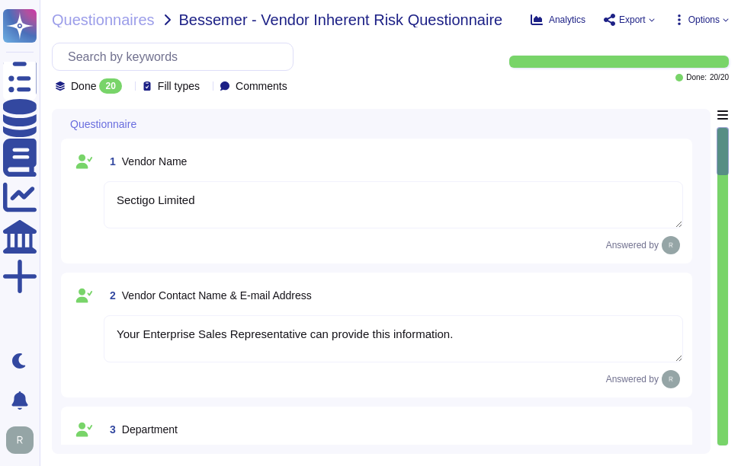
type textarea "Sectigo Limited"
type textarea "Your Enterprise Sales Representative can provide this information."
type textarea "The Support department is responsible for client support on certificates and in…"
type textarea "The Sectigo Group is 100% owned by entities rolling up to GI GP V LLC."
type textarea "Your Enterprise Sales Representative can provide this information."
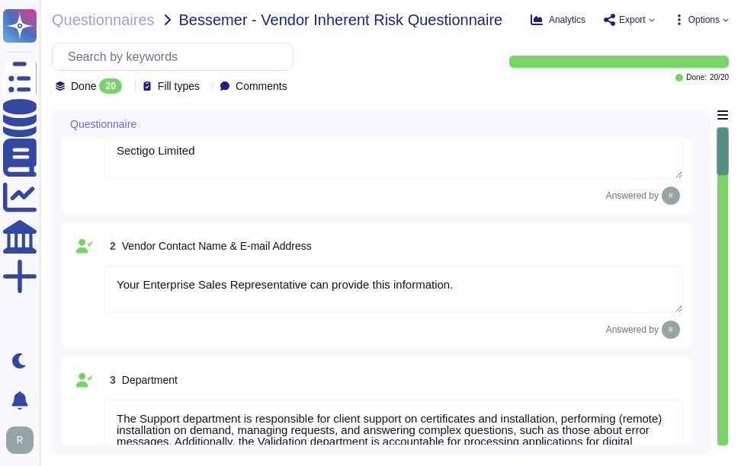
type textarea "Sectigo's products and services are designed to address digital security challe…"
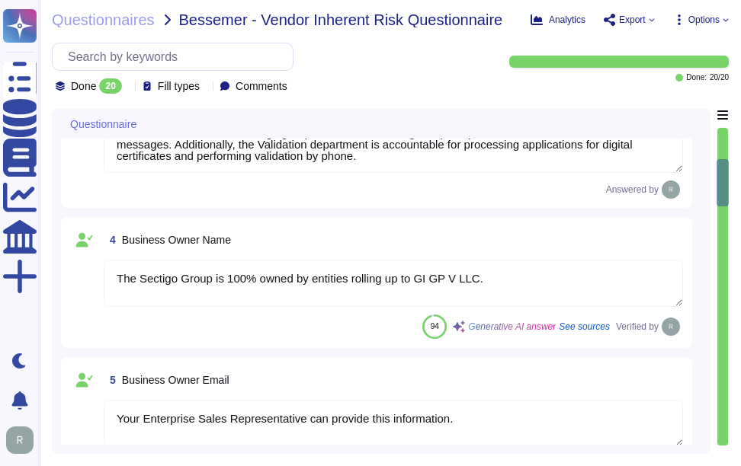
scroll to position [457, 0]
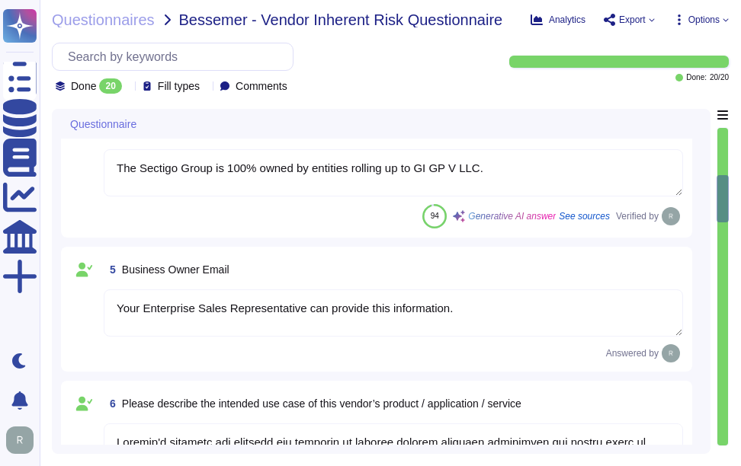
type textarea "We have an access to the following types of data: 1. Confidential Employee Data…"
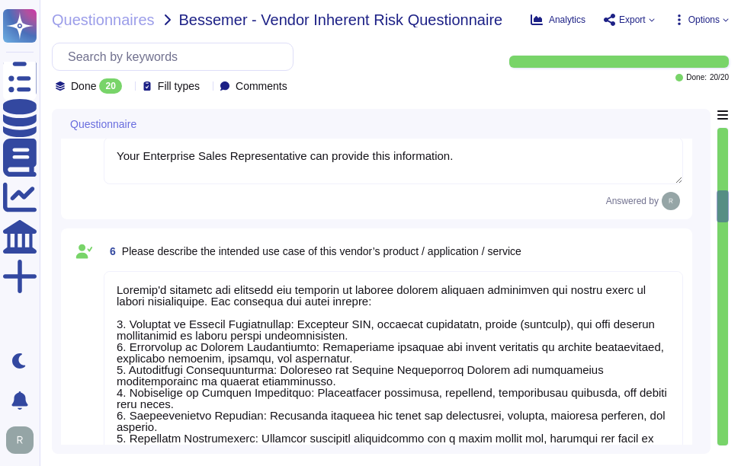
scroll to position [2, 0]
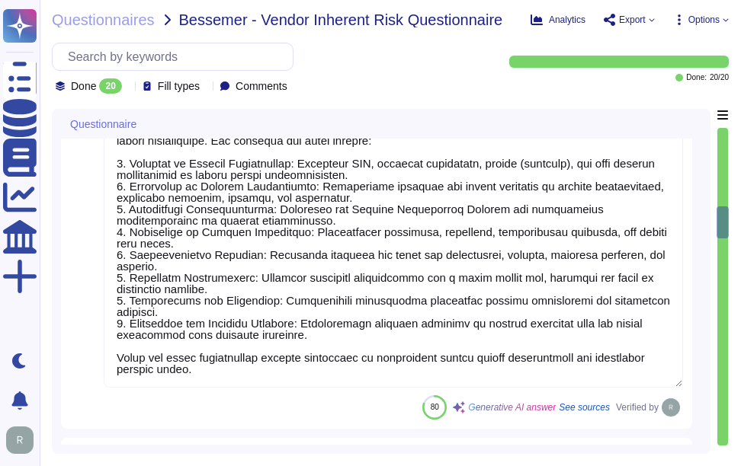
type textarea "No. Services will be accessed through the internet. This includes our SaaS appl…"
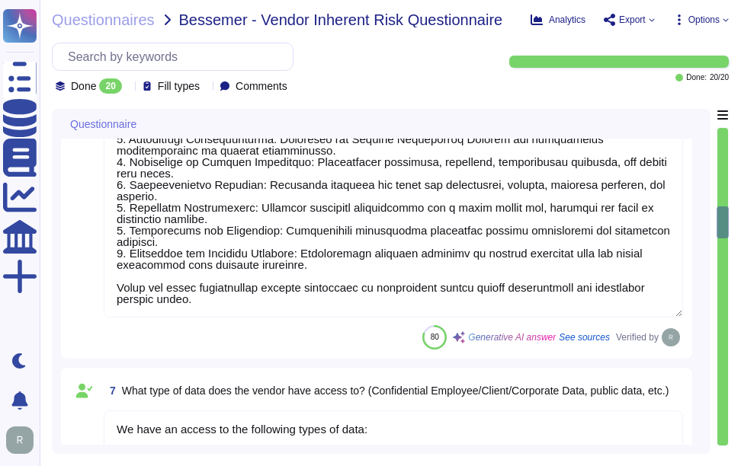
type textarea "No. Our SCM solution is a SaaS offering which can be accessed via Internet."
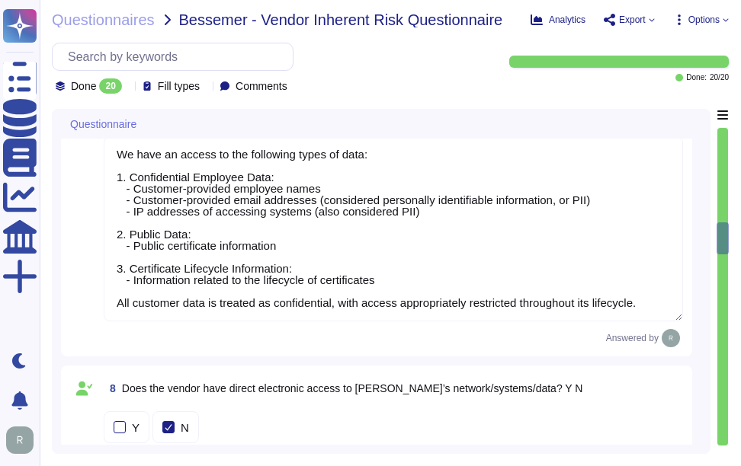
type textarea "Our service is called Sectigo Certificate Manager (SCM), and it is a Software a…"
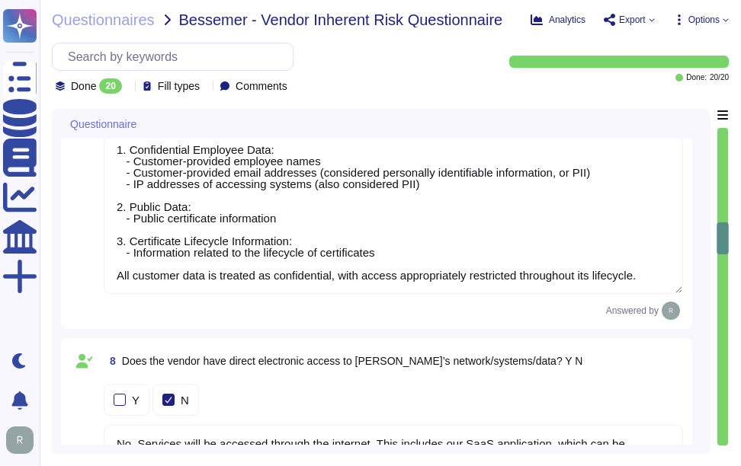
scroll to position [1143, 0]
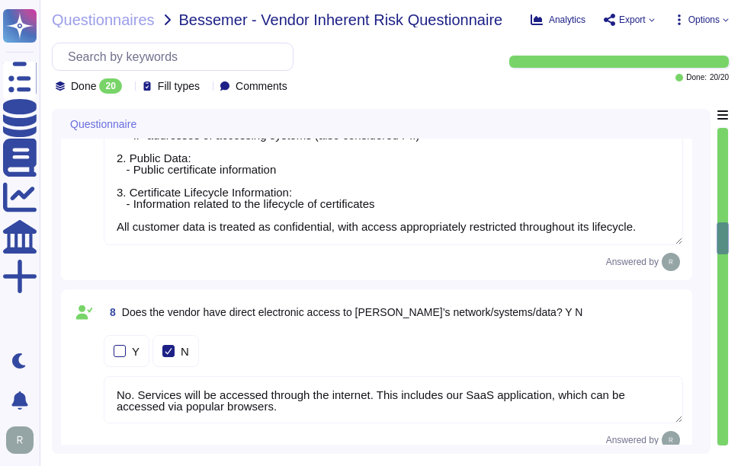
type textarea "scm.sectigo.com"
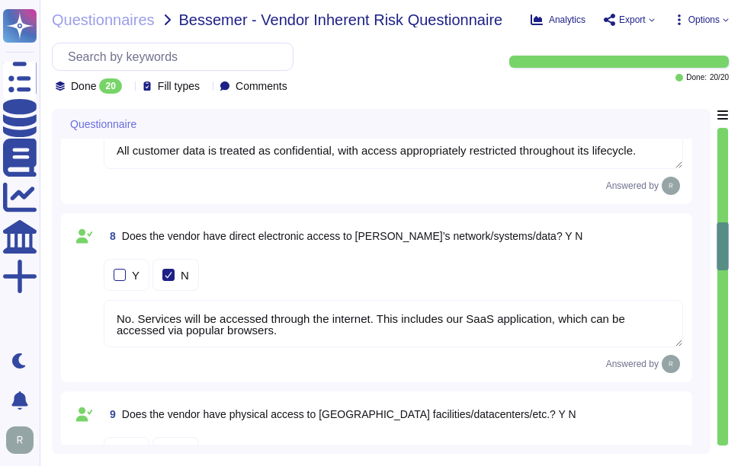
type textarea "Access to the web application can be restricted to BT’s IP range if specified a…"
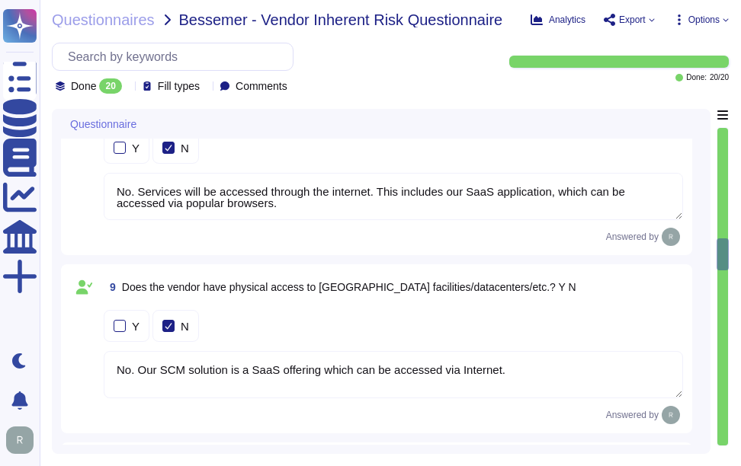
scroll to position [1371, 0]
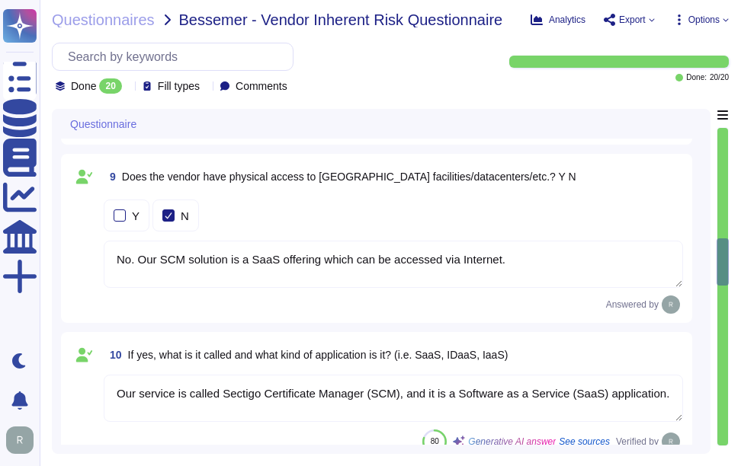
type textarea "BT employees must access the application with their own user access credentials…"
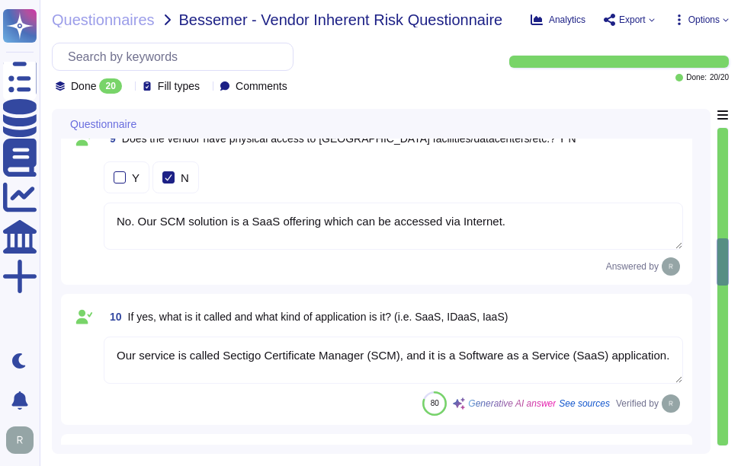
scroll to position [1524, 0]
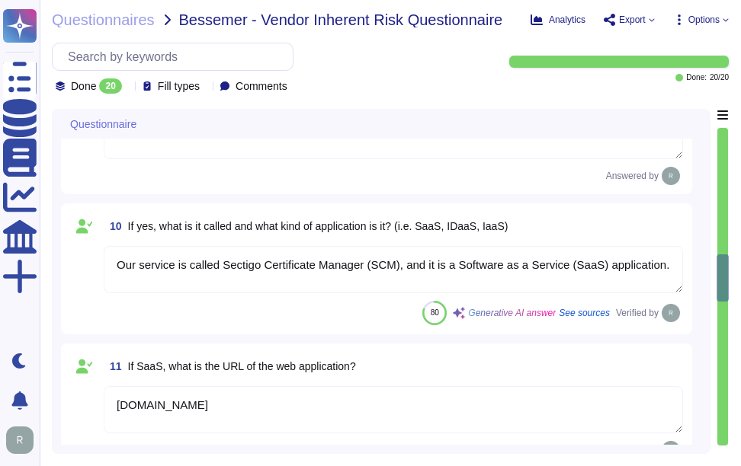
type textarea "Yes, multi-factor authentication (MFA) is a customer-configurable option for ac…"
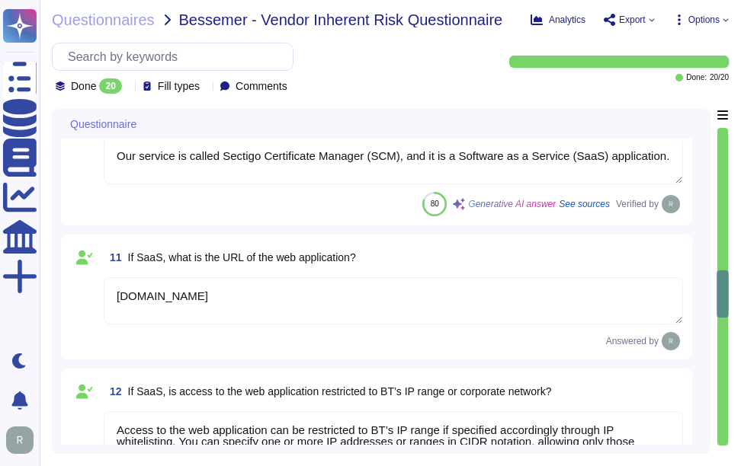
type textarea "Customers manage their own user provisioning for SCM using whatever model they …"
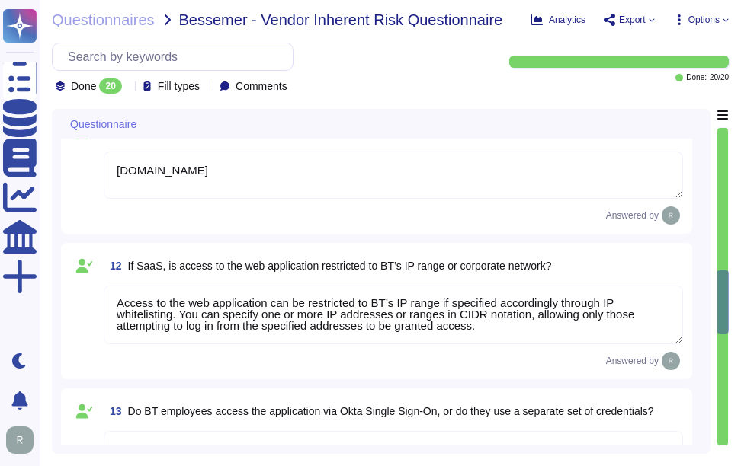
scroll to position [1828, 0]
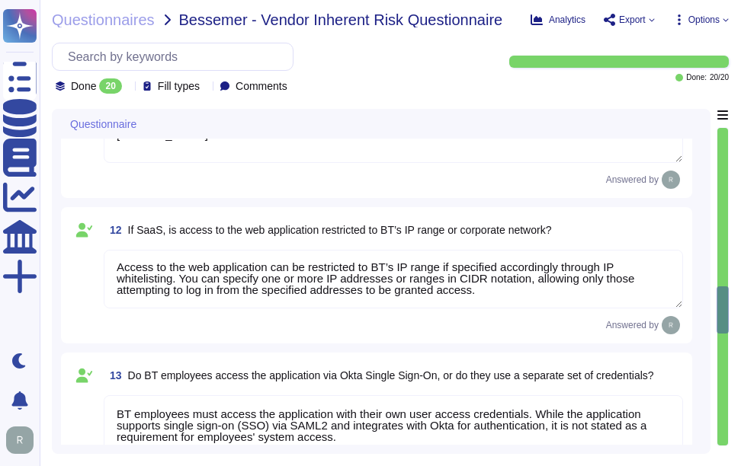
type textarea "The solution is primarily offered as a Software as a Service (SaaS), which is a…"
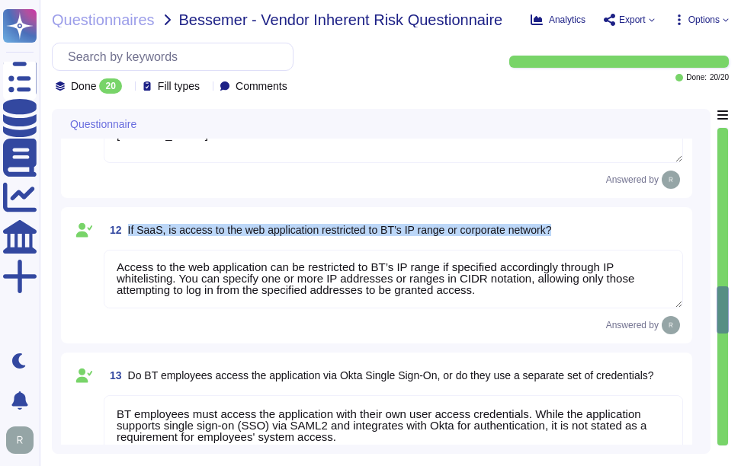
drag, startPoint x: 129, startPoint y: 228, endPoint x: 572, endPoint y: 246, distance: 443.8
click at [572, 246] on div "12 If SaaS, is access to the web application restricted to BT’s IP range or cor…" at bounding box center [376, 275] width 613 height 118
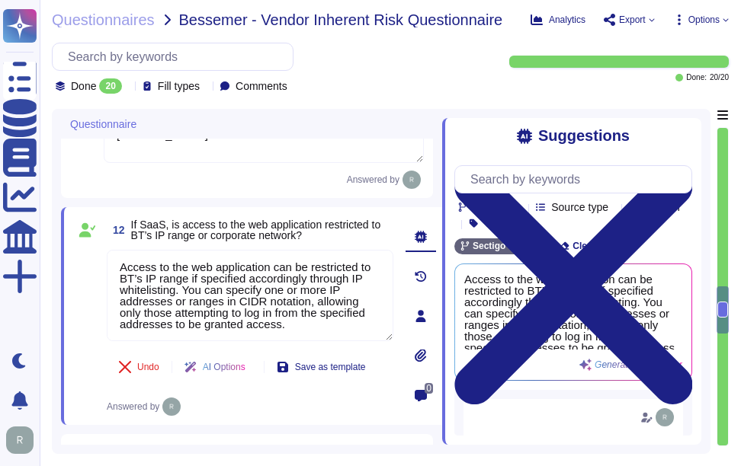
click at [223, 410] on div "Undo AI Options Save as template Answered by" at bounding box center [250, 382] width 286 height 67
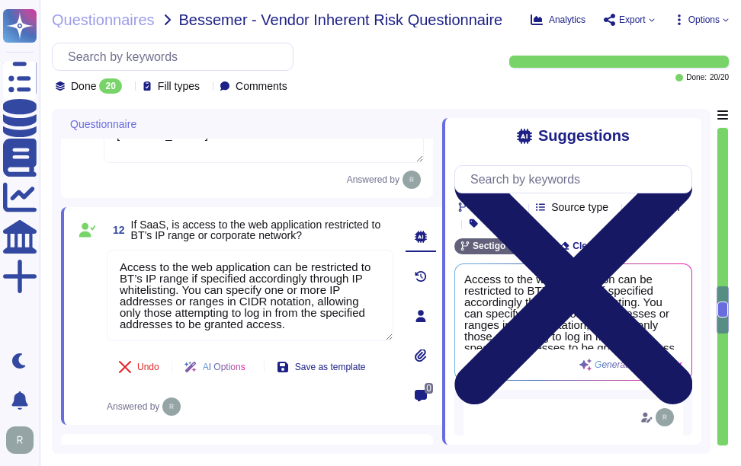
click at [681, 167] on icon at bounding box center [573, 286] width 238 height 238
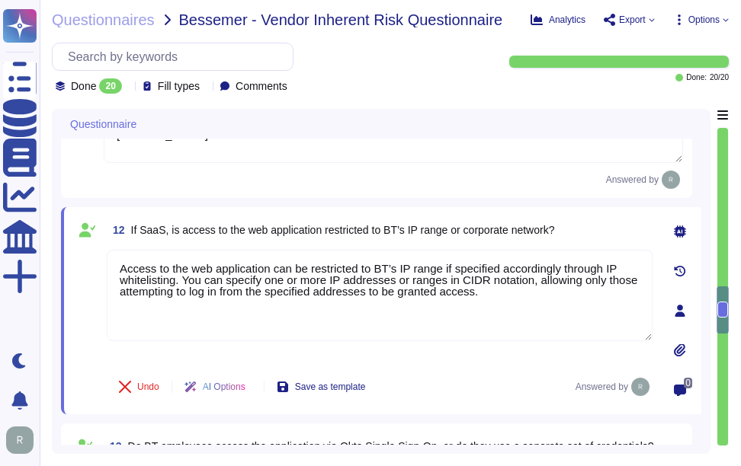
scroll to position [0, 0]
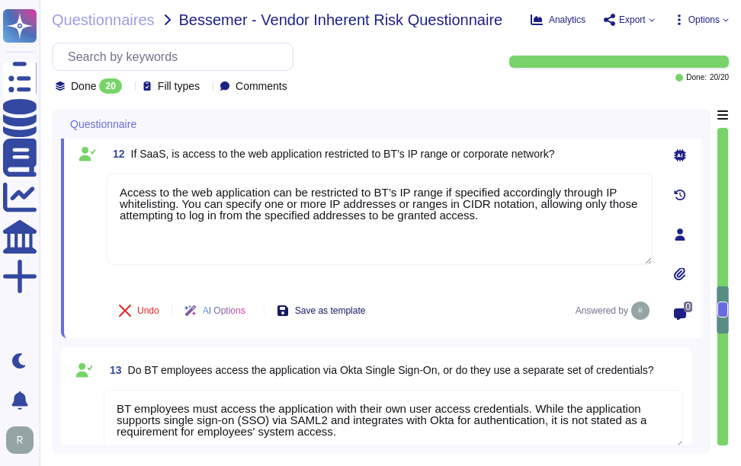
type textarea "The solution is primarily offered as a Software as a Service (SaaS), which is a…"
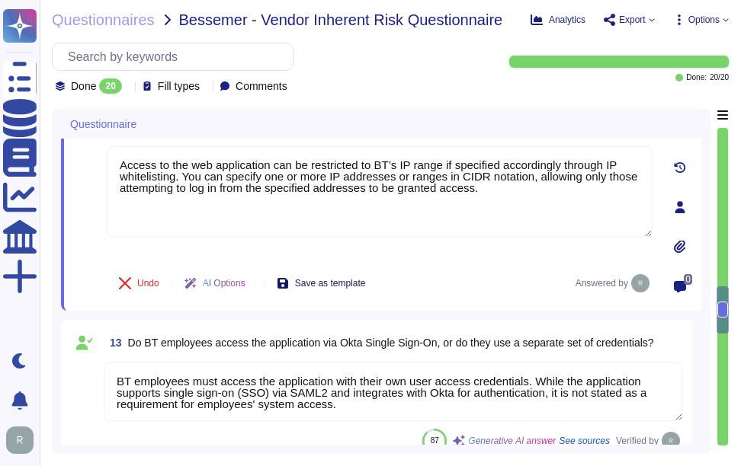
scroll to position [1981, 0]
